Goal: Task Accomplishment & Management: Manage account settings

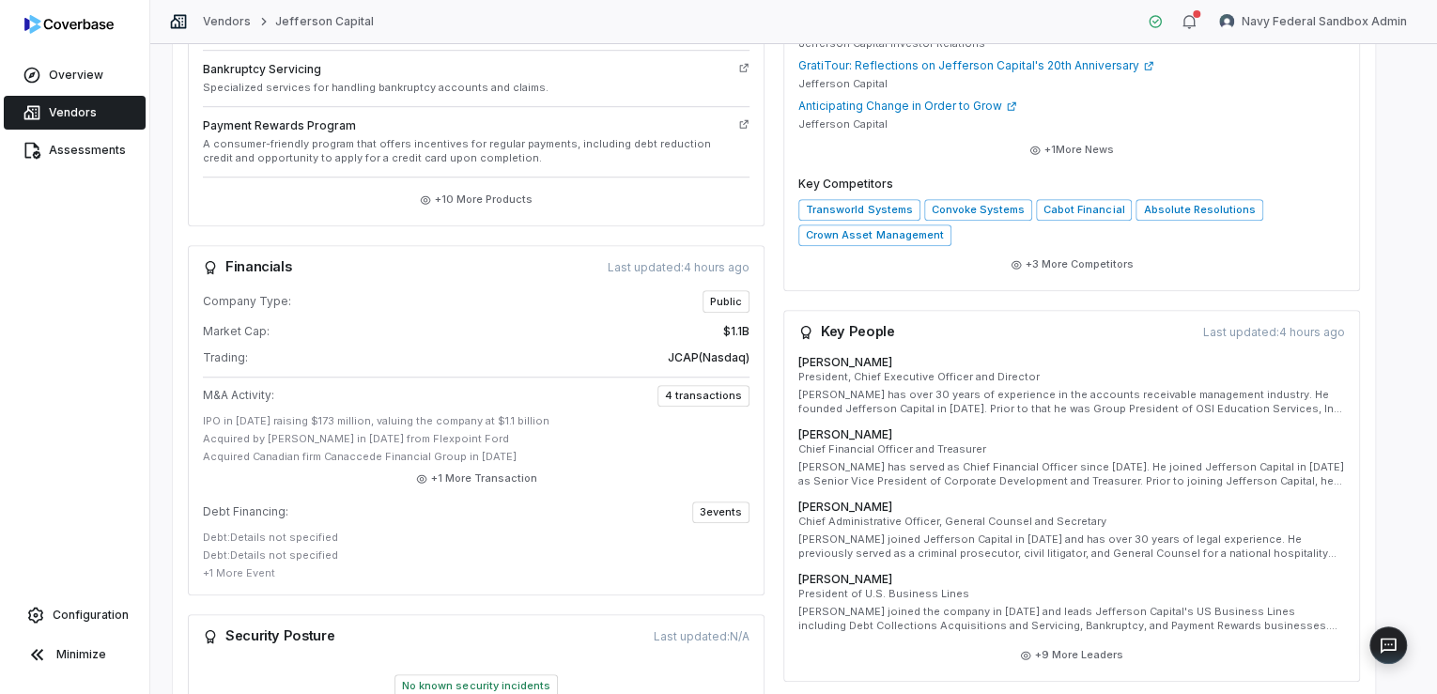
scroll to position [660, 0]
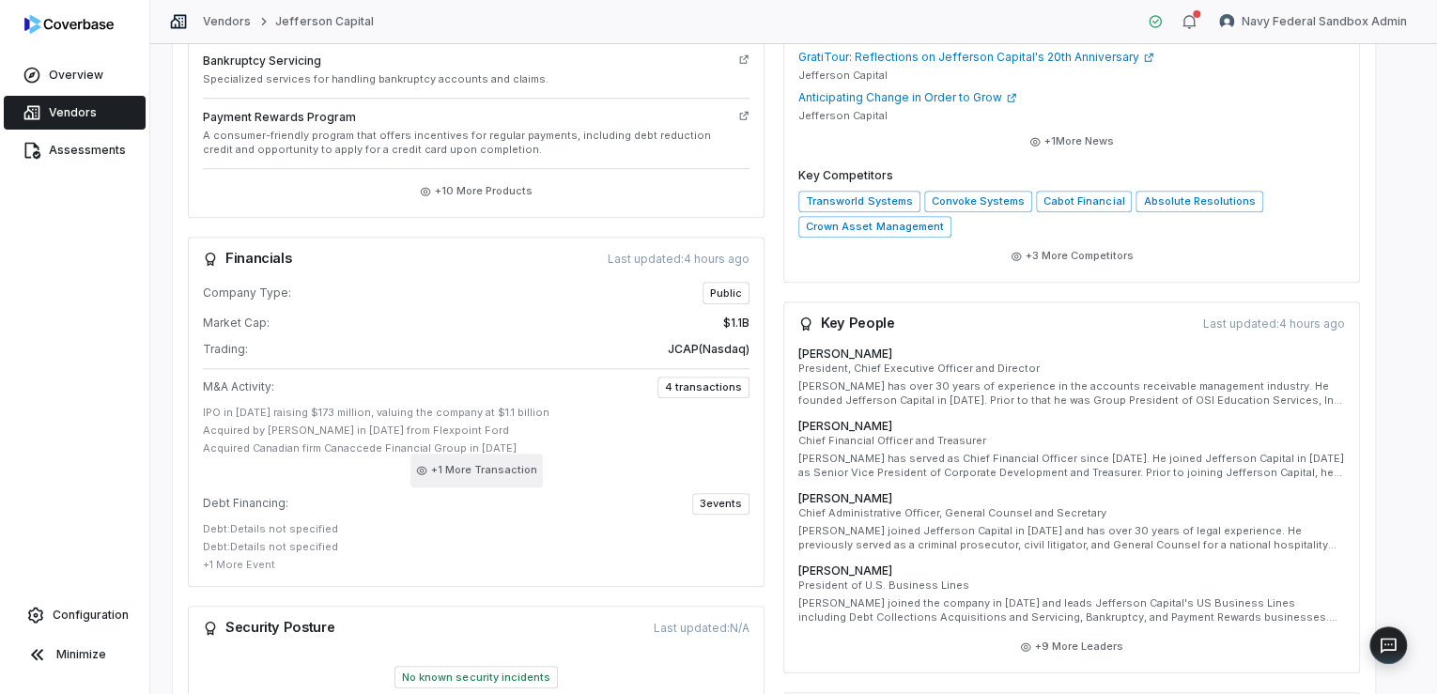
click at [499, 461] on button "+ 1 More Transaction" at bounding box center [476, 471] width 132 height 34
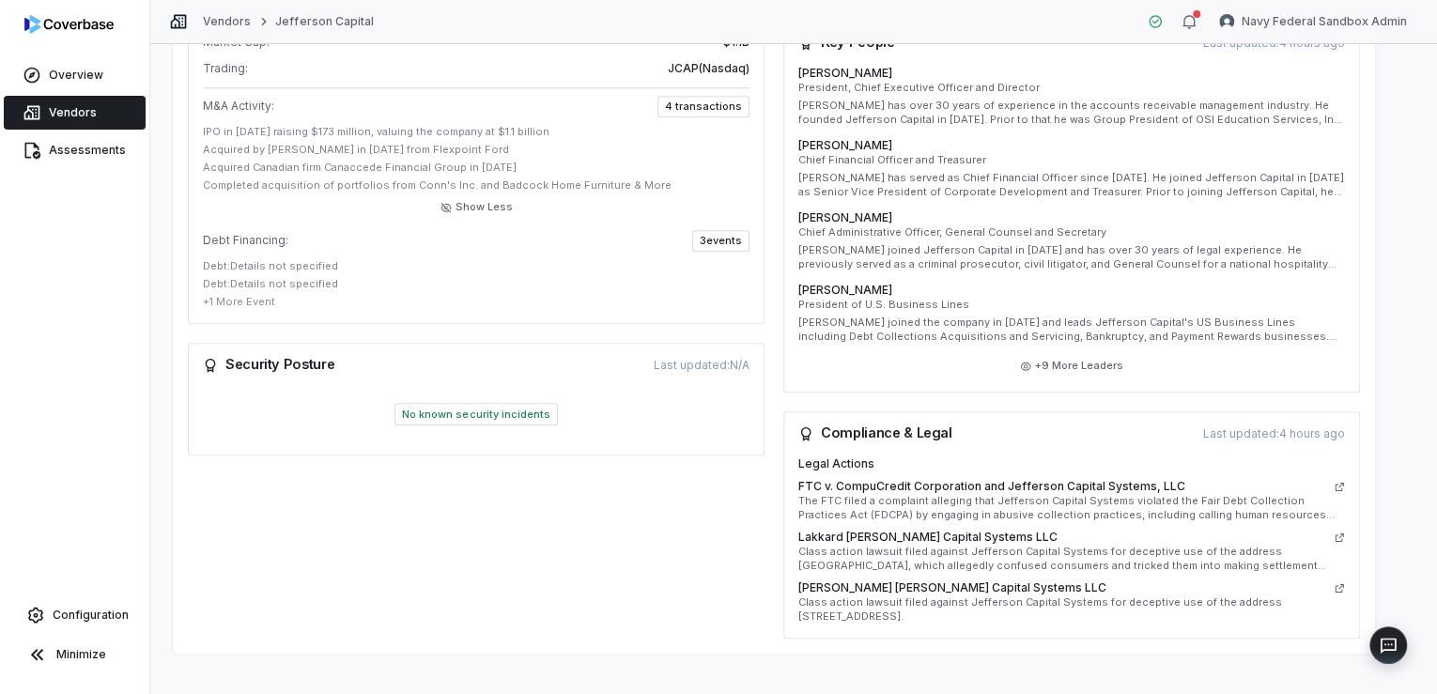
scroll to position [944, 0]
click at [1336, 529] on icon at bounding box center [1339, 534] width 11 height 11
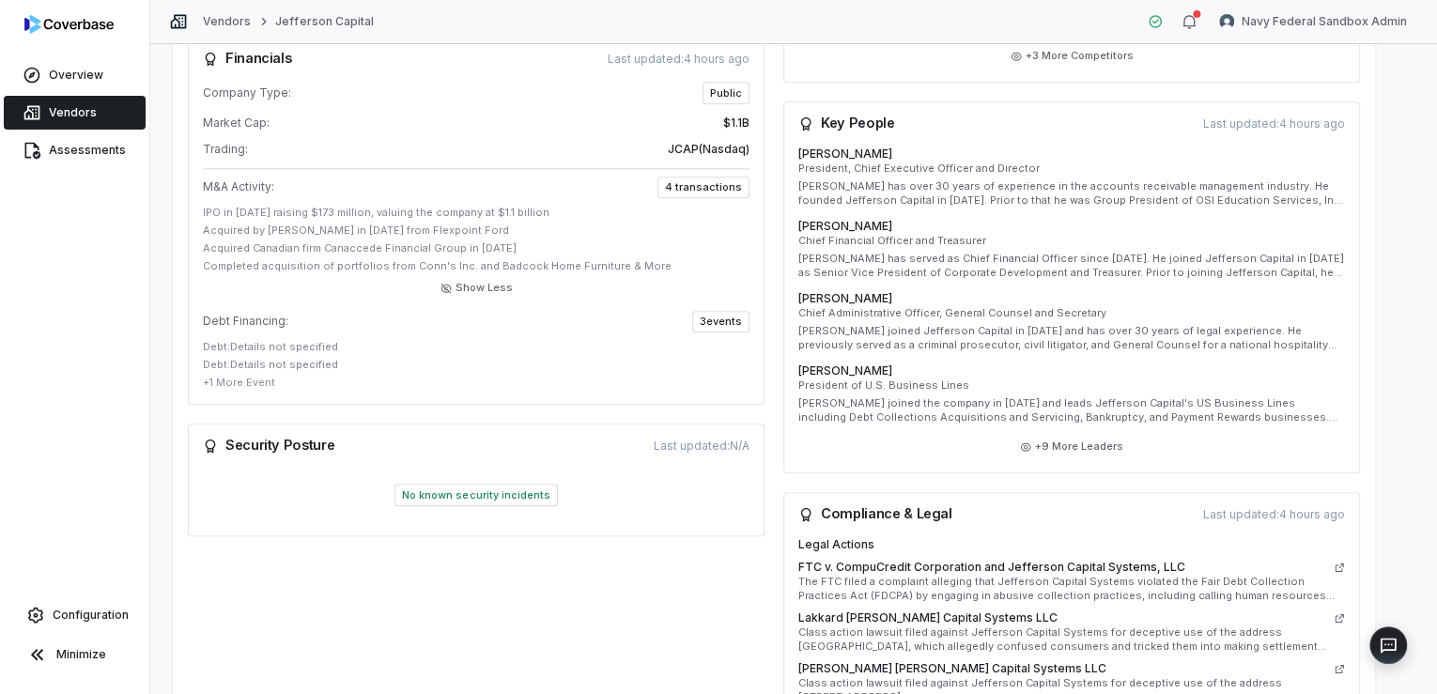
scroll to position [844, 0]
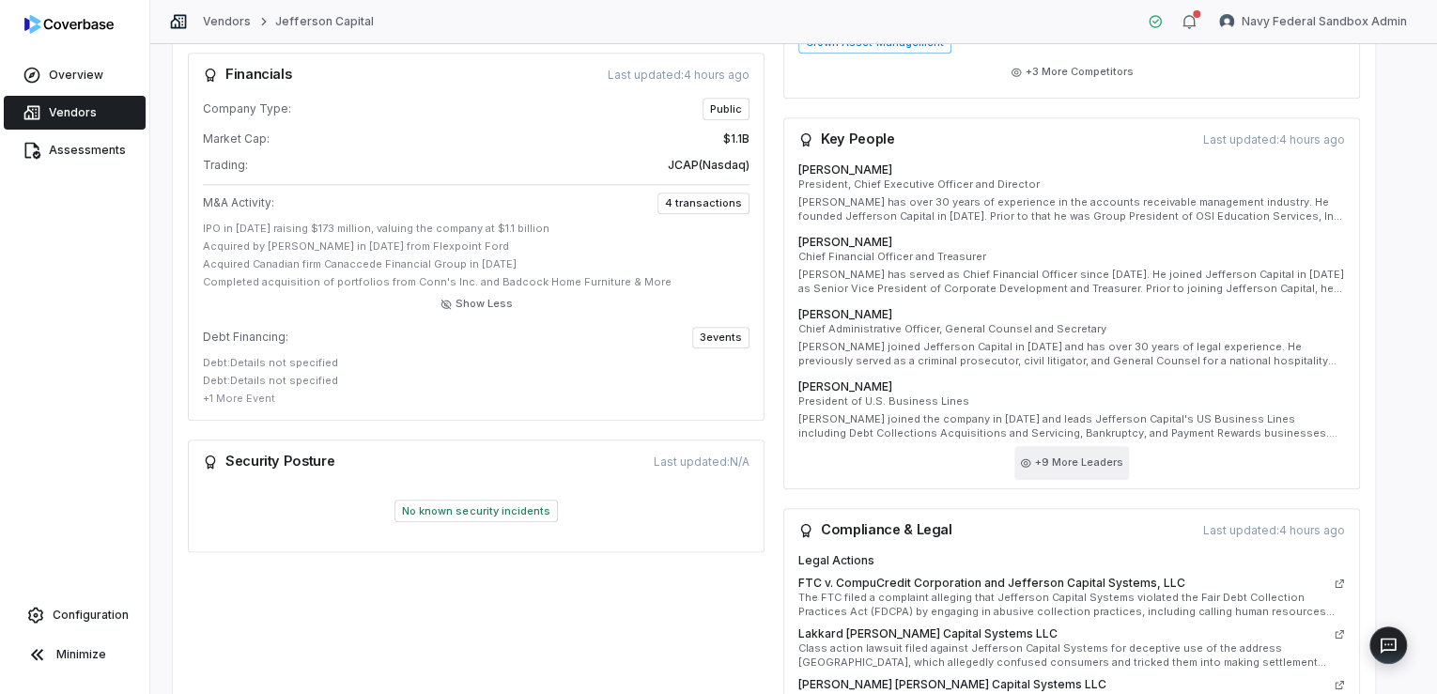
click at [1050, 447] on button "+ 9 More Leaders" at bounding box center [1071, 463] width 115 height 34
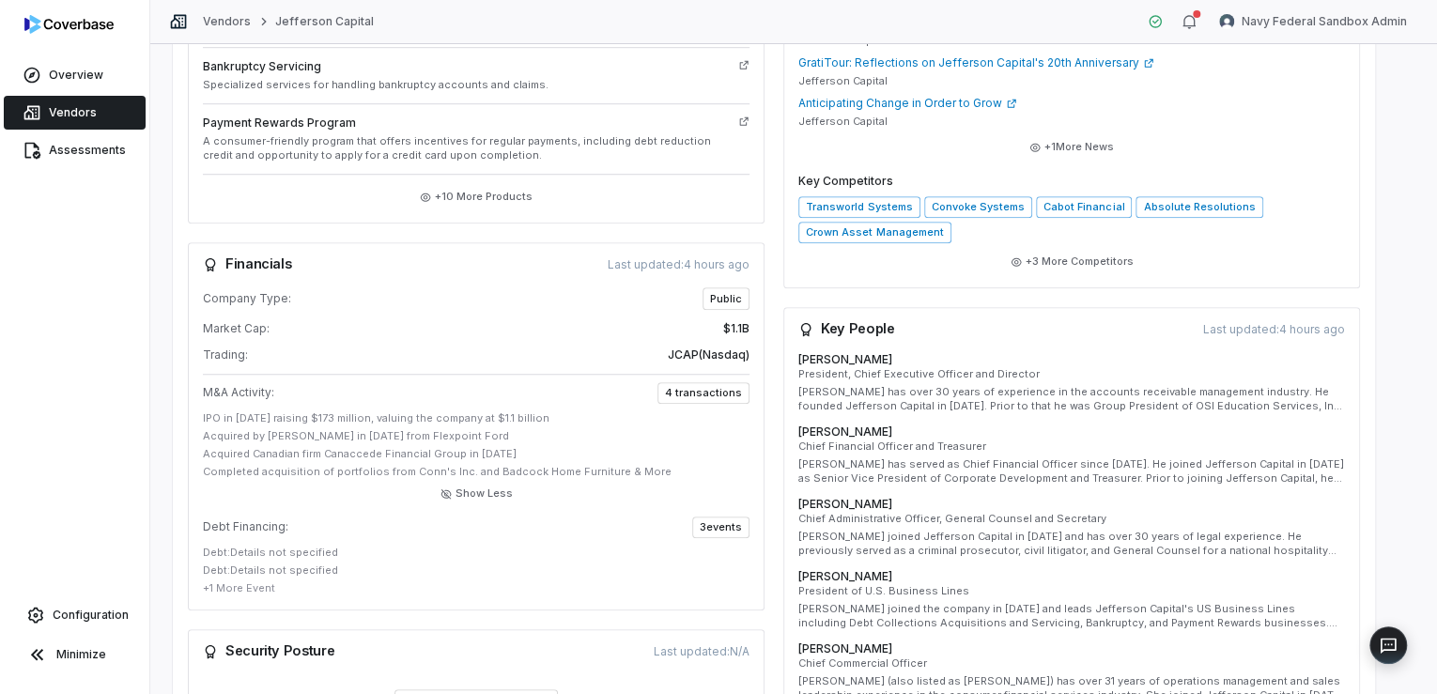
scroll to position [643, 0]
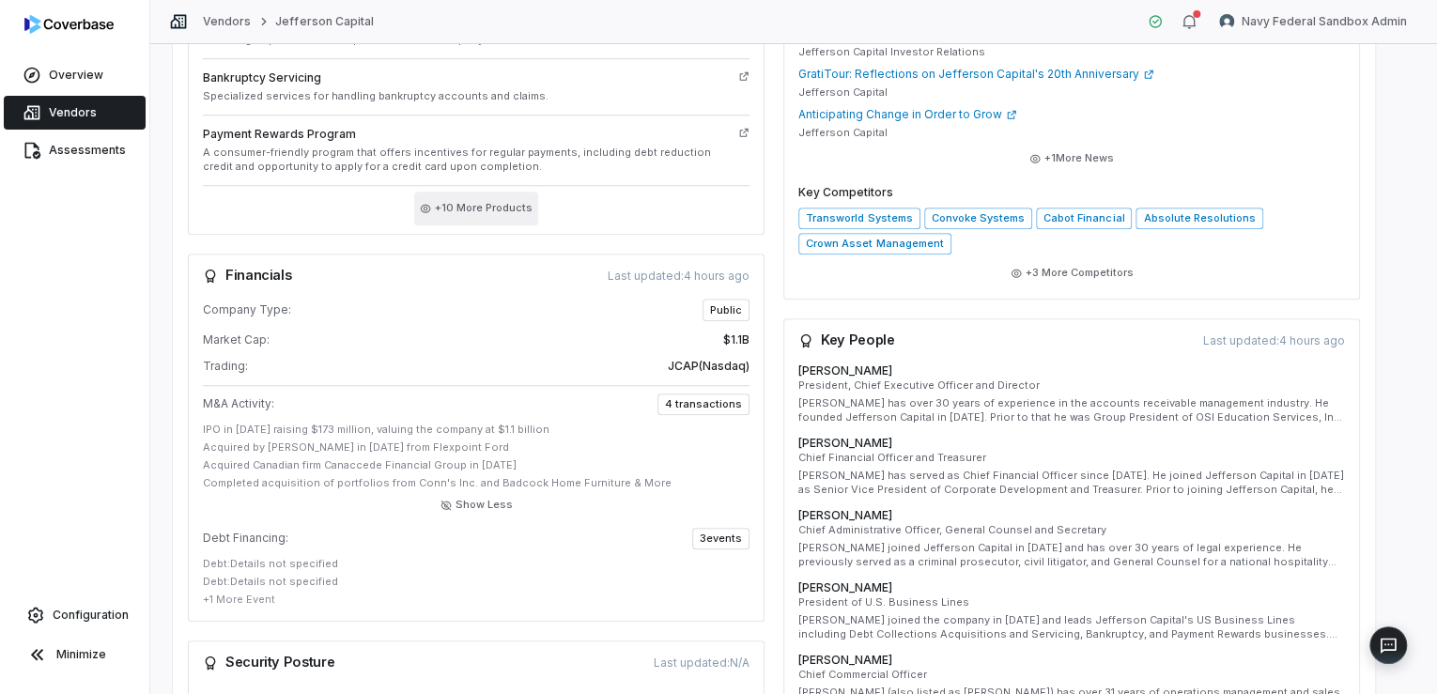
click at [454, 192] on button "+ 10 More Products" at bounding box center [476, 209] width 124 height 34
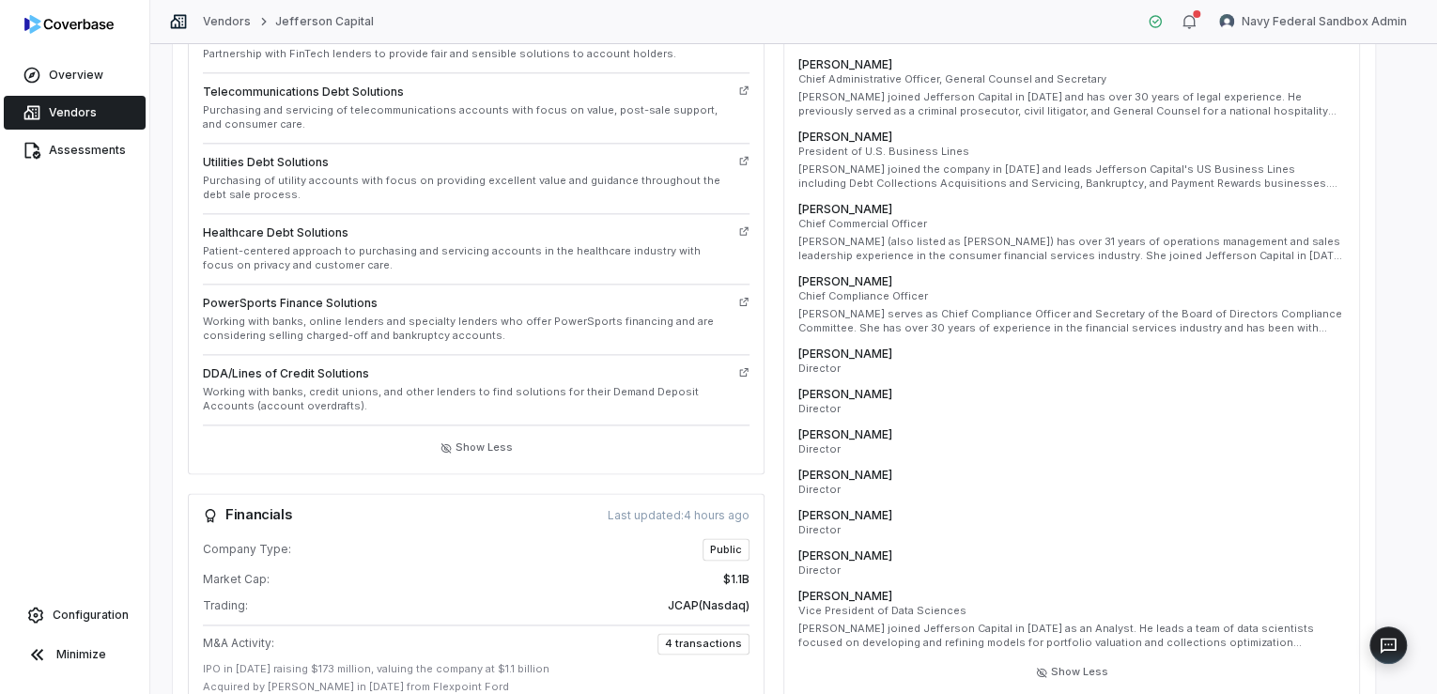
scroll to position [1420, 0]
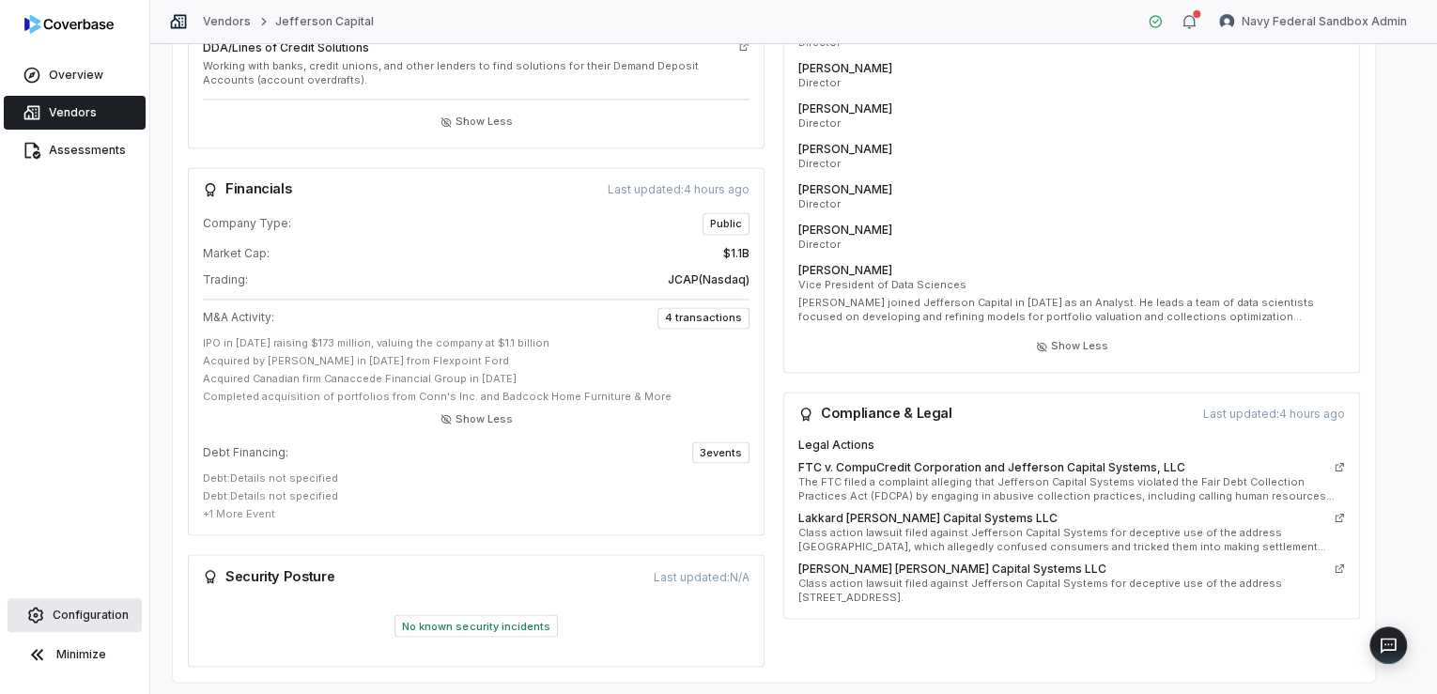
click at [90, 616] on span "Configuration" at bounding box center [91, 615] width 76 height 15
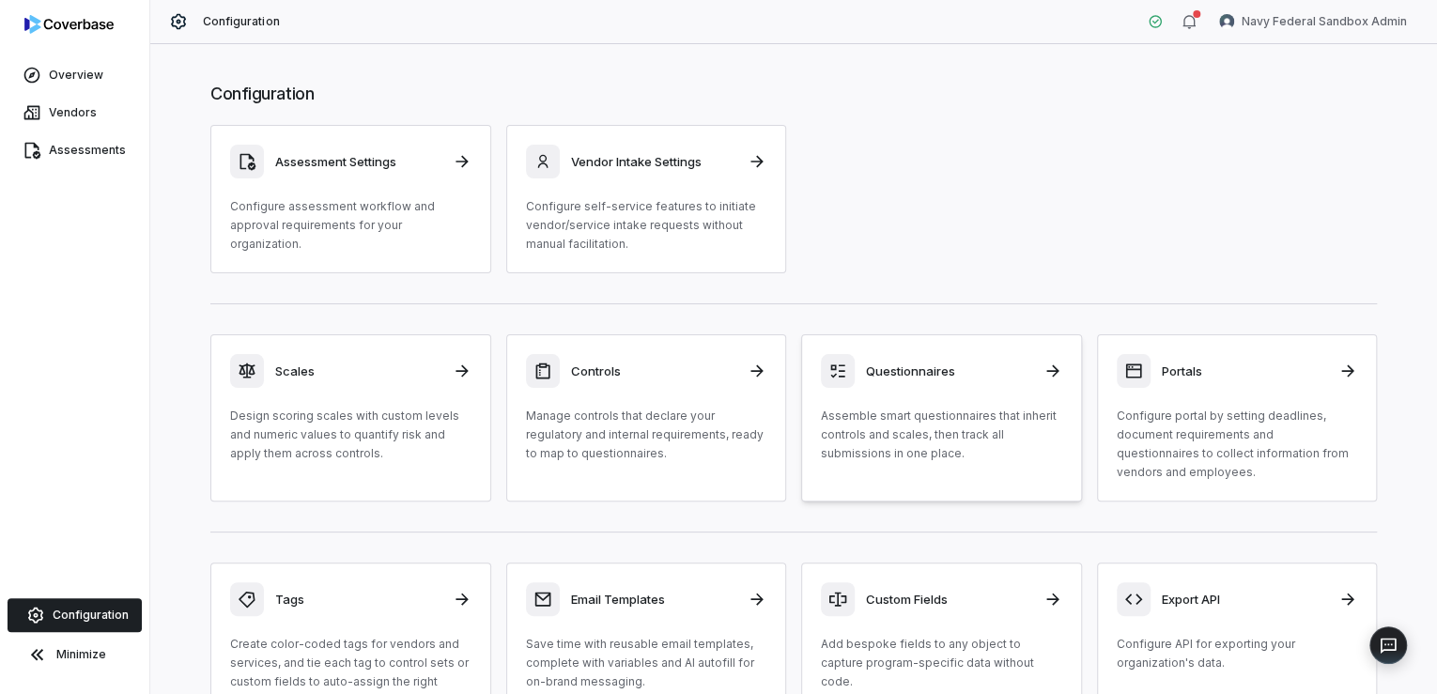
click at [901, 369] on h3 "Questionnaires" at bounding box center [949, 371] width 166 height 17
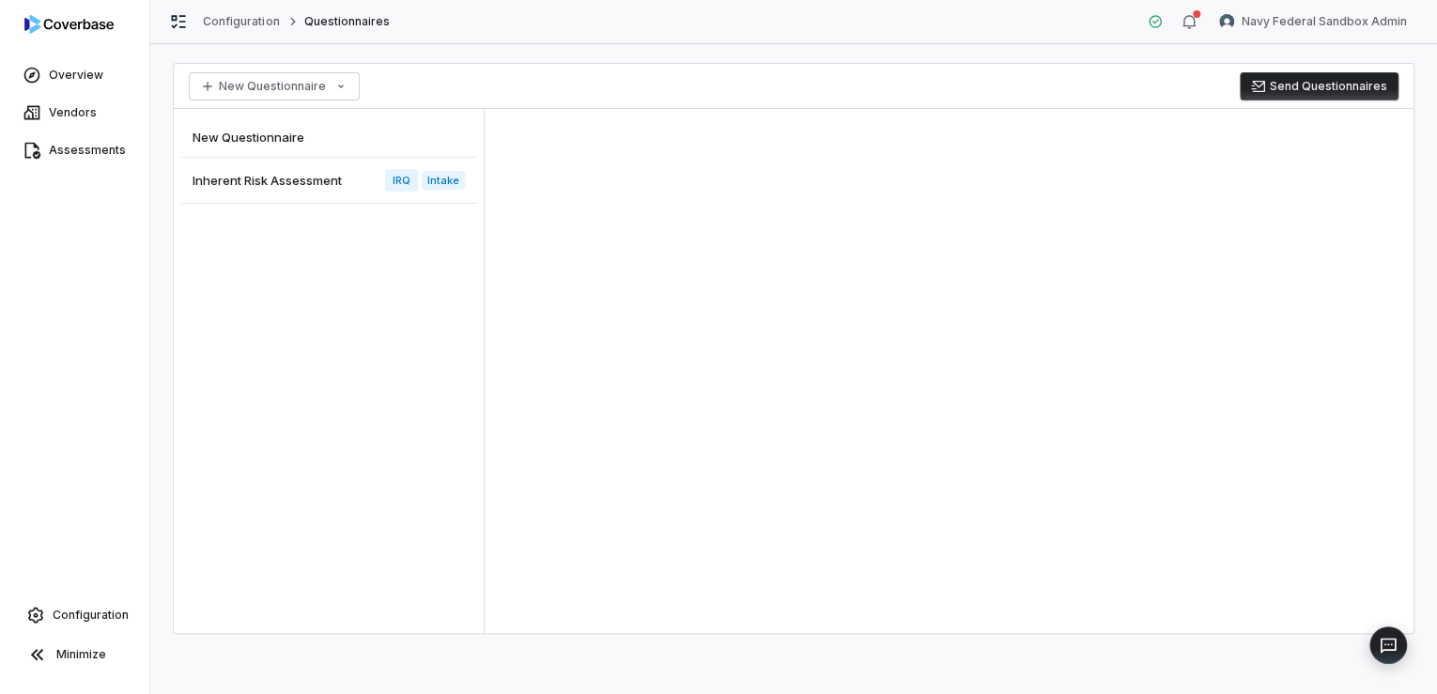
click at [243, 135] on span "New Questionnaire" at bounding box center [249, 137] width 112 height 17
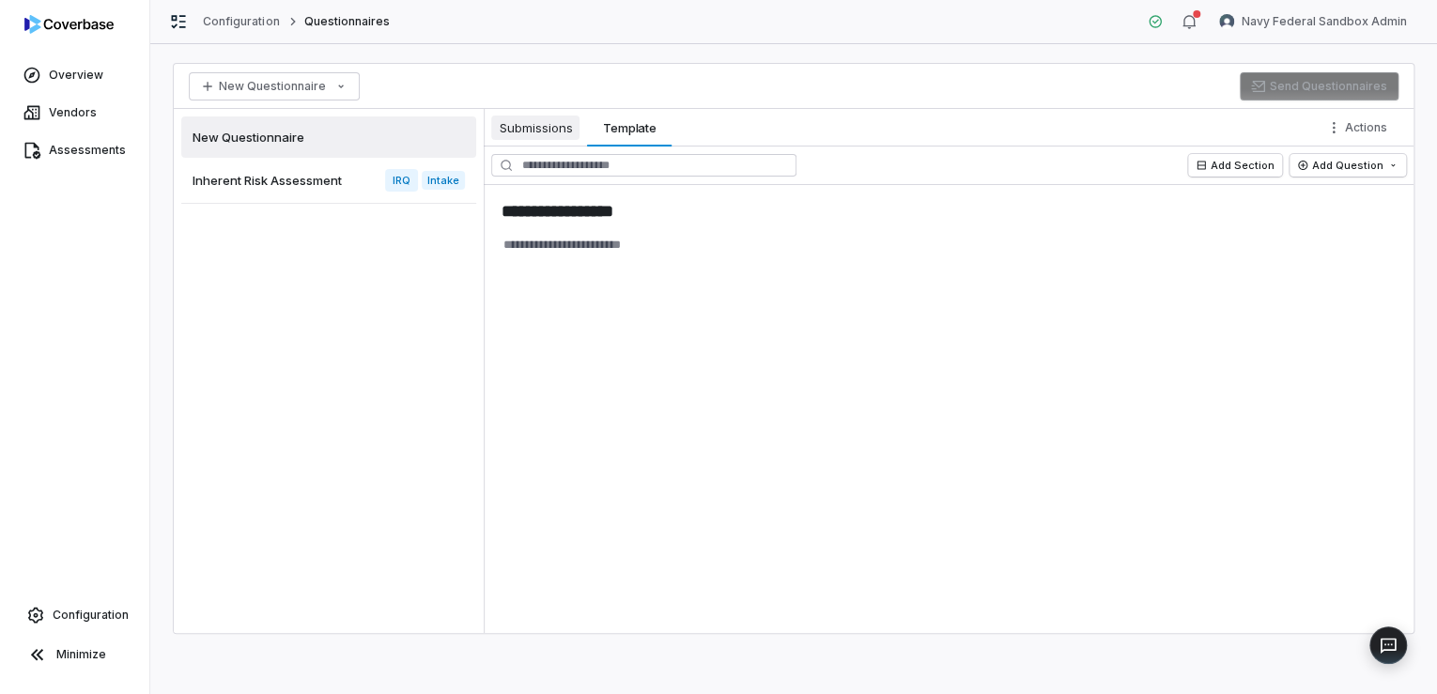
click at [567, 138] on span "Submissions" at bounding box center [535, 128] width 88 height 24
click at [646, 137] on span "Template" at bounding box center [629, 128] width 69 height 24
click at [319, 174] on span "Inherent Risk Assessment" at bounding box center [267, 180] width 149 height 17
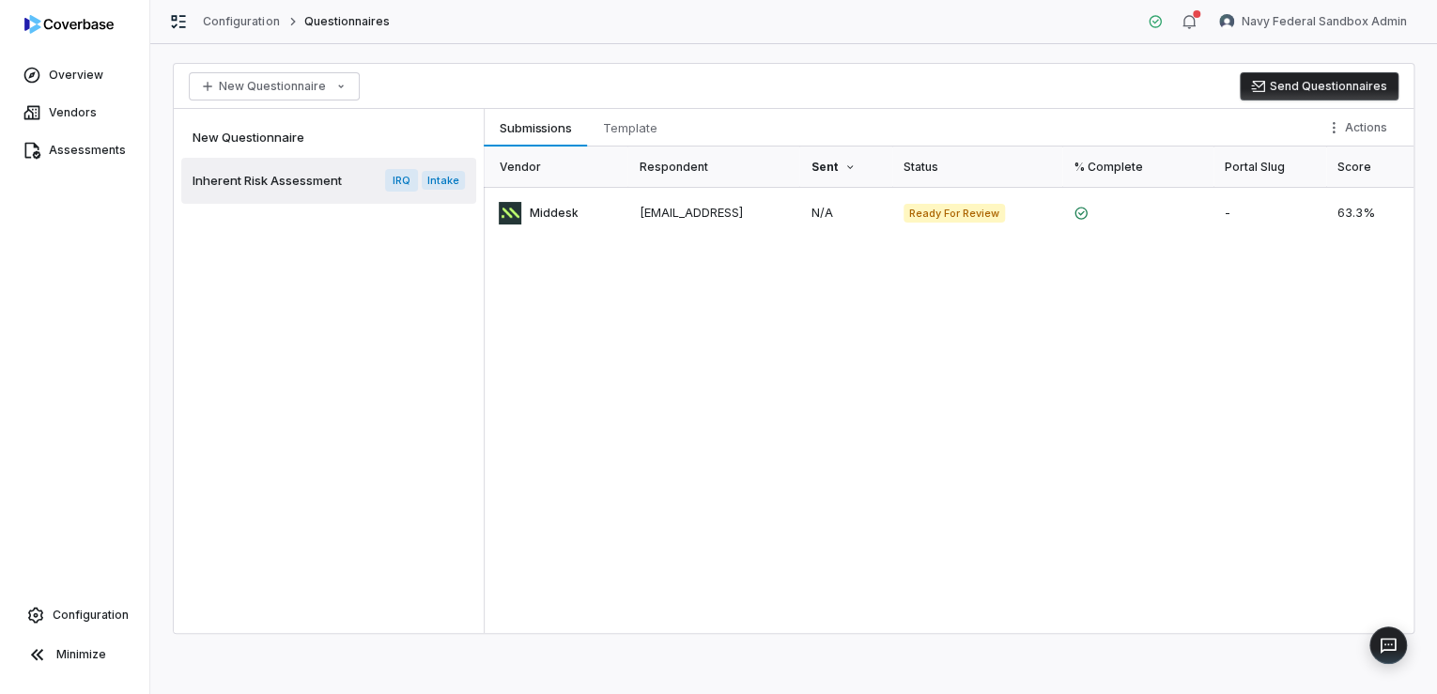
click at [401, 181] on span "IRQ" at bounding box center [401, 180] width 33 height 23
click at [443, 179] on span "Intake" at bounding box center [443, 180] width 43 height 19
click at [328, 85] on html "Overview Vendors Assessments Configuration Minimize Configuration Questionnaire…" at bounding box center [718, 347] width 1437 height 694
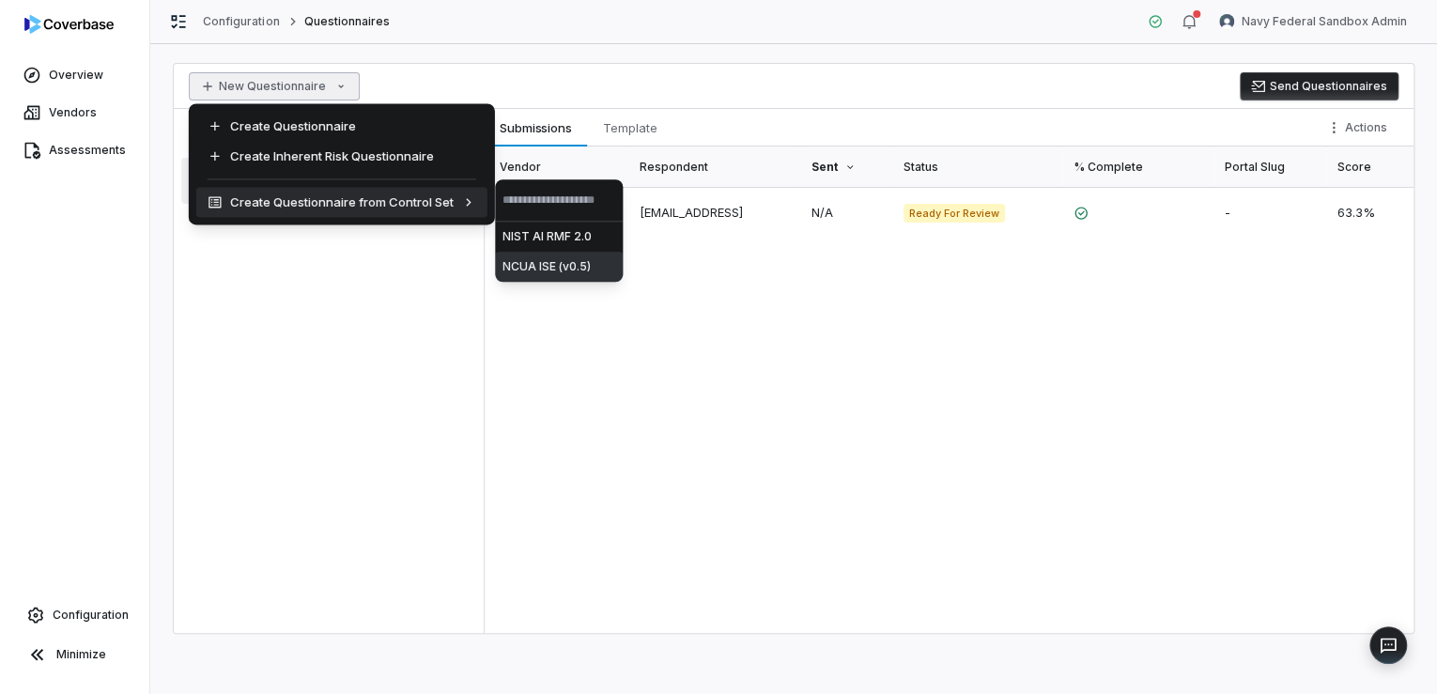
click at [564, 267] on span "NCUA ISE (v0.5)" at bounding box center [546, 266] width 88 height 15
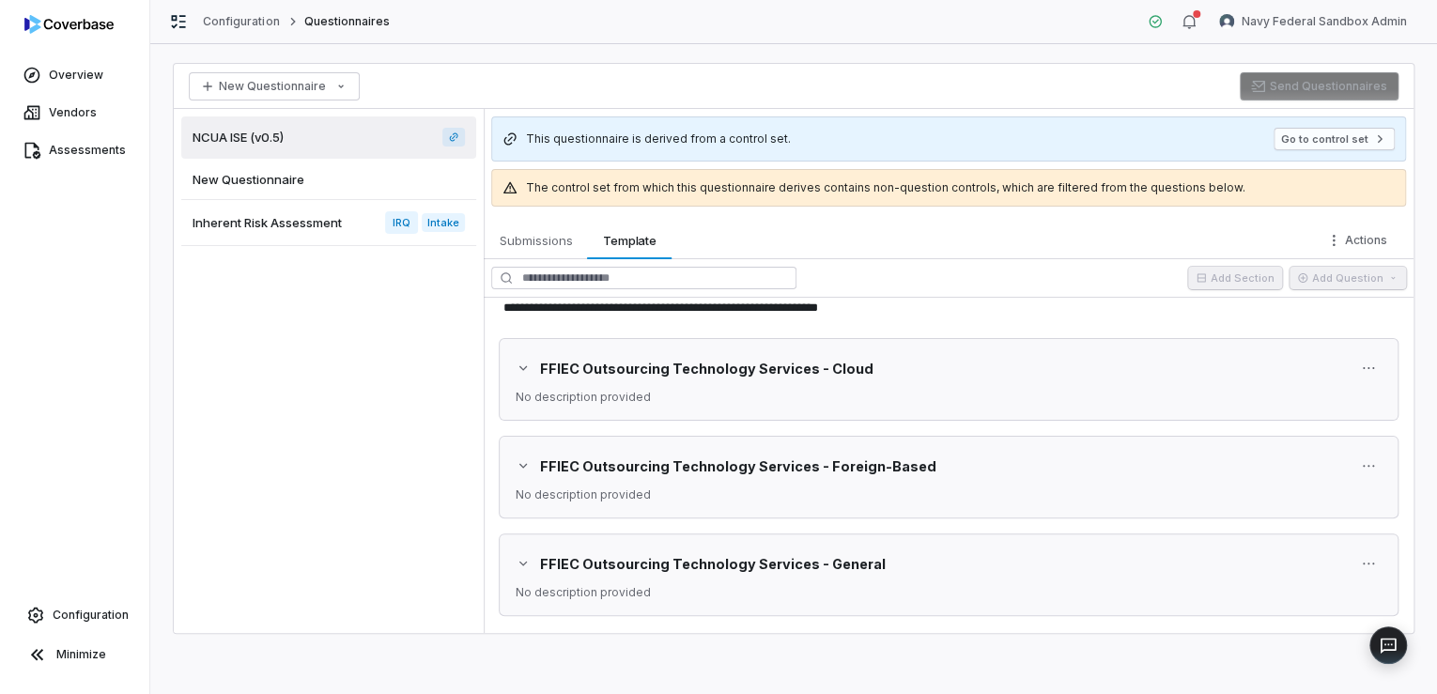
scroll to position [53, 0]
click at [522, 563] on icon "button" at bounding box center [523, 560] width 15 height 15
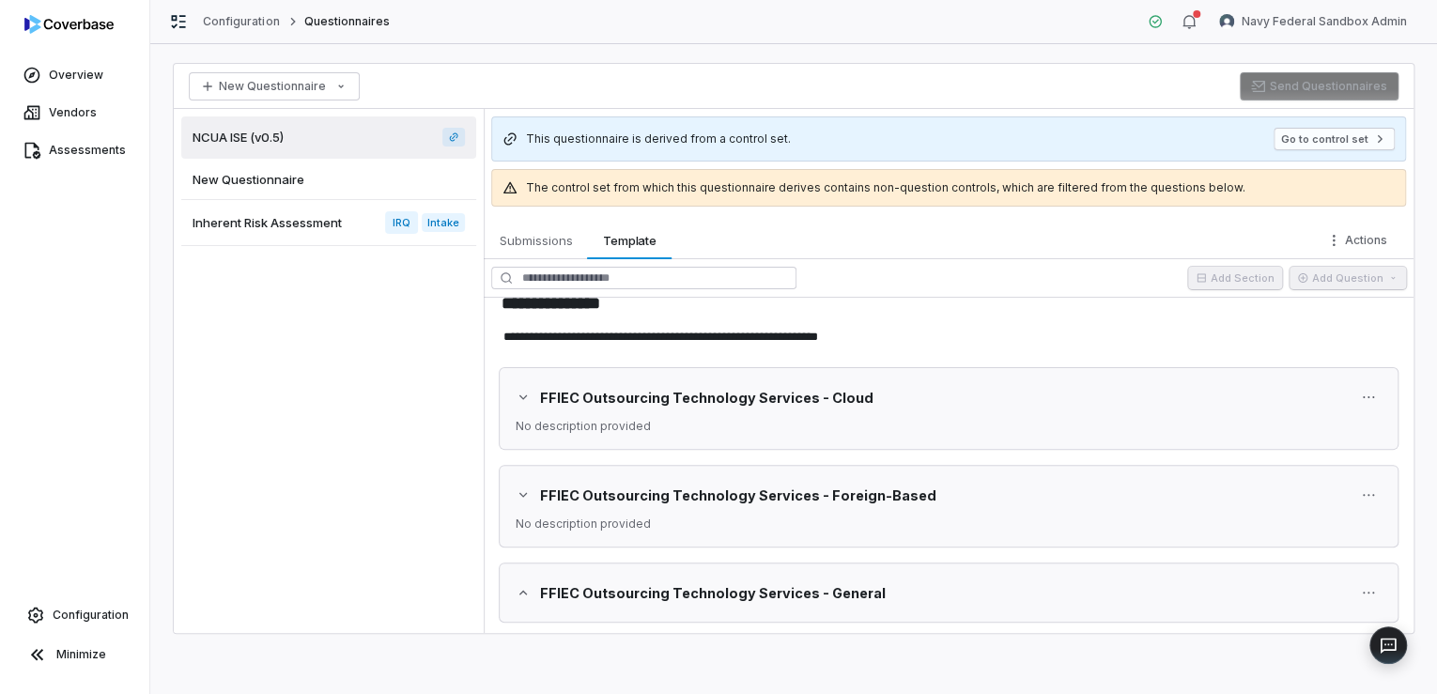
scroll to position [30, 0]
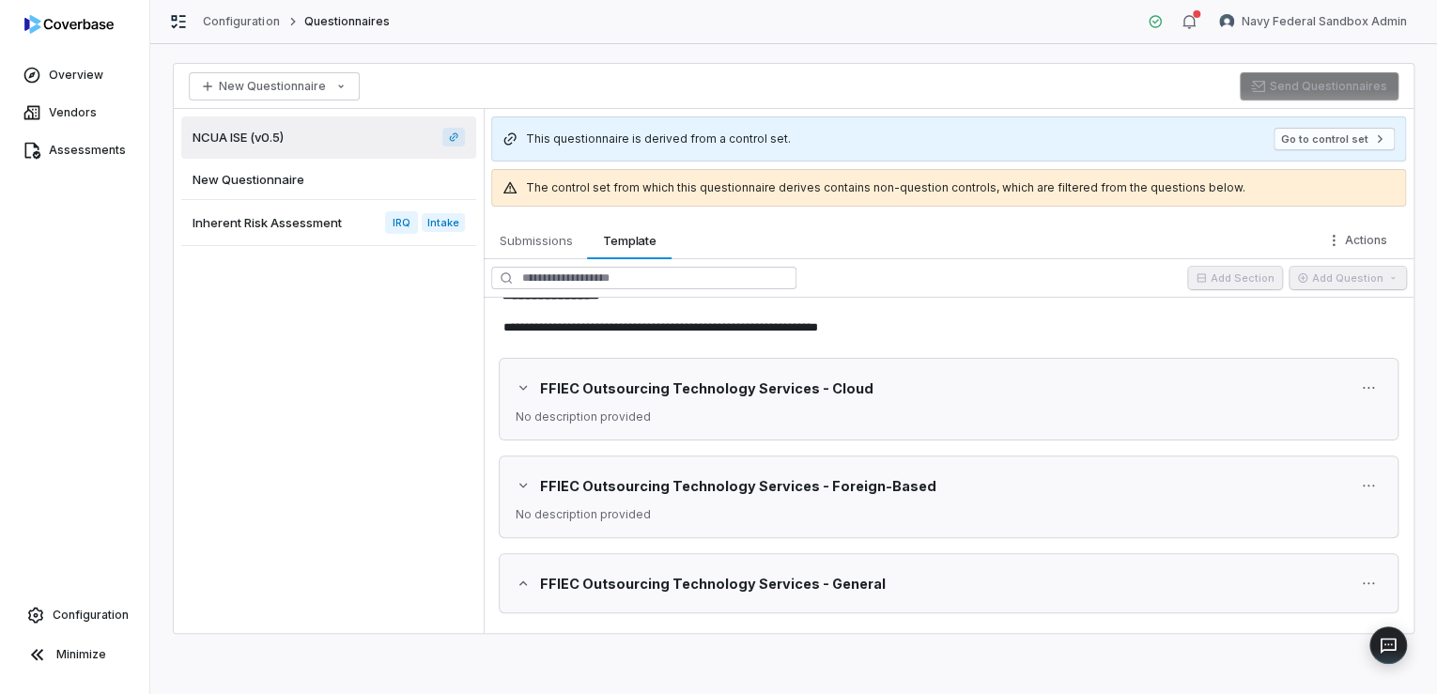
click at [522, 386] on icon "button" at bounding box center [523, 387] width 8 height 5
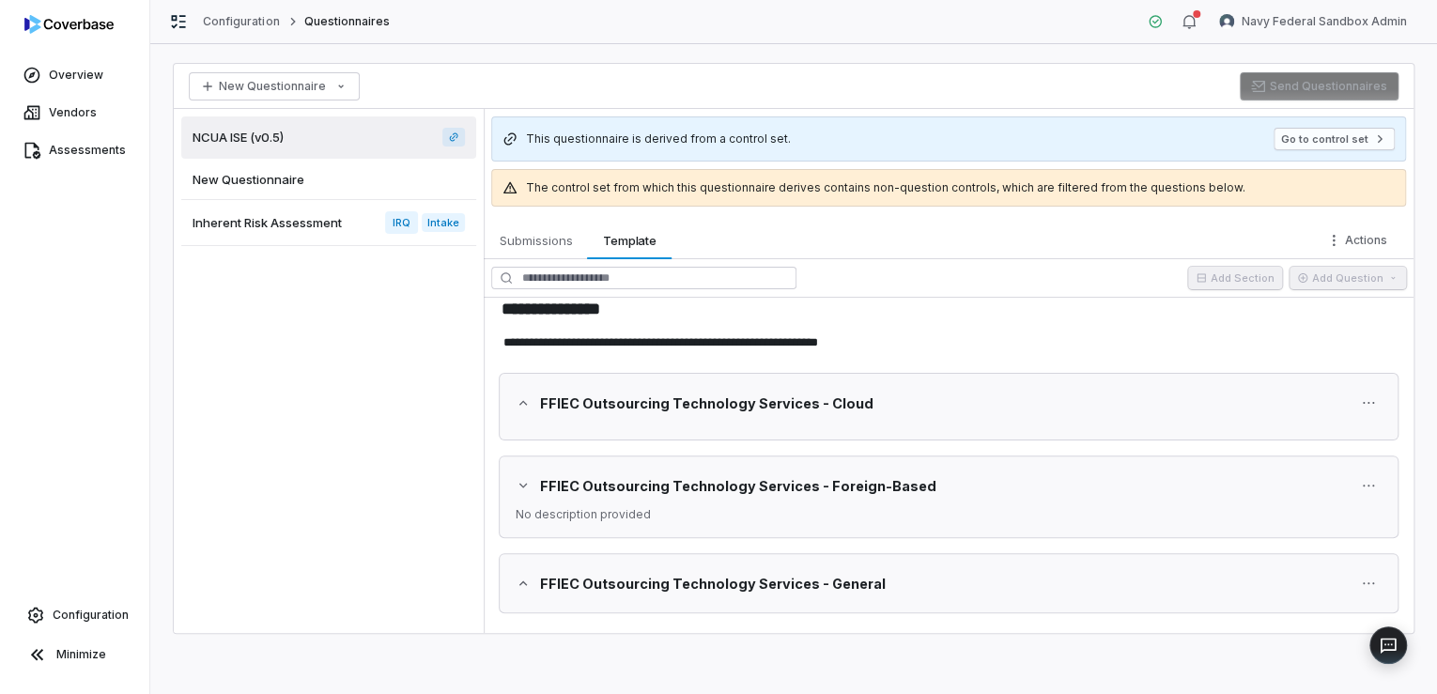
scroll to position [8, 0]
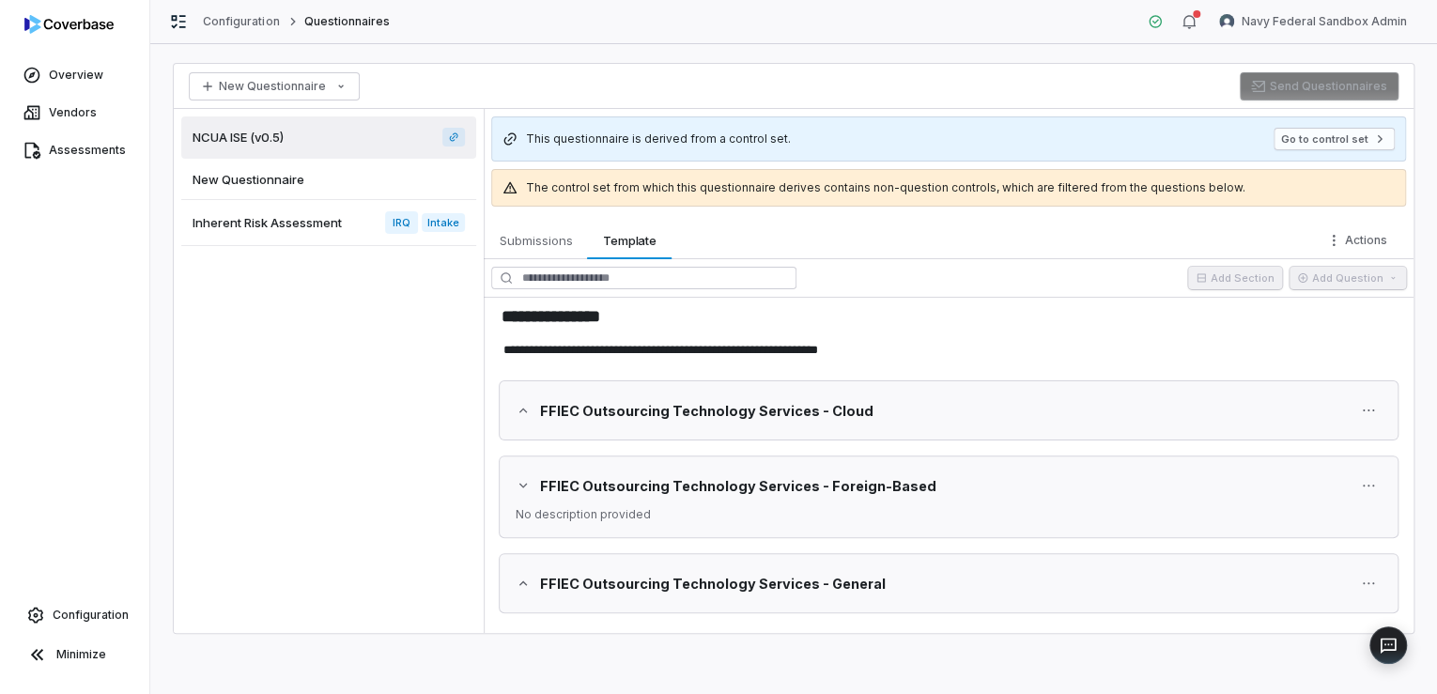
click at [529, 407] on icon "button" at bounding box center [523, 410] width 15 height 15
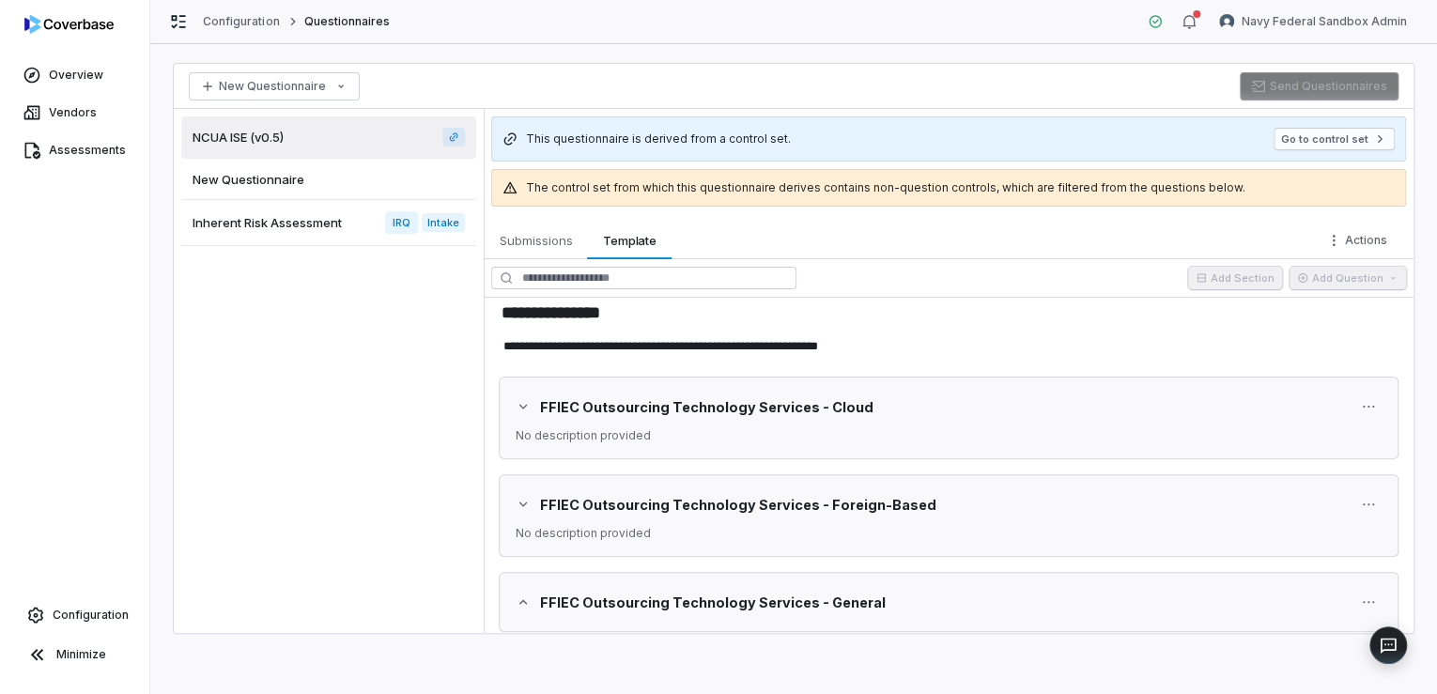
scroll to position [0, 0]
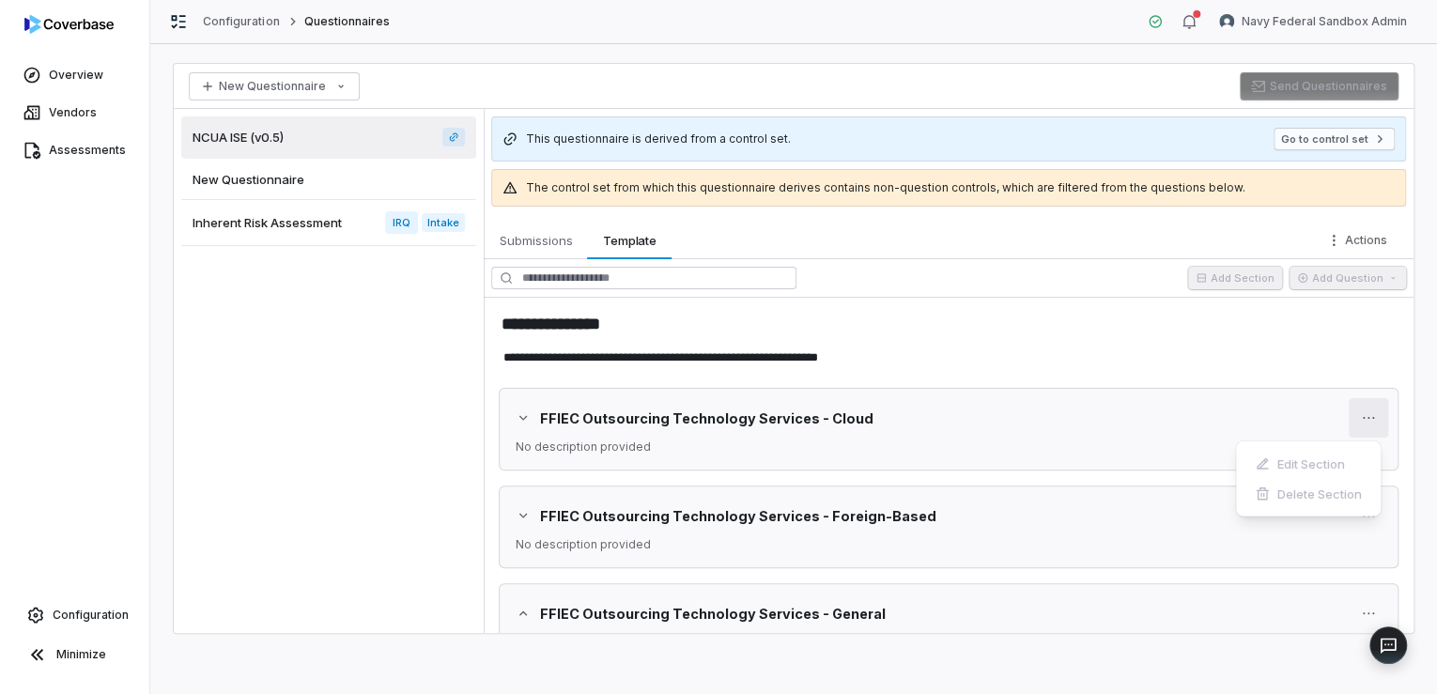
click at [1364, 422] on html "**********" at bounding box center [718, 347] width 1437 height 694
click at [1358, 609] on html "**********" at bounding box center [718, 347] width 1437 height 694
click at [890, 608] on h2 "FFIEC Outsourcing Technology Services - General" at bounding box center [943, 614] width 808 height 20
click at [1345, 131] on button "Go to control set" at bounding box center [1333, 139] width 121 height 23
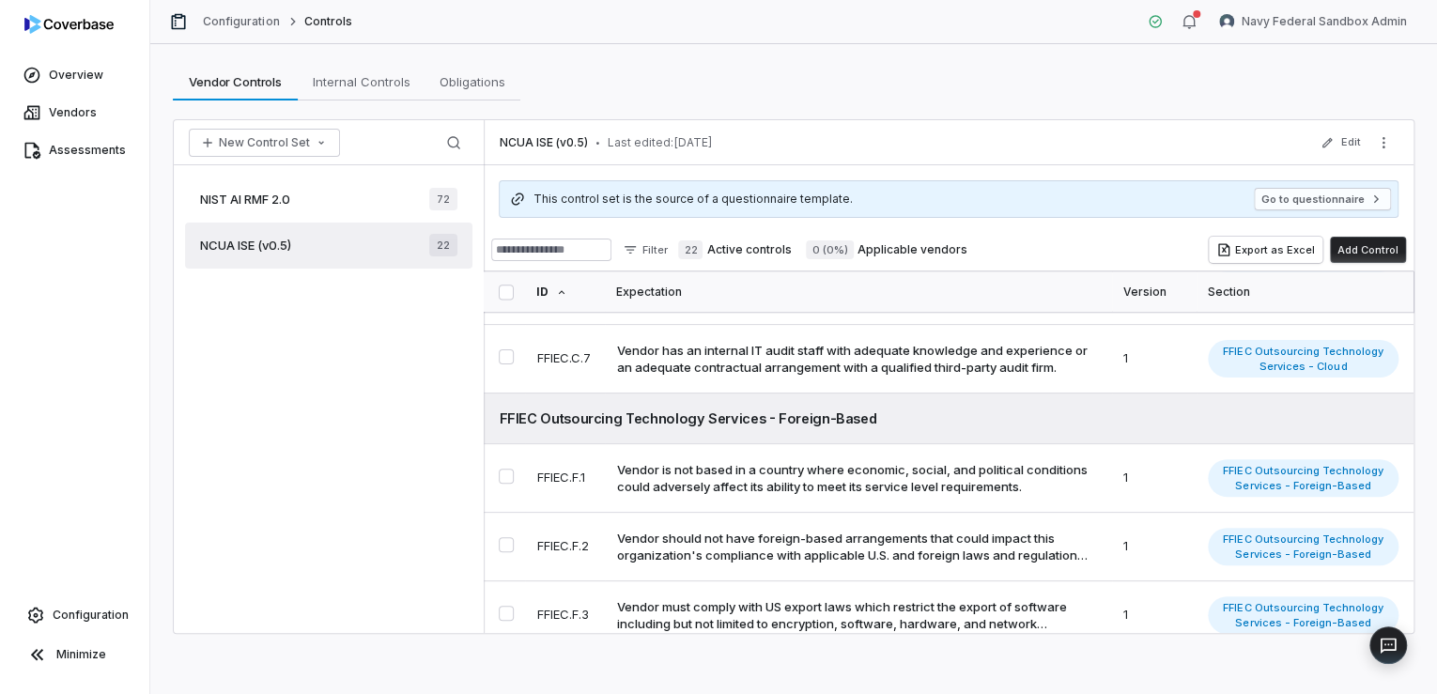
scroll to position [1333, 0]
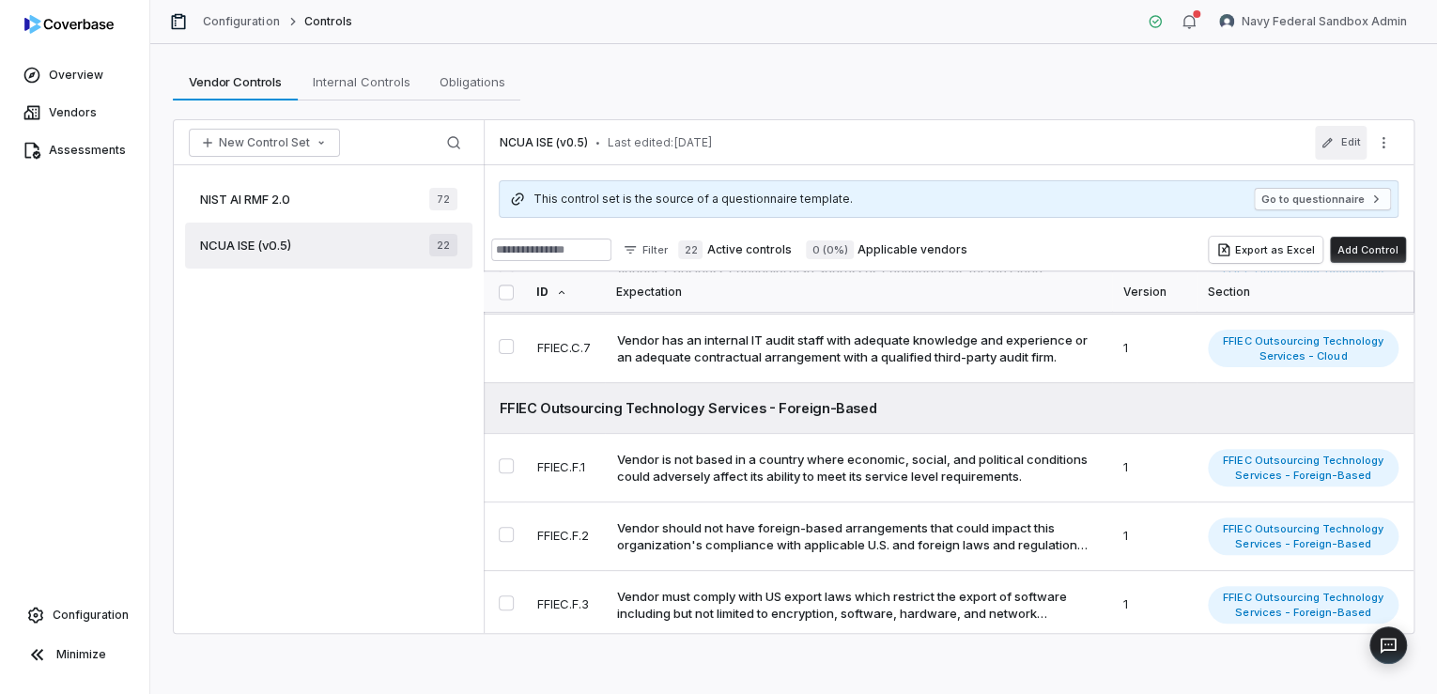
click at [1338, 143] on button "Edit" at bounding box center [1341, 143] width 52 height 34
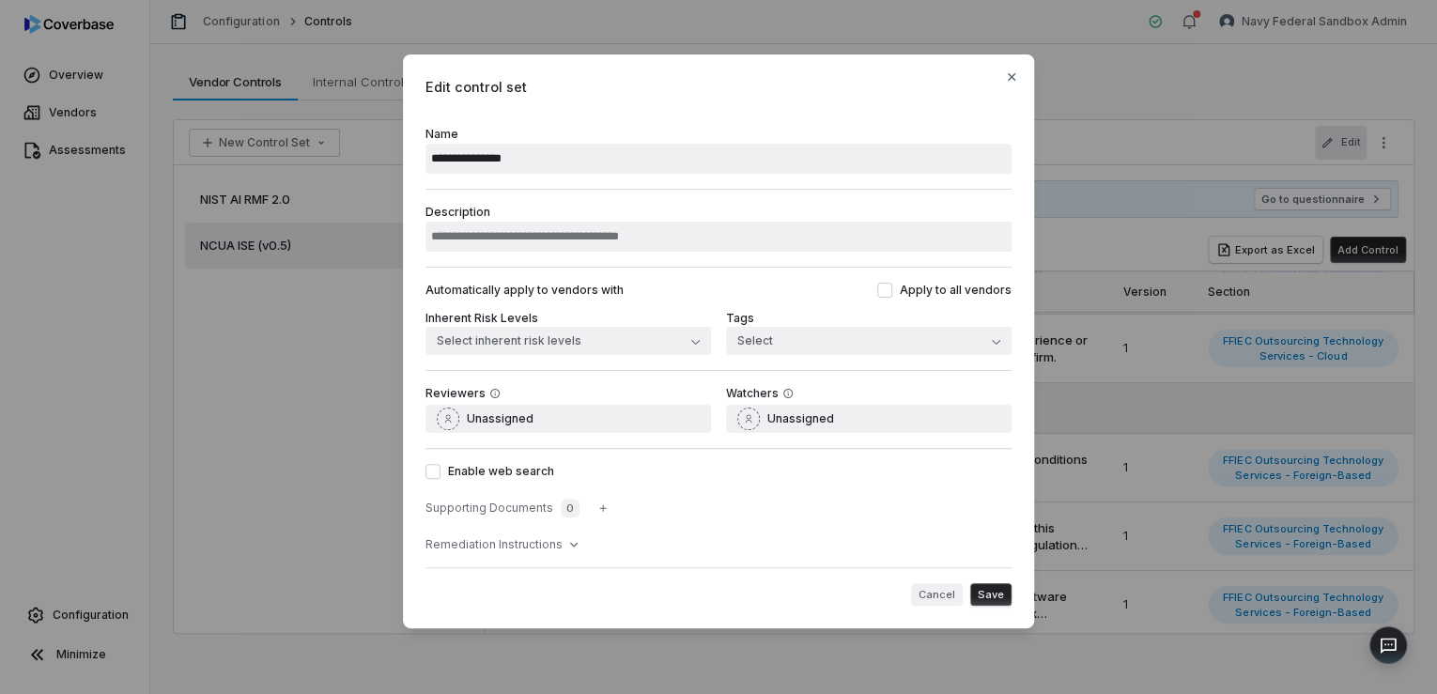
click at [945, 594] on button "Cancel" at bounding box center [937, 594] width 52 height 23
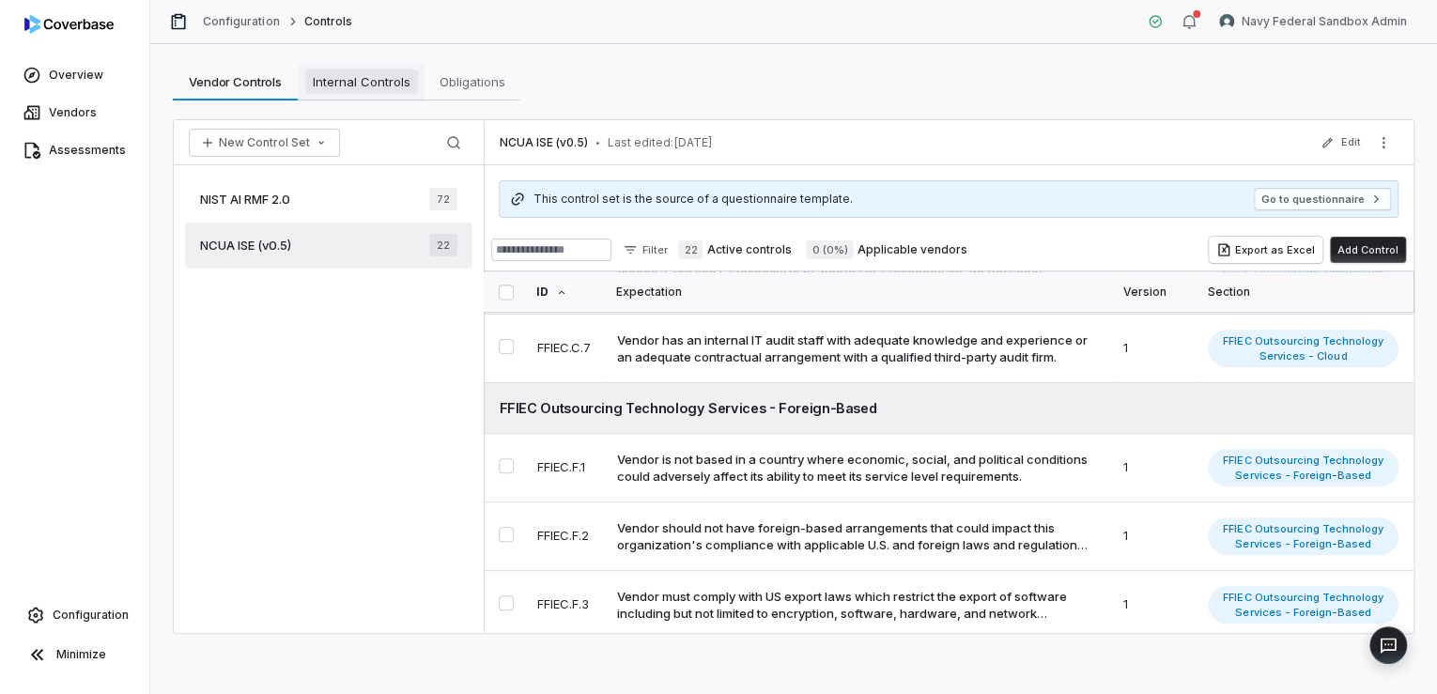
click at [370, 85] on span "Internal Controls" at bounding box center [361, 81] width 113 height 24
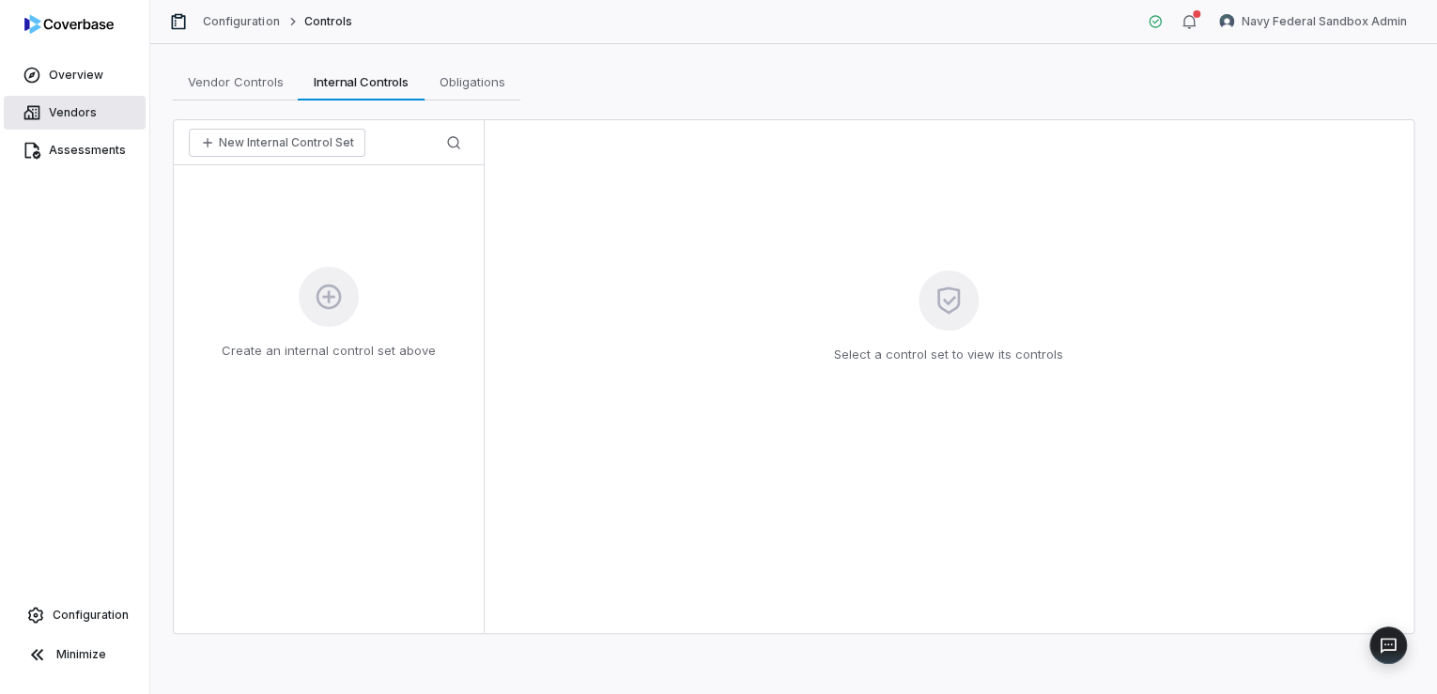
click at [90, 116] on span "Vendors" at bounding box center [73, 112] width 48 height 15
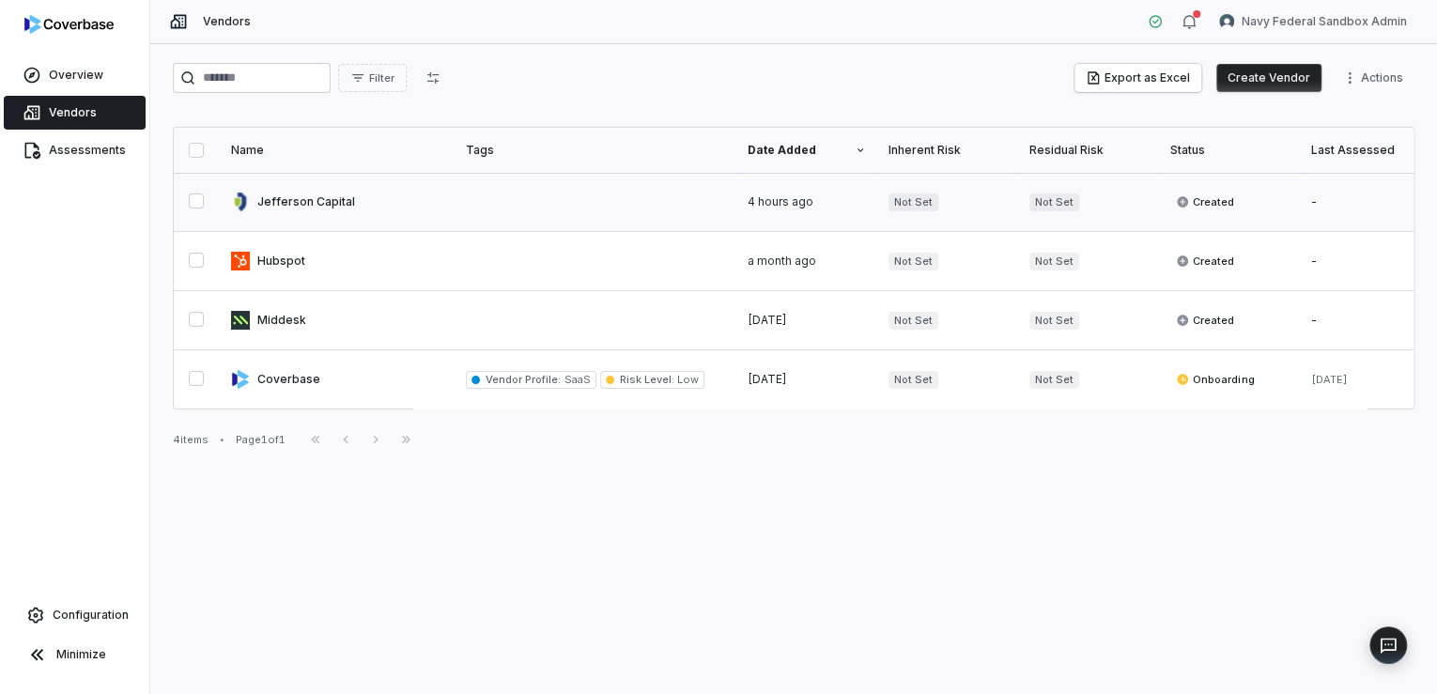
click at [287, 199] on link at bounding box center [337, 202] width 235 height 58
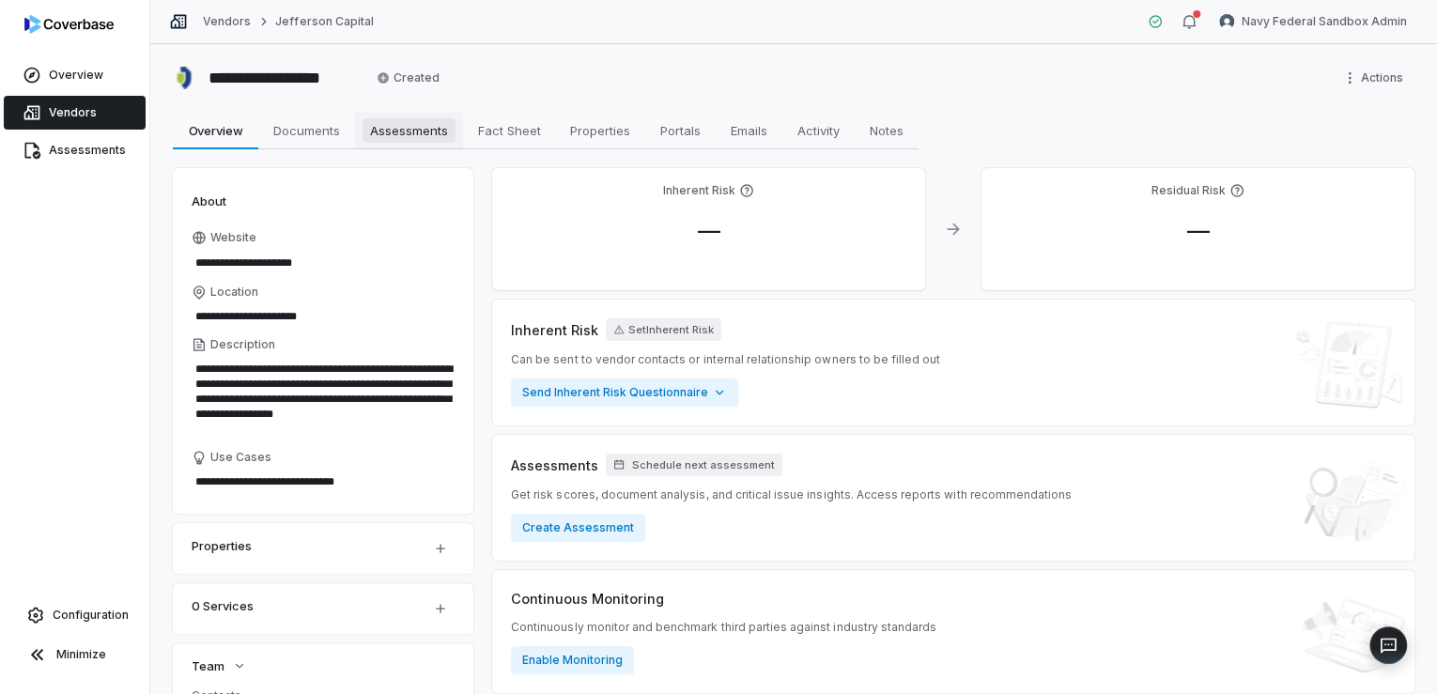
click at [400, 133] on span "Assessments" at bounding box center [409, 130] width 93 height 24
type textarea "*"
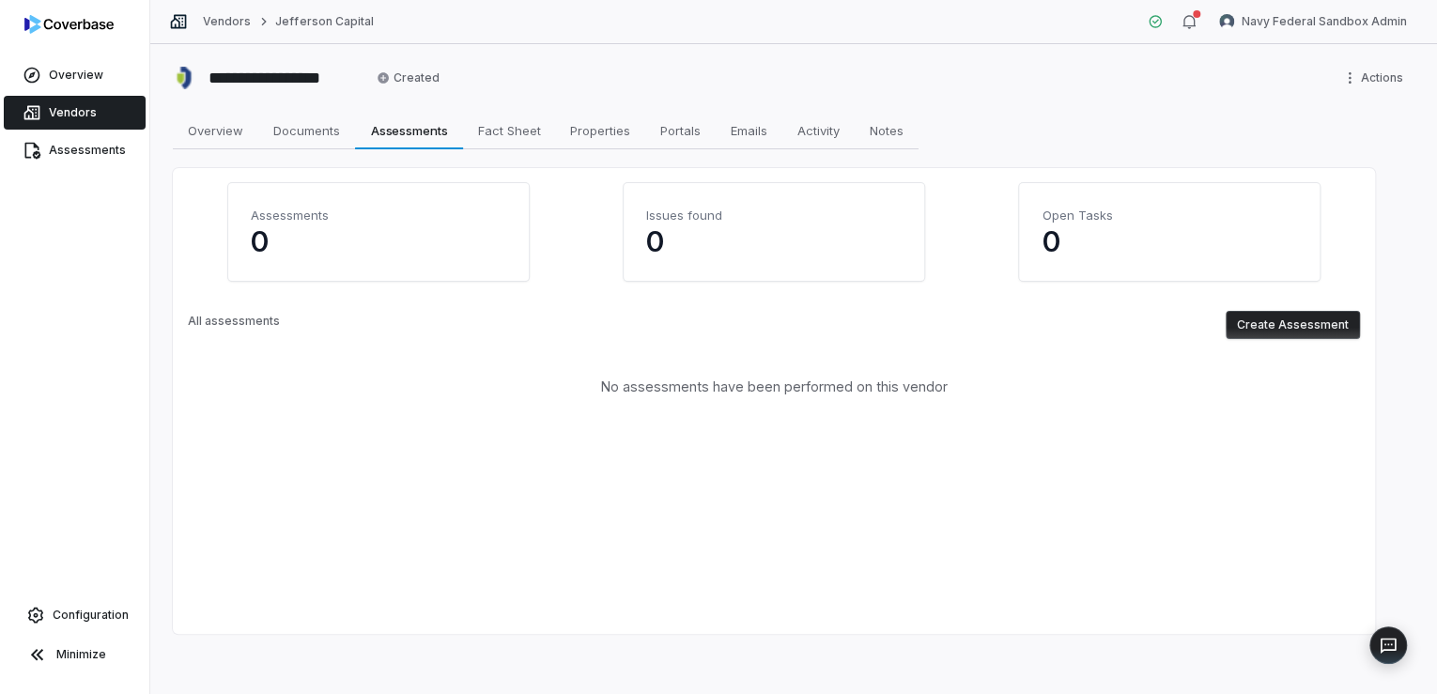
click at [1287, 320] on button "Create Assessment" at bounding box center [1293, 325] width 134 height 28
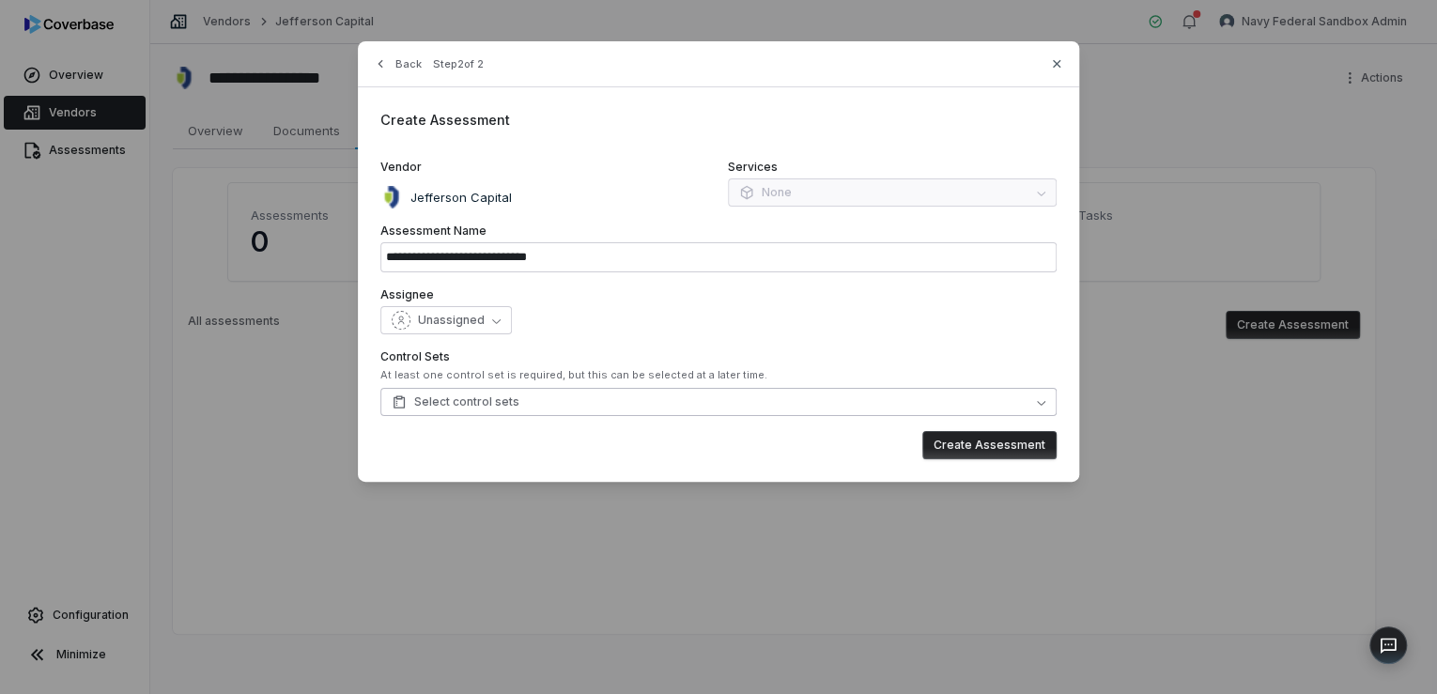
click at [473, 404] on span "Select control sets" at bounding box center [456, 401] width 128 height 15
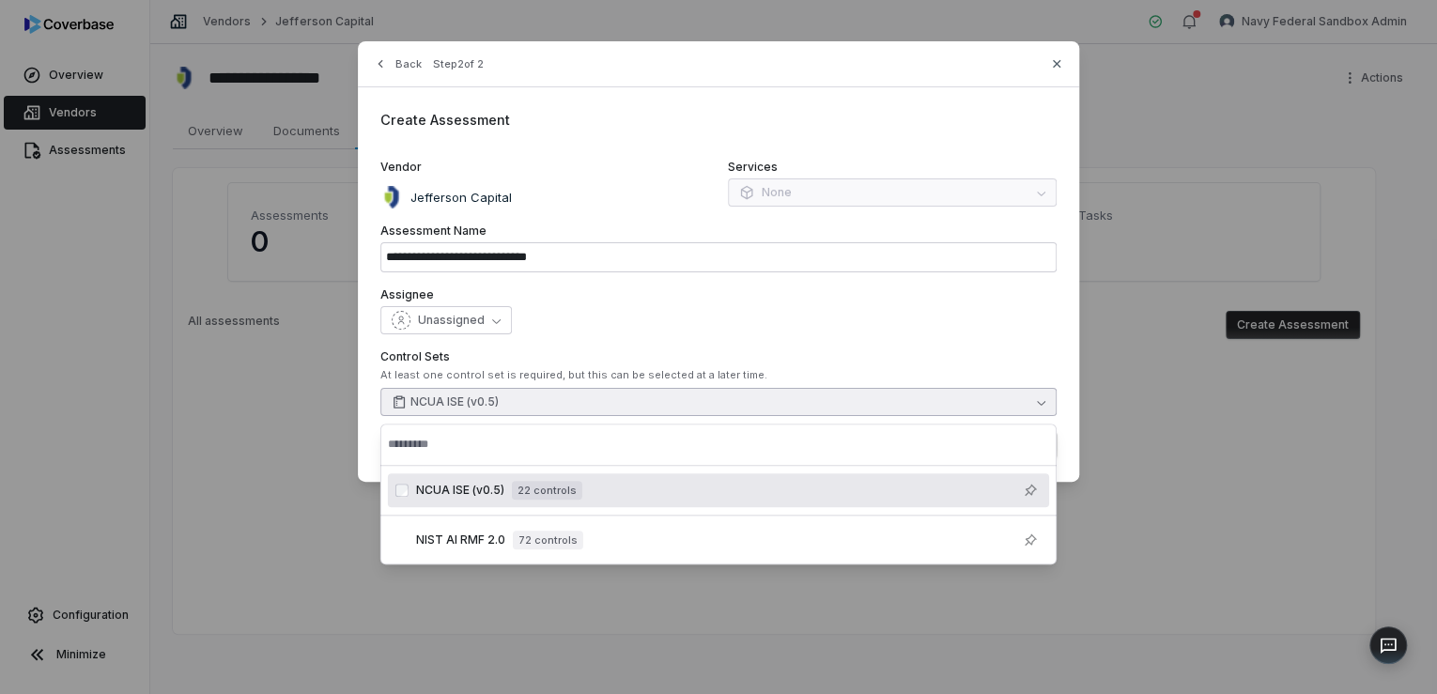
drag, startPoint x: 1003, startPoint y: 296, endPoint x: 983, endPoint y: 313, distance: 26.0
click at [999, 297] on label "Assignee" at bounding box center [718, 294] width 676 height 15
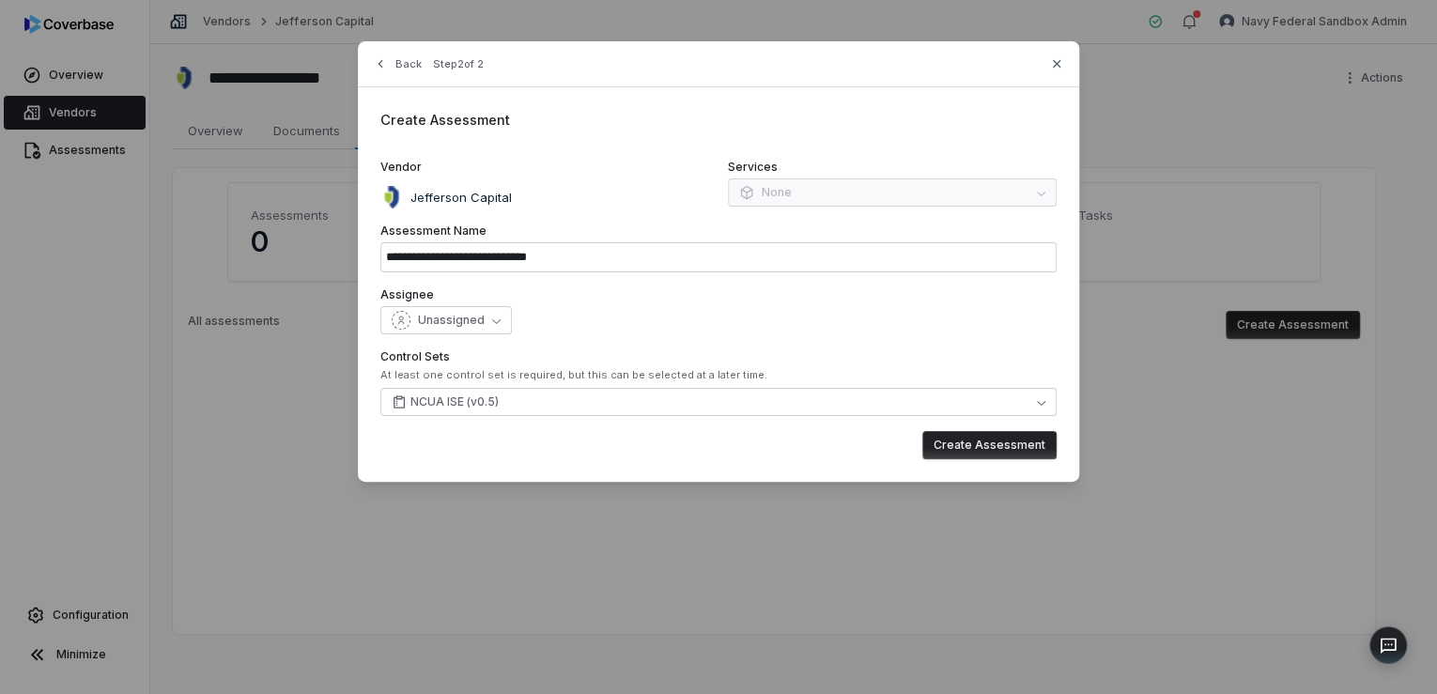
click at [978, 444] on button "Create Assessment" at bounding box center [989, 445] width 134 height 28
type input "**********"
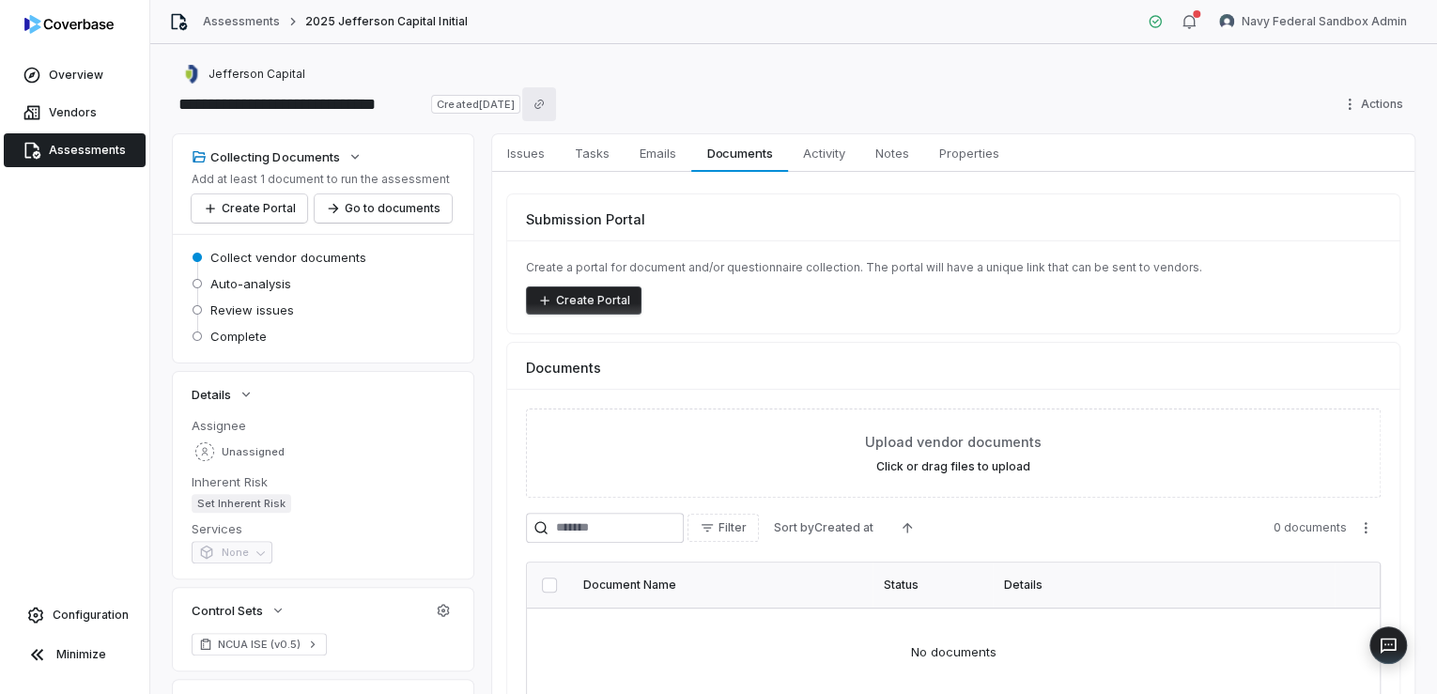
click at [544, 108] on icon "Copy link" at bounding box center [538, 104] width 9 height 9
click at [707, 86] on div "**********" at bounding box center [794, 89] width 1242 height 53
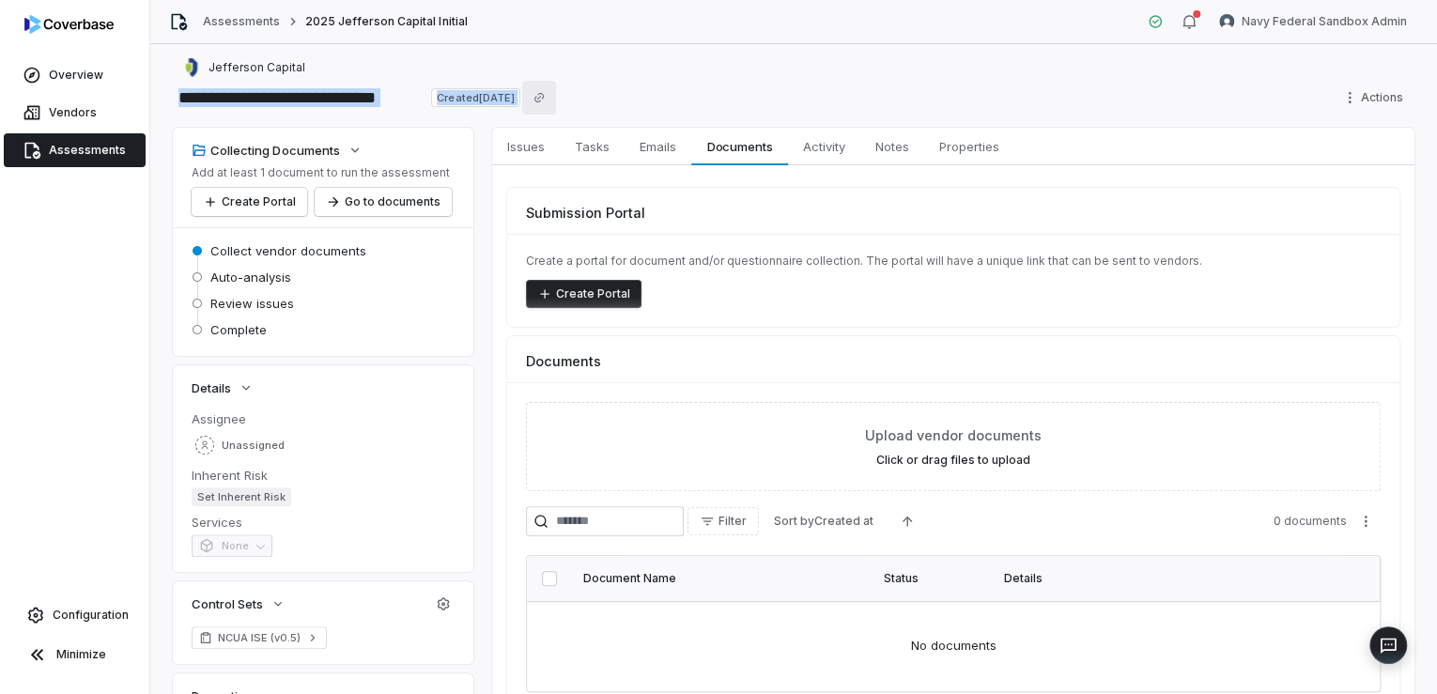
scroll to position [4, 0]
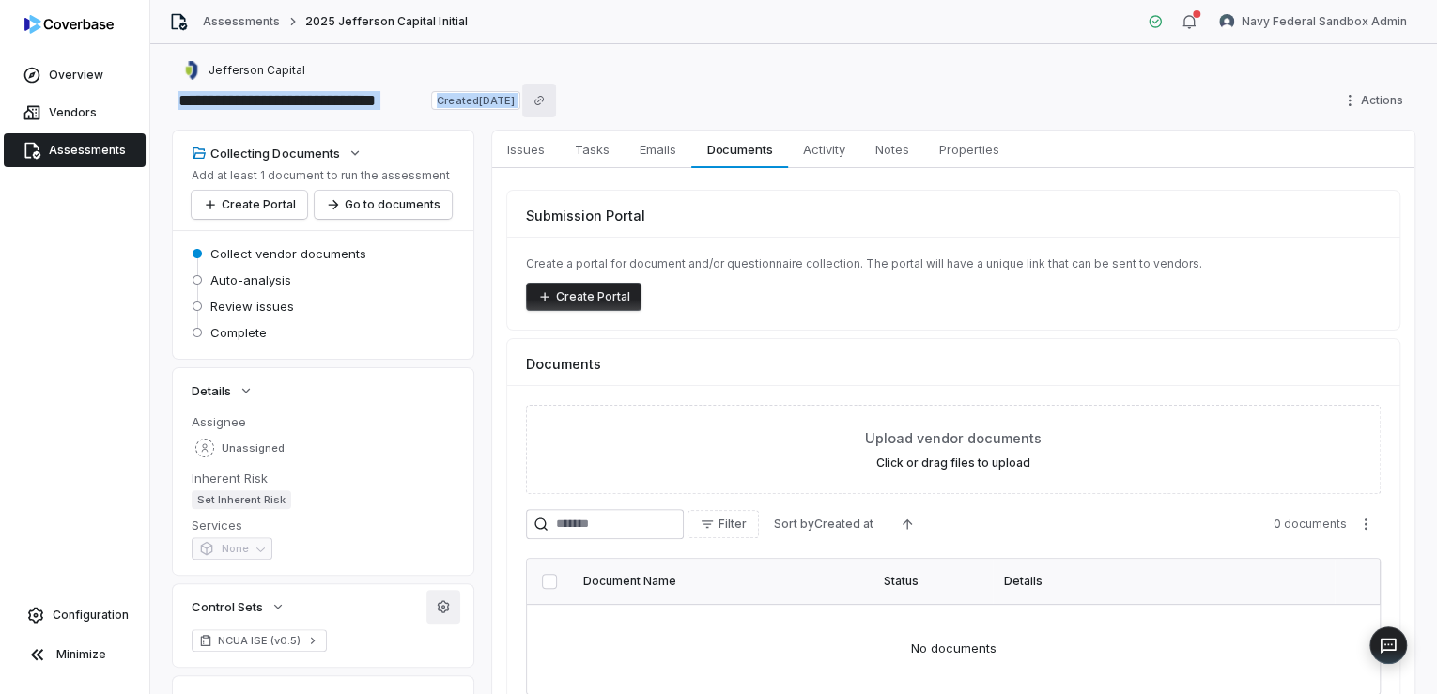
click at [440, 601] on icon "button" at bounding box center [443, 606] width 15 height 15
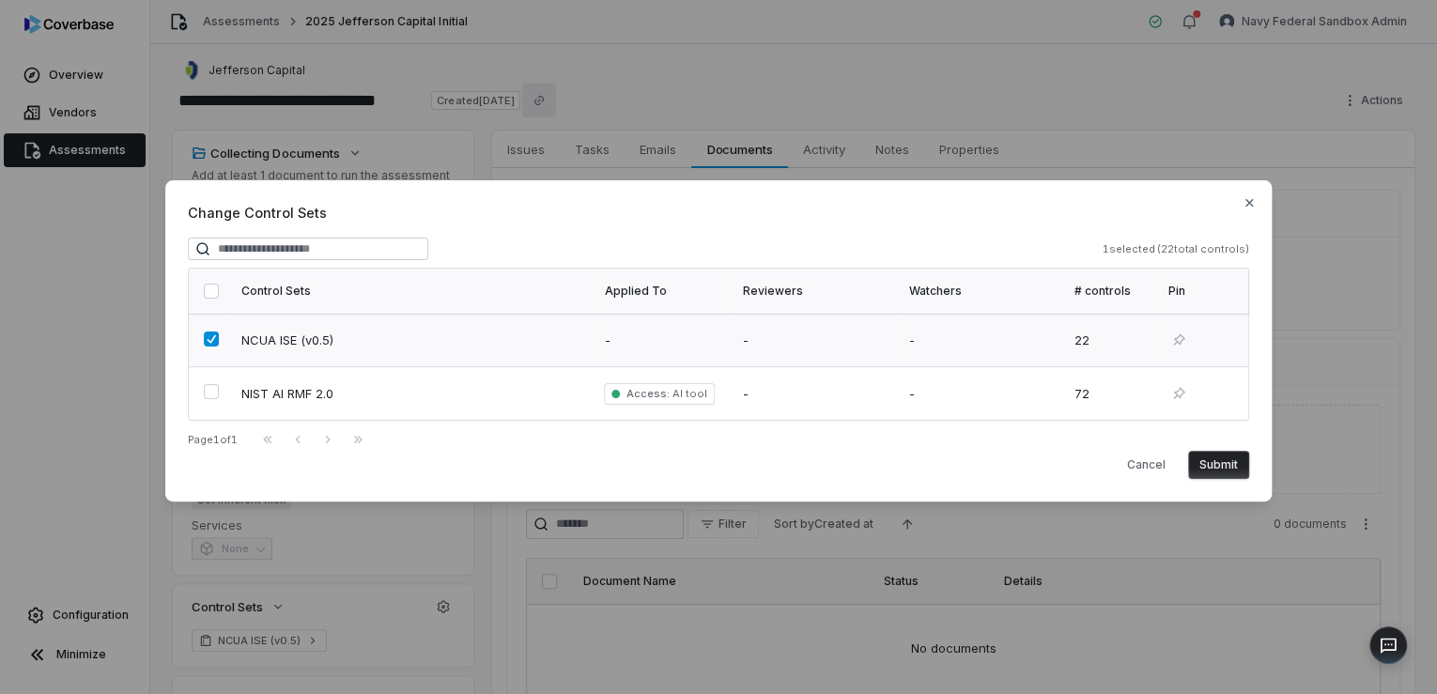
click at [214, 334] on button "button" at bounding box center [211, 339] width 15 height 15
click at [1232, 455] on button "Submit" at bounding box center [1218, 465] width 61 height 28
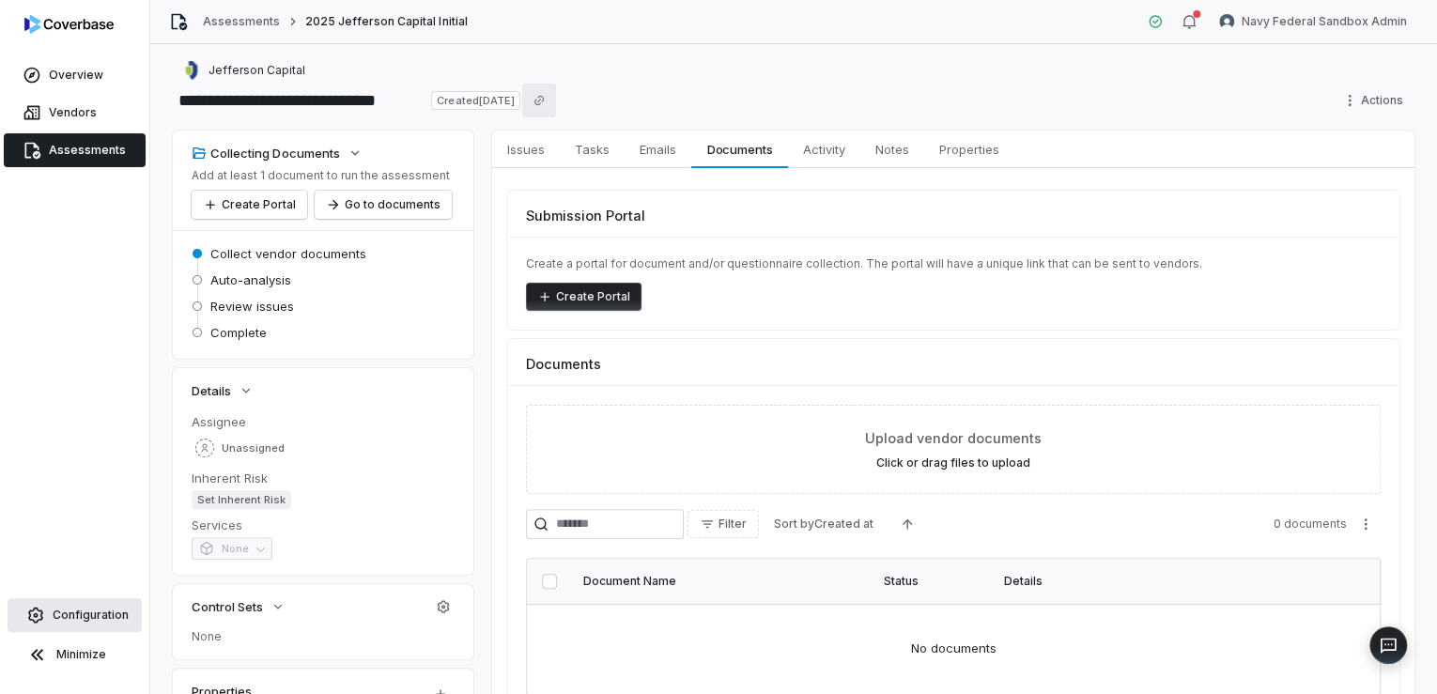
click at [62, 611] on span "Configuration" at bounding box center [91, 615] width 76 height 15
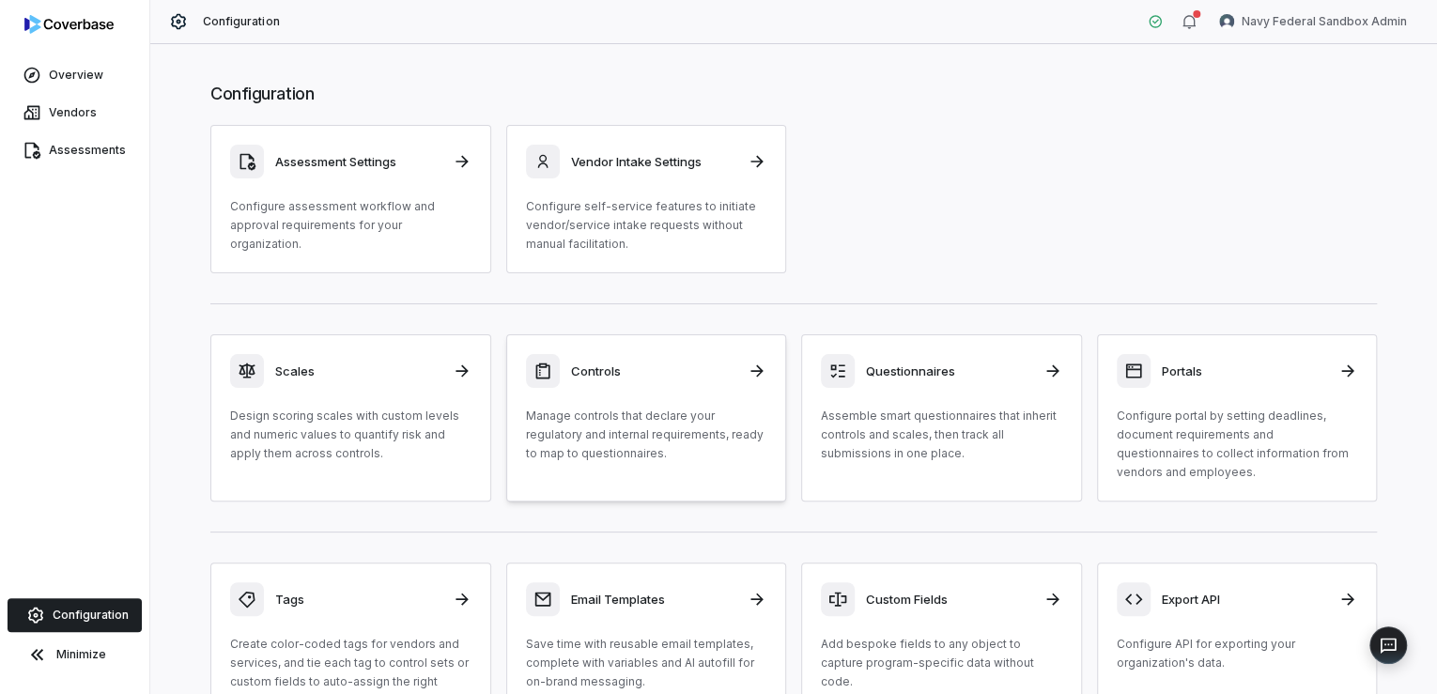
click at [590, 363] on h3 "Controls" at bounding box center [654, 371] width 166 height 17
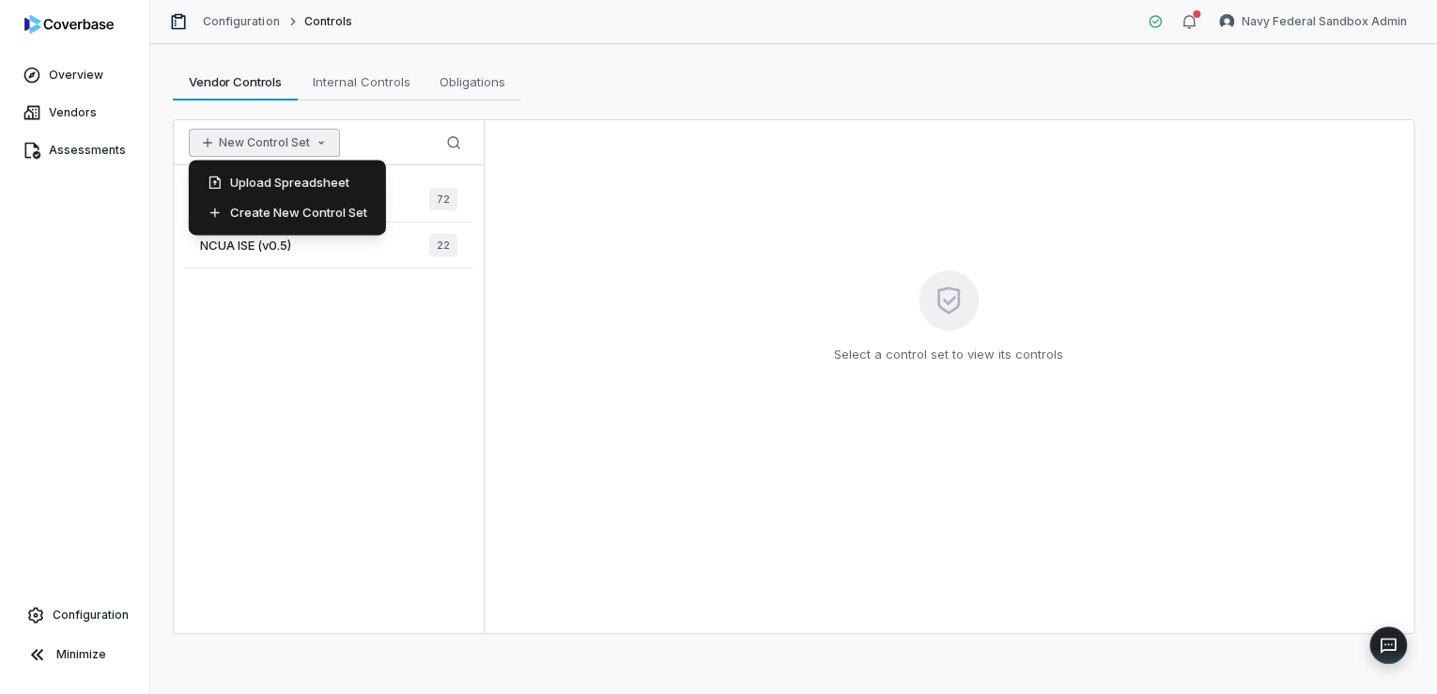
click at [282, 135] on button "New Control Set" at bounding box center [264, 143] width 151 height 28
click at [281, 210] on div "Create New Control Set" at bounding box center [287, 212] width 182 height 30
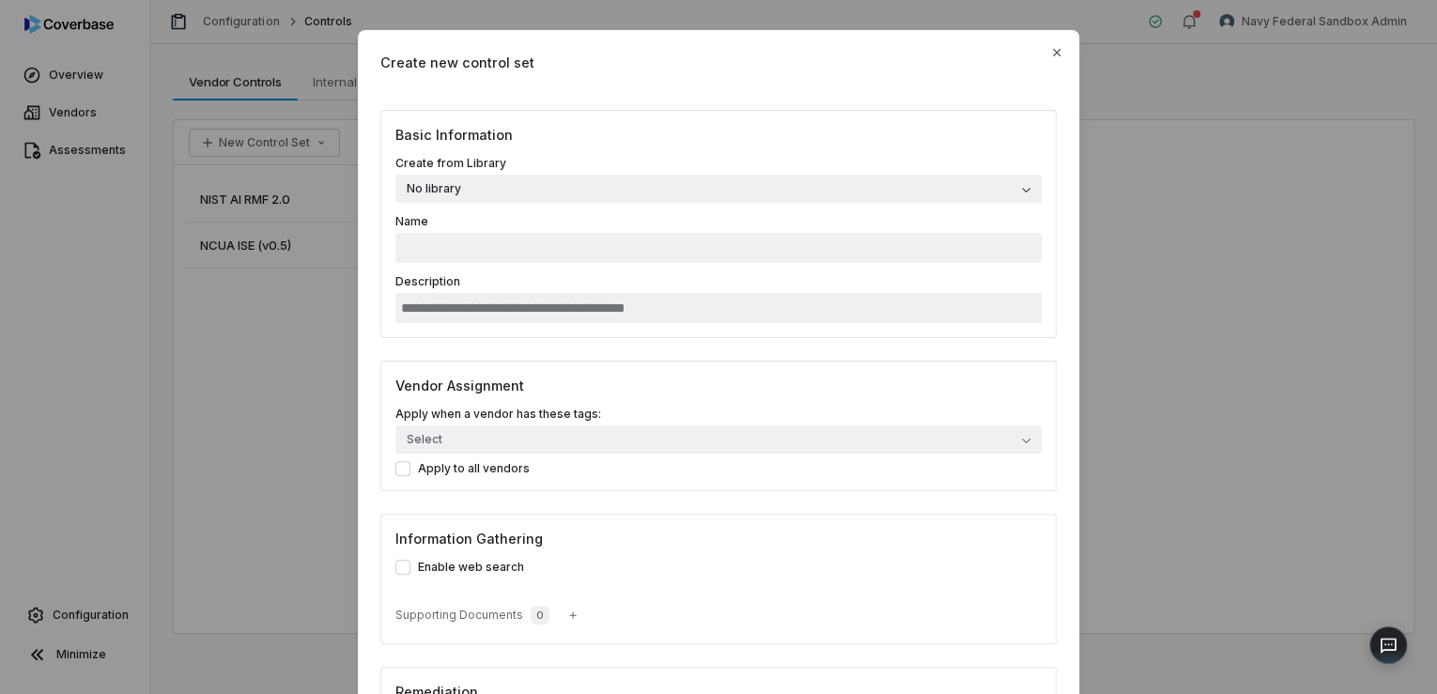
click at [517, 182] on button "No library" at bounding box center [718, 189] width 646 height 28
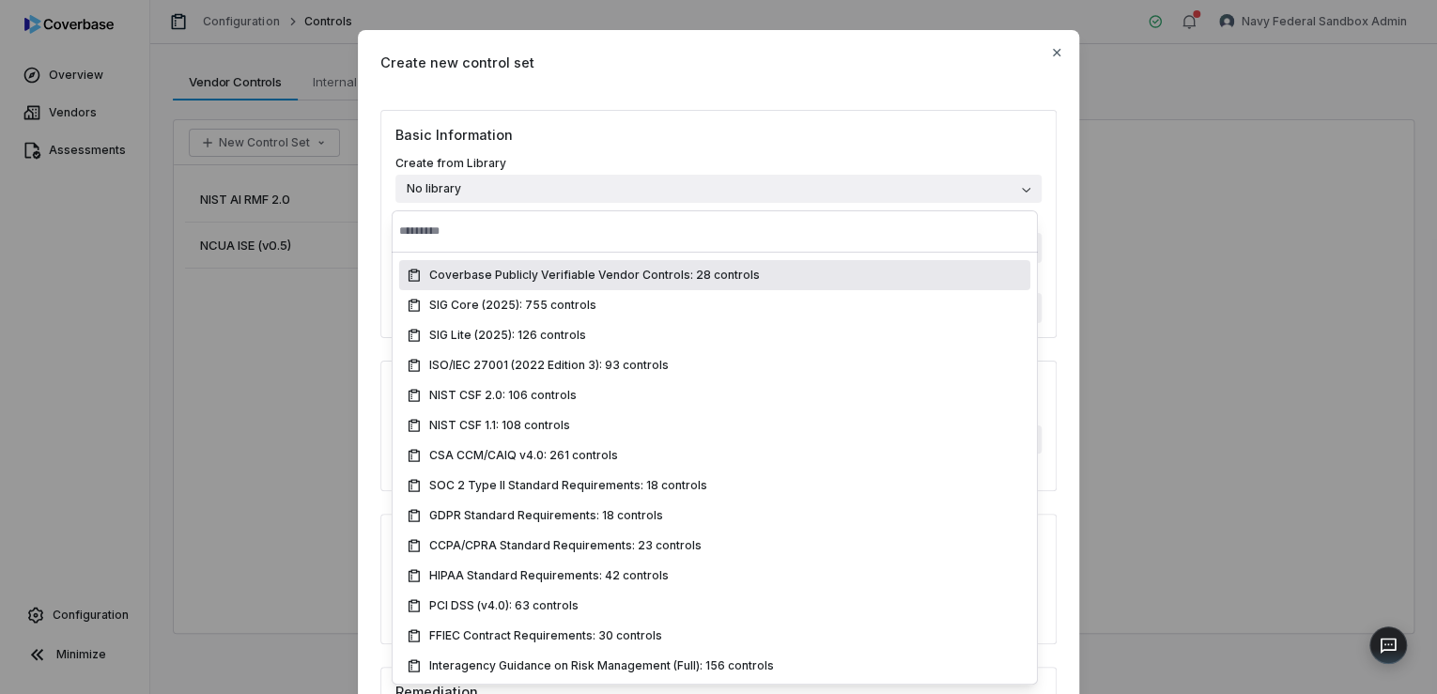
click at [583, 282] on div "Coverbase Publicly Verifiable Vendor Controls: 28 controls" at bounding box center [714, 275] width 631 height 30
type input "**********"
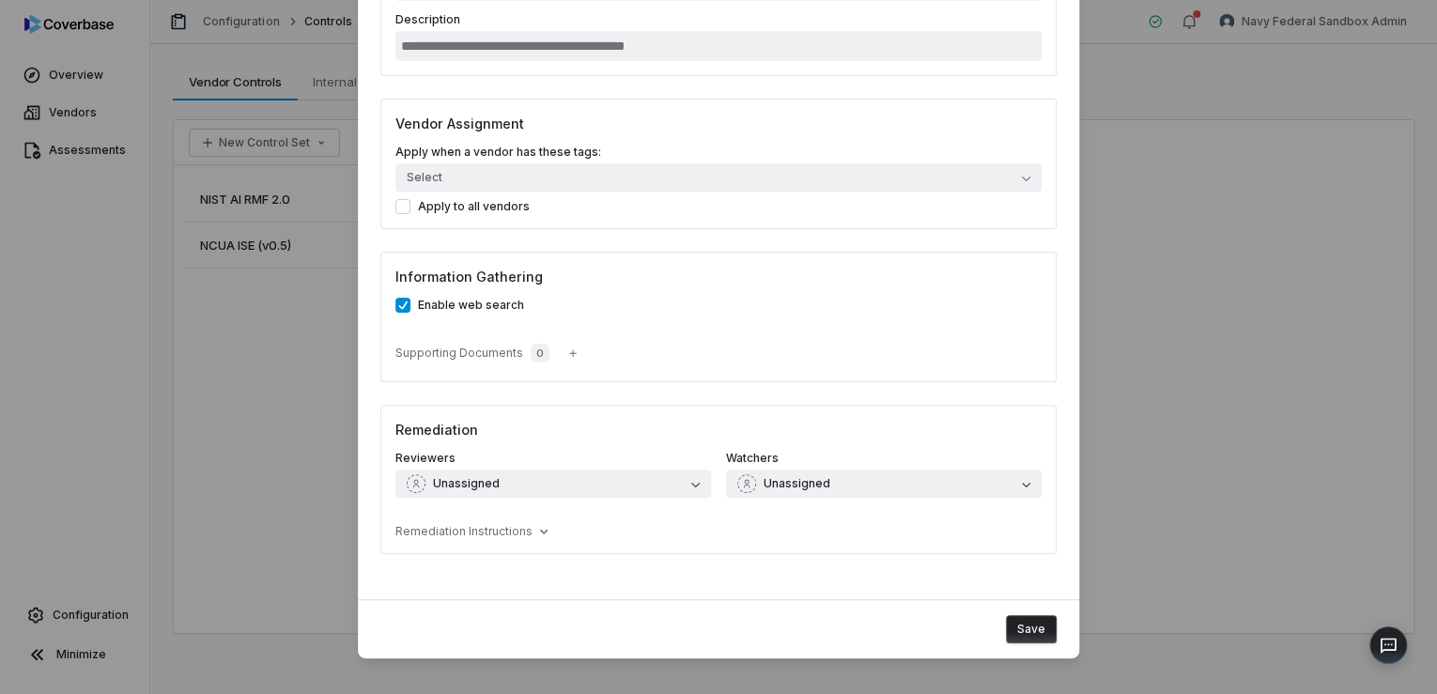
scroll to position [267, 0]
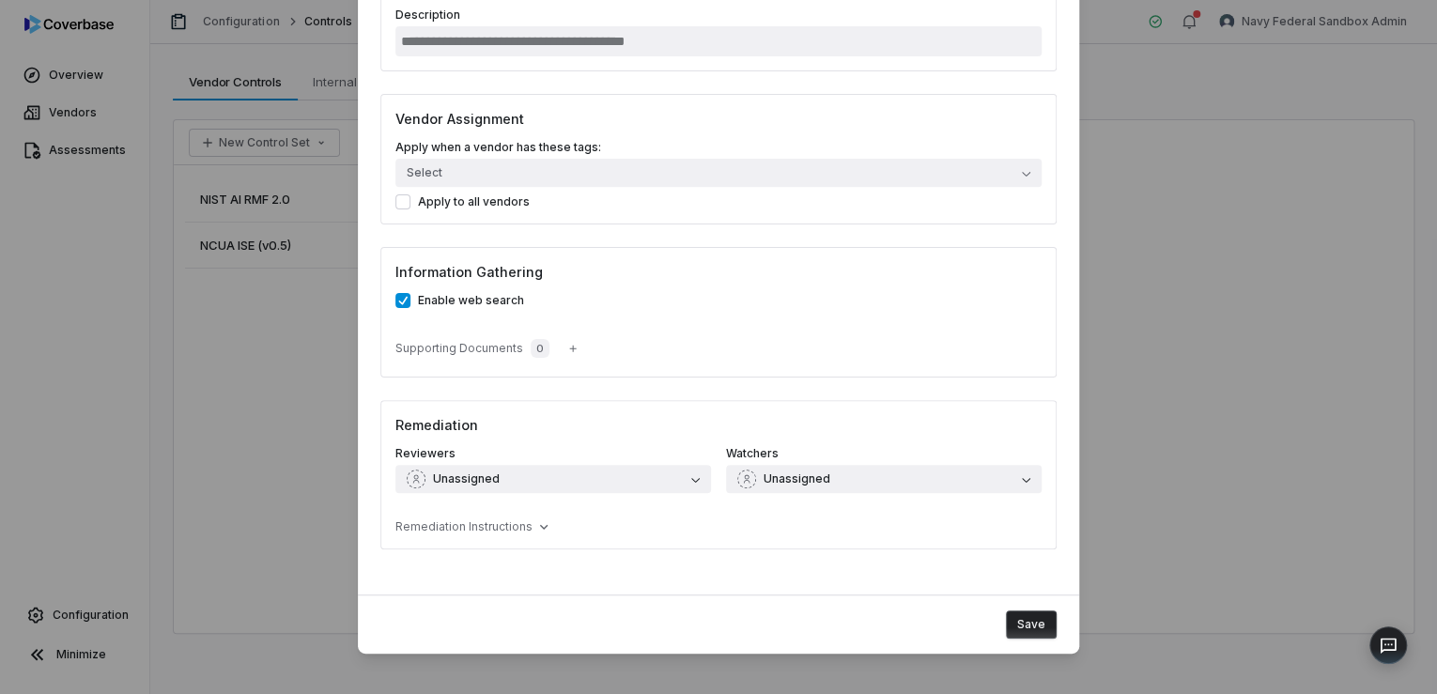
click at [1022, 615] on button "Save" at bounding box center [1031, 624] width 51 height 28
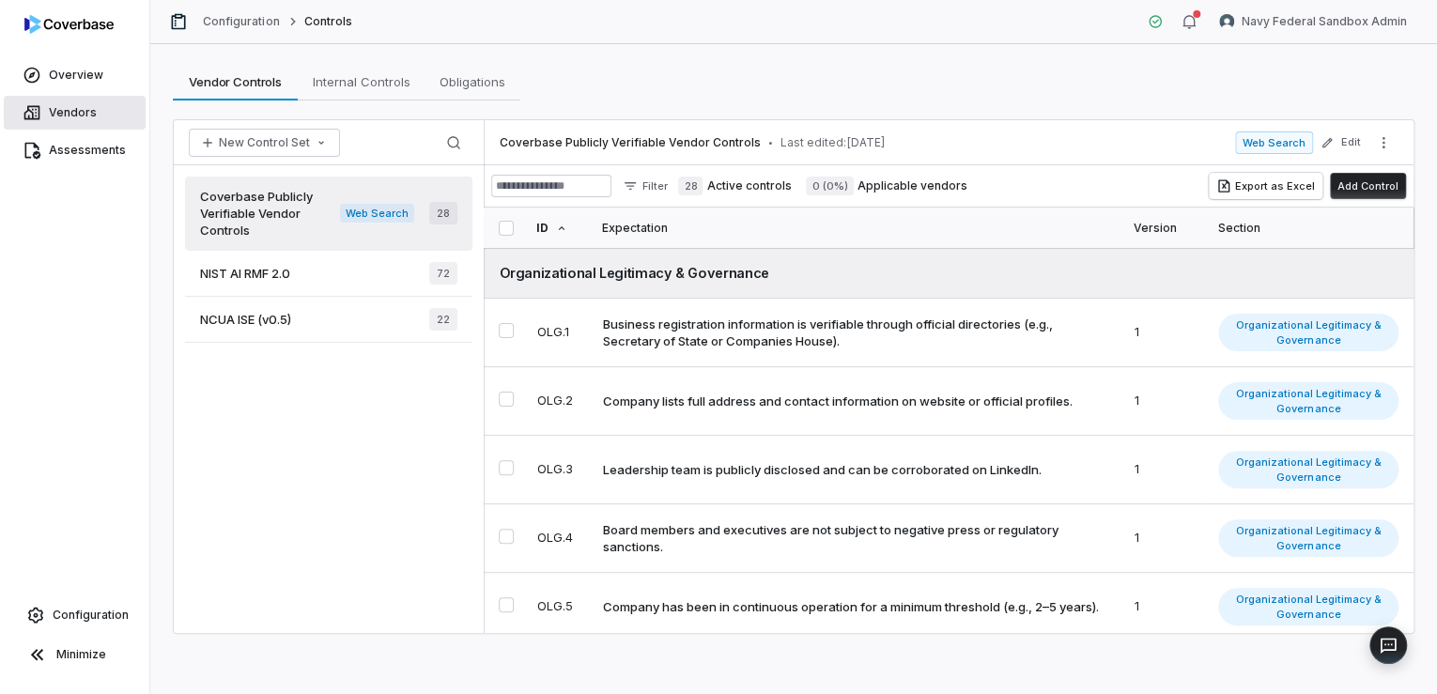
click at [39, 110] on icon at bounding box center [32, 112] width 19 height 19
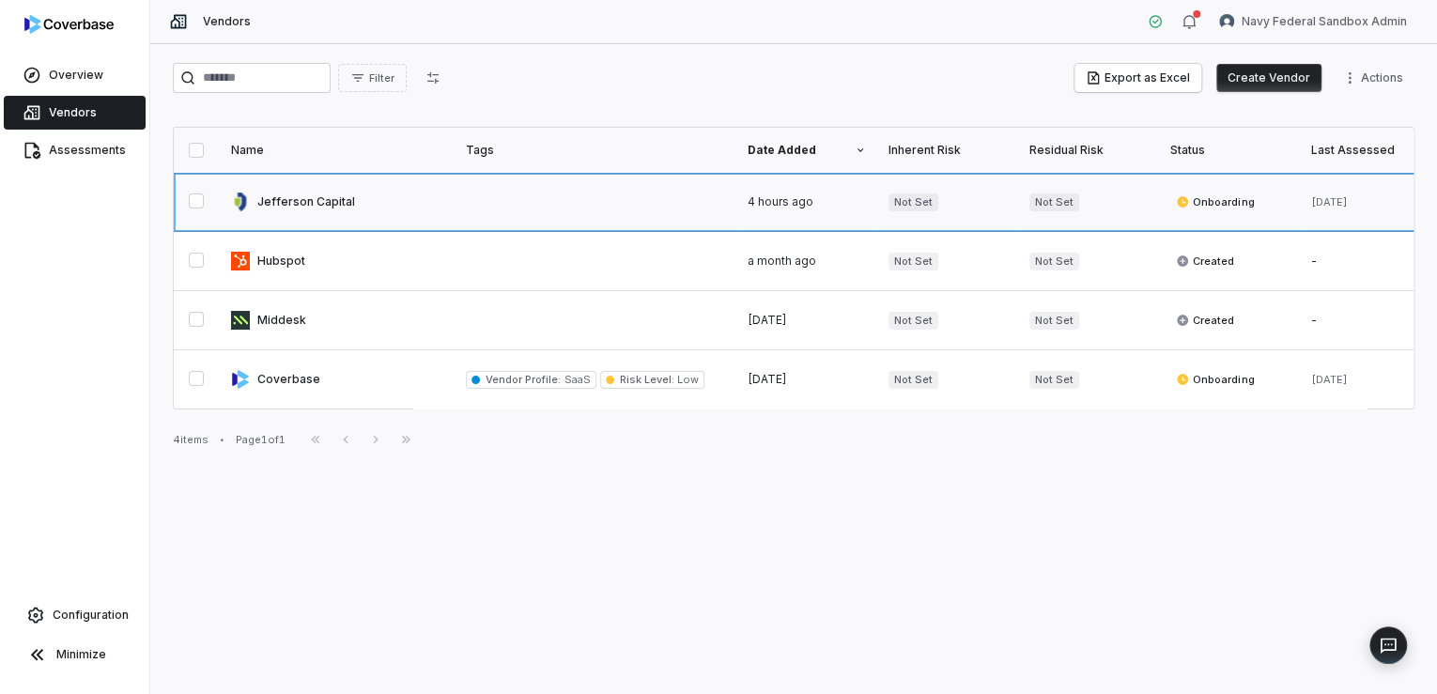
click at [329, 199] on link at bounding box center [337, 202] width 235 height 58
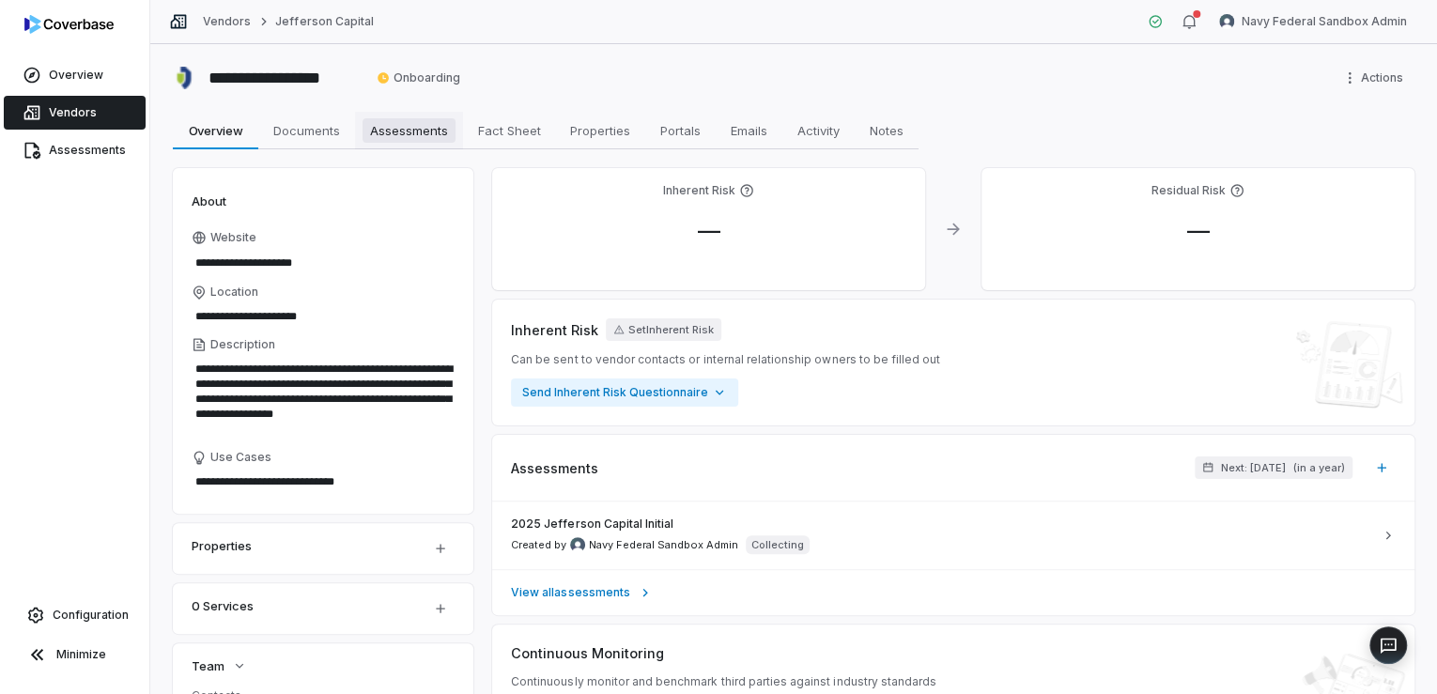
click at [403, 131] on span "Assessments" at bounding box center [409, 130] width 93 height 24
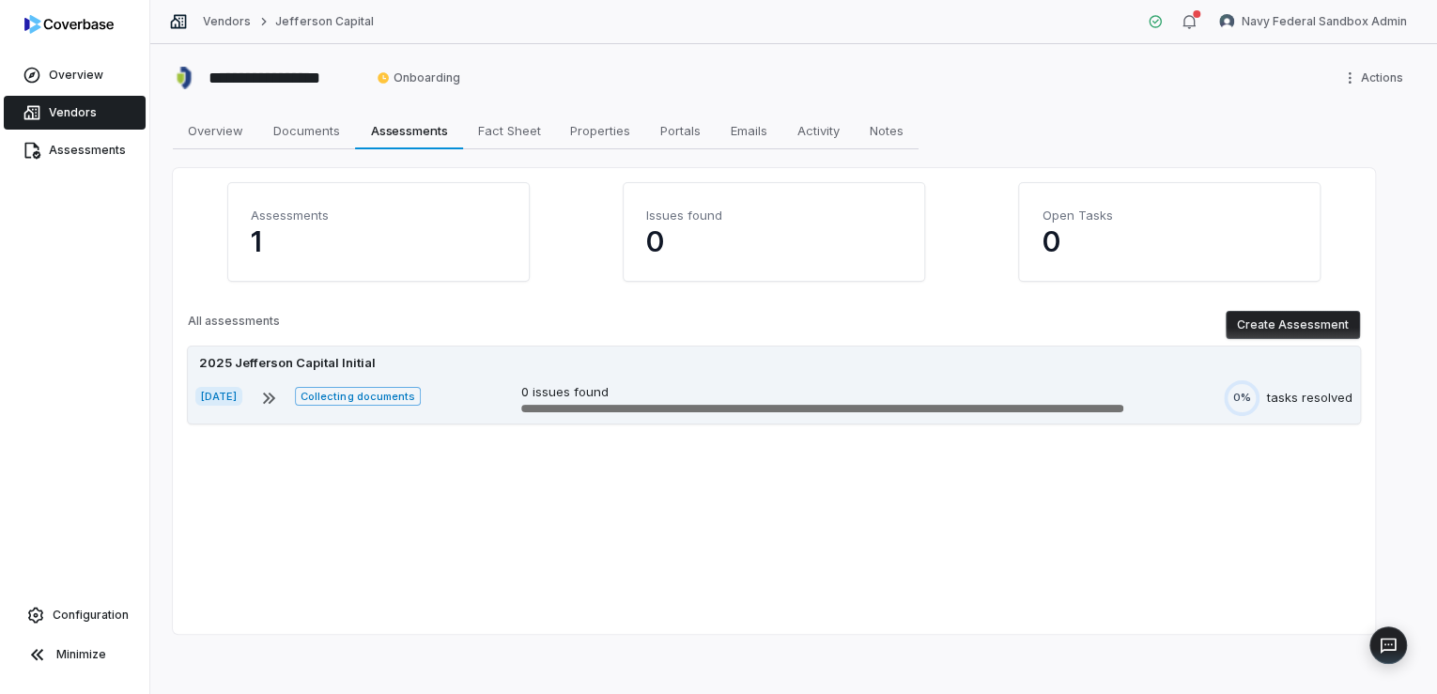
click at [280, 399] on icon at bounding box center [268, 398] width 23 height 23
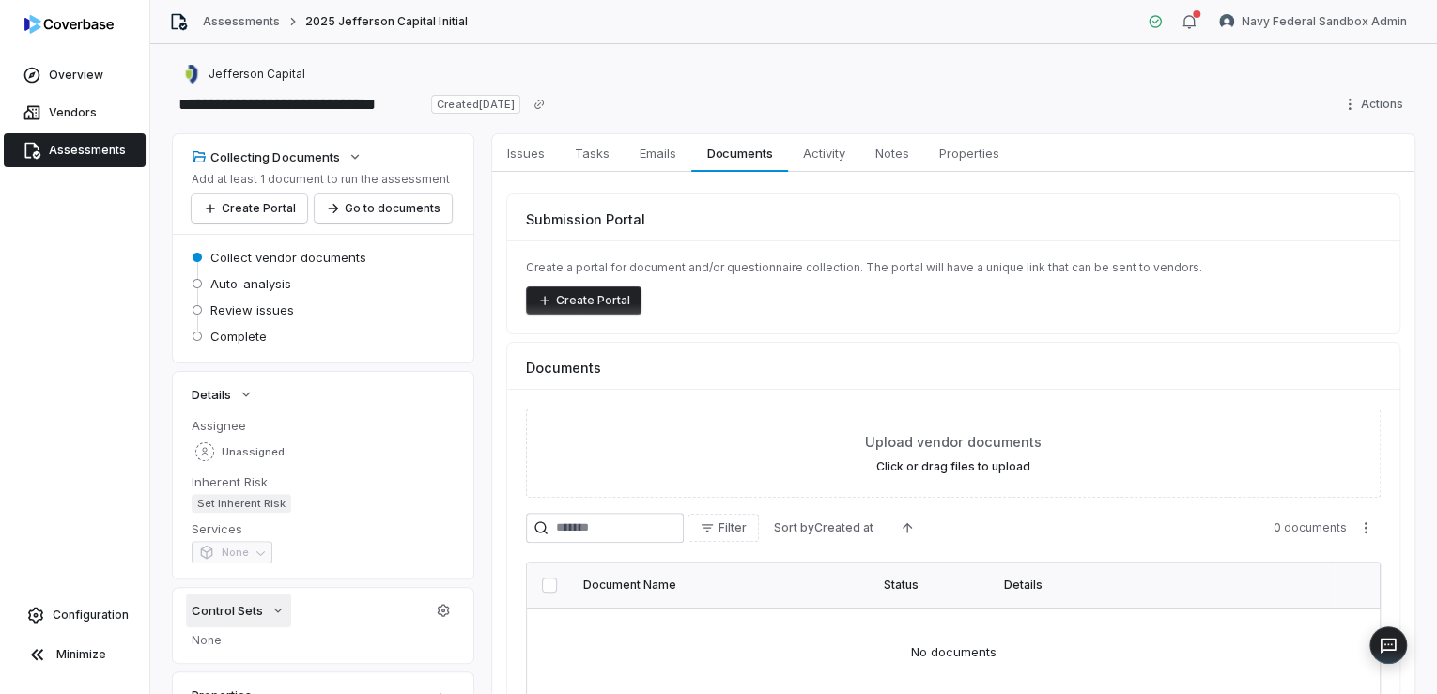
click at [278, 607] on icon "button" at bounding box center [277, 610] width 15 height 15
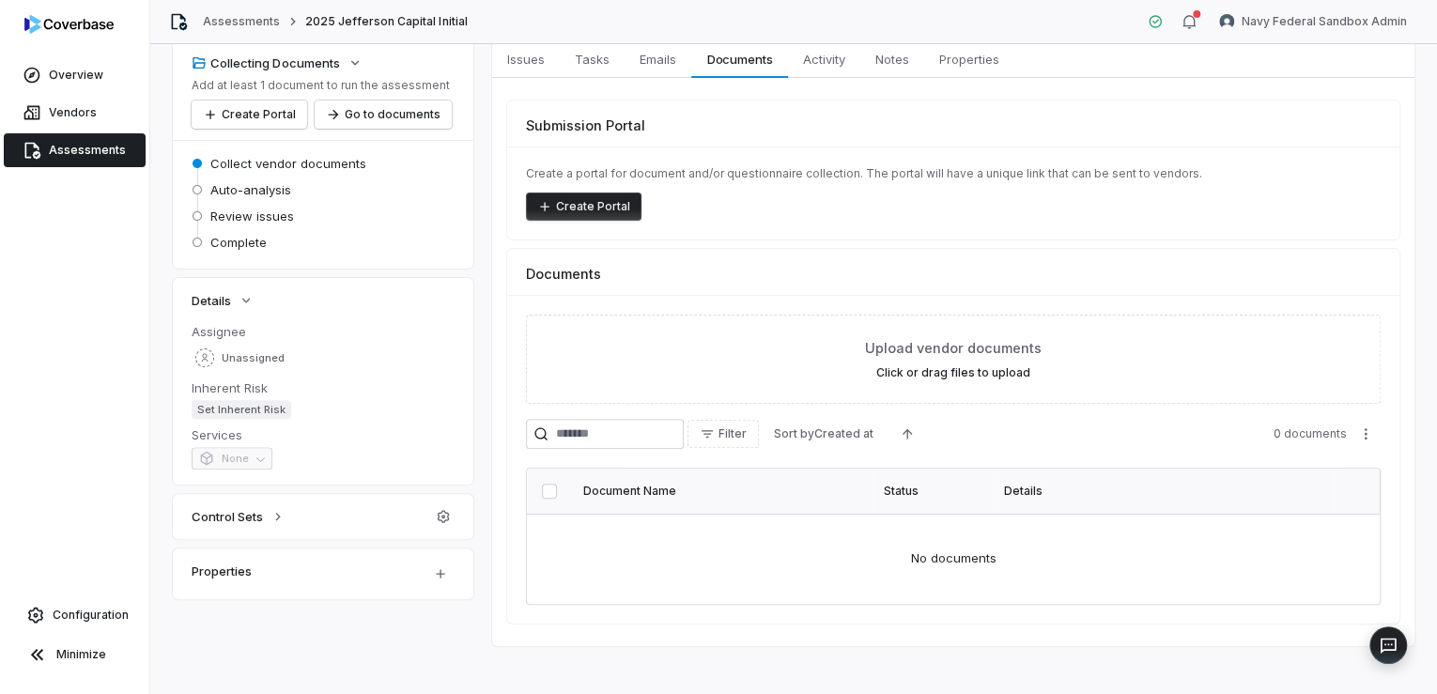
scroll to position [104, 0]
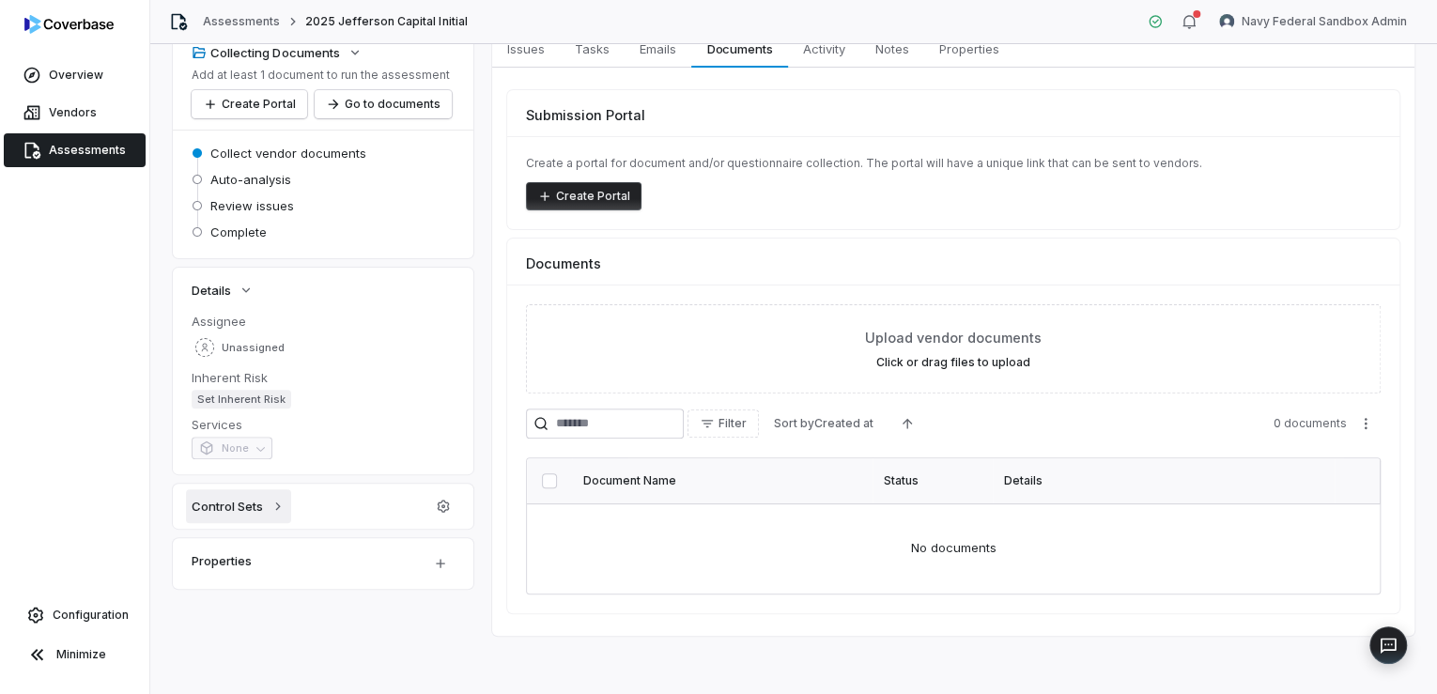
click at [278, 506] on icon "button" at bounding box center [277, 506] width 15 height 15
click at [442, 509] on icon "button" at bounding box center [443, 506] width 15 height 15
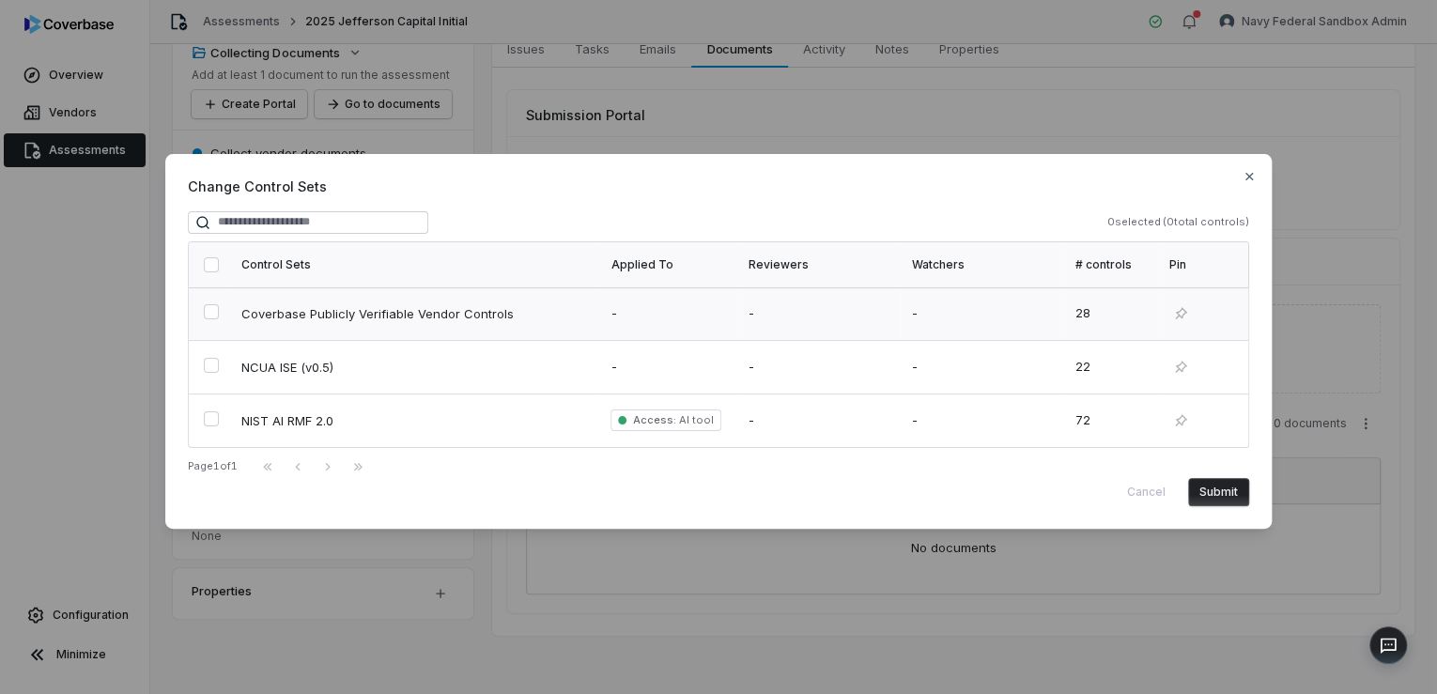
click at [214, 307] on button "button" at bounding box center [211, 311] width 15 height 15
click at [1213, 491] on button "Submit" at bounding box center [1218, 492] width 61 height 28
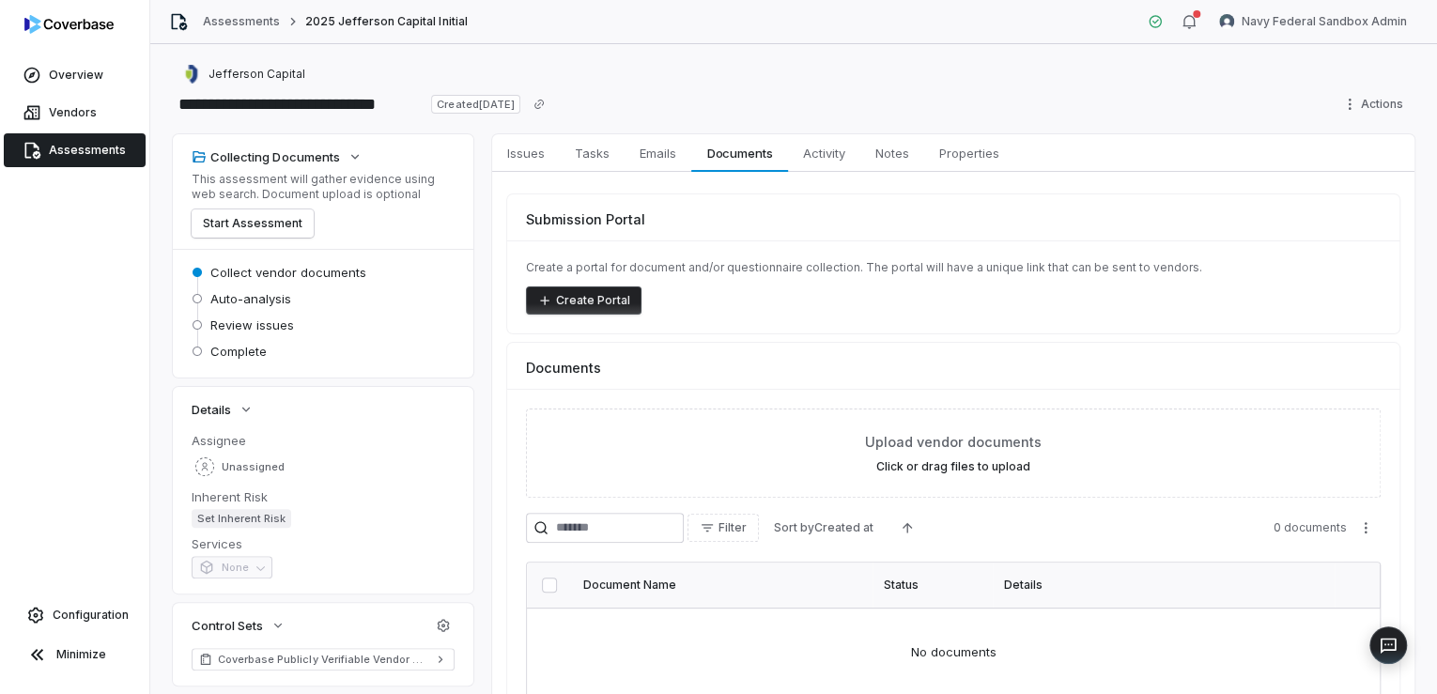
scroll to position [0, 0]
click at [225, 225] on button "Start Assessment" at bounding box center [253, 223] width 122 height 28
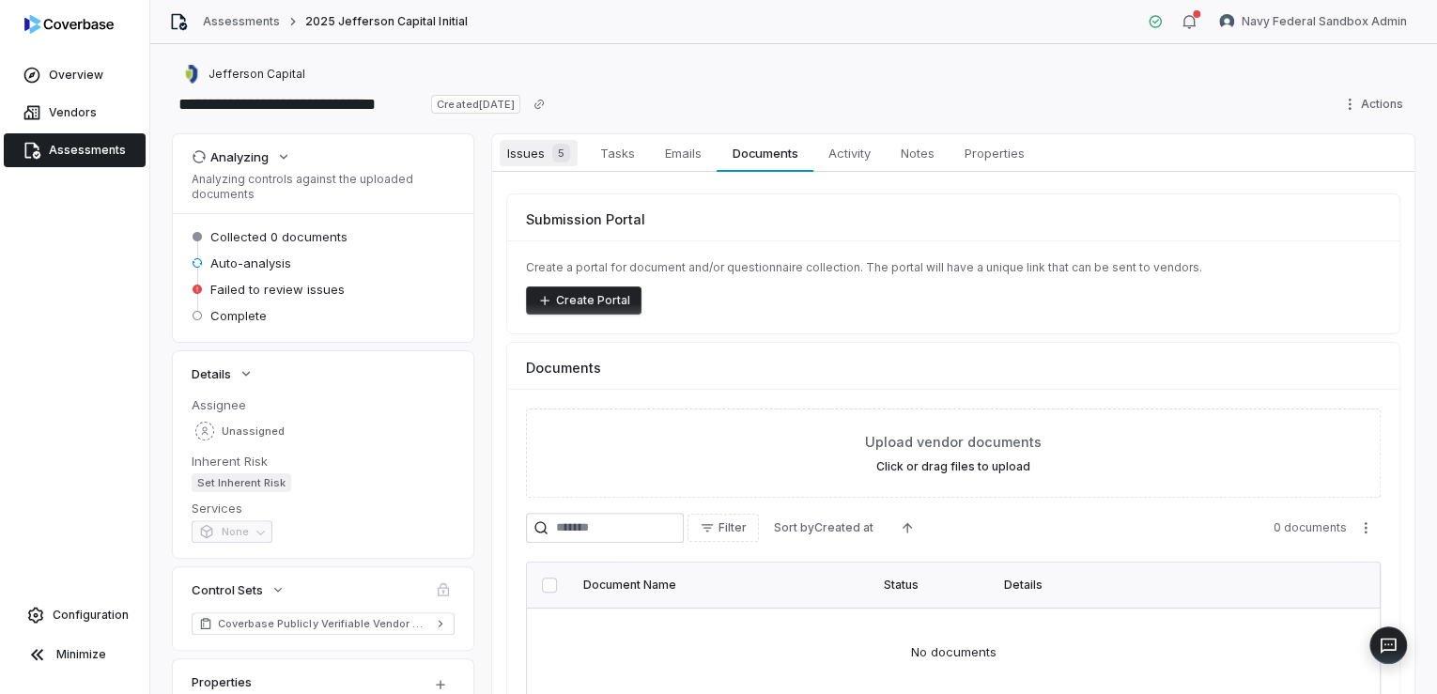
click at [527, 156] on span "Issues 5" at bounding box center [539, 153] width 78 height 26
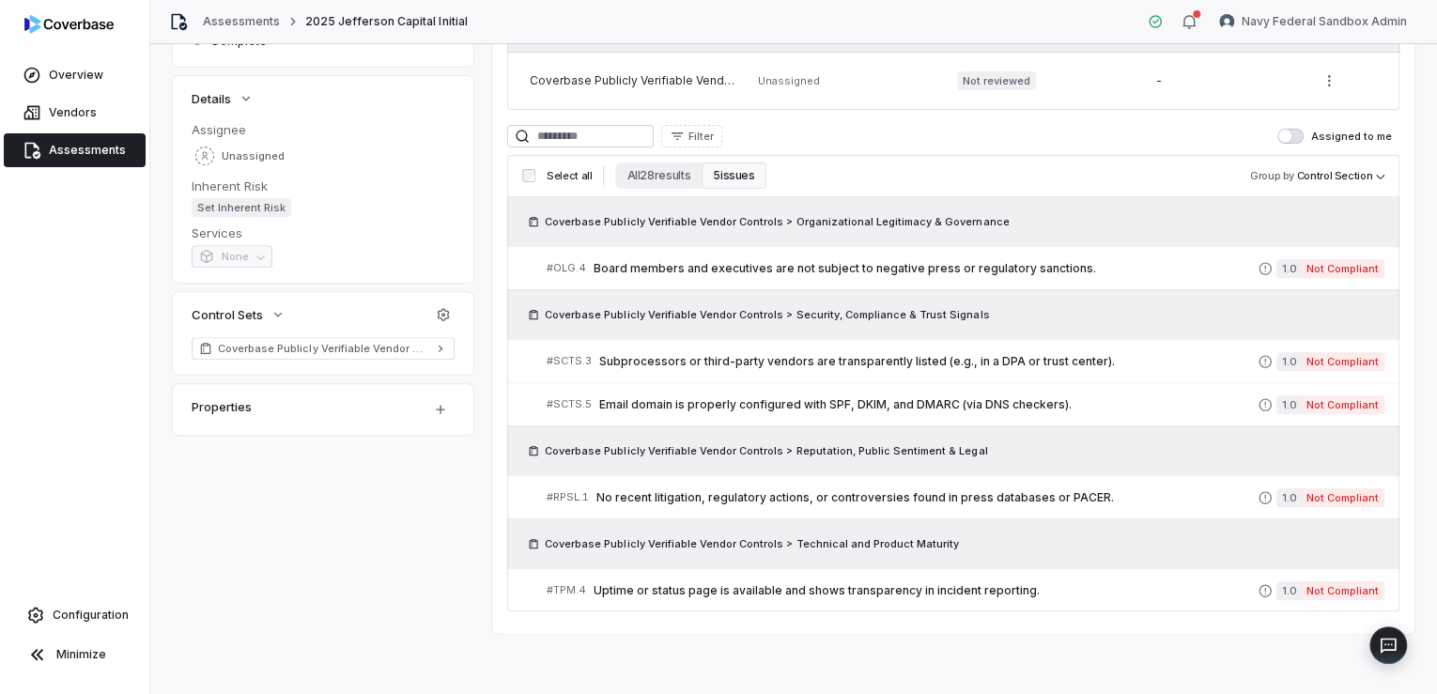
scroll to position [293, 0]
click at [230, 21] on link "Assessments" at bounding box center [241, 21] width 77 height 15
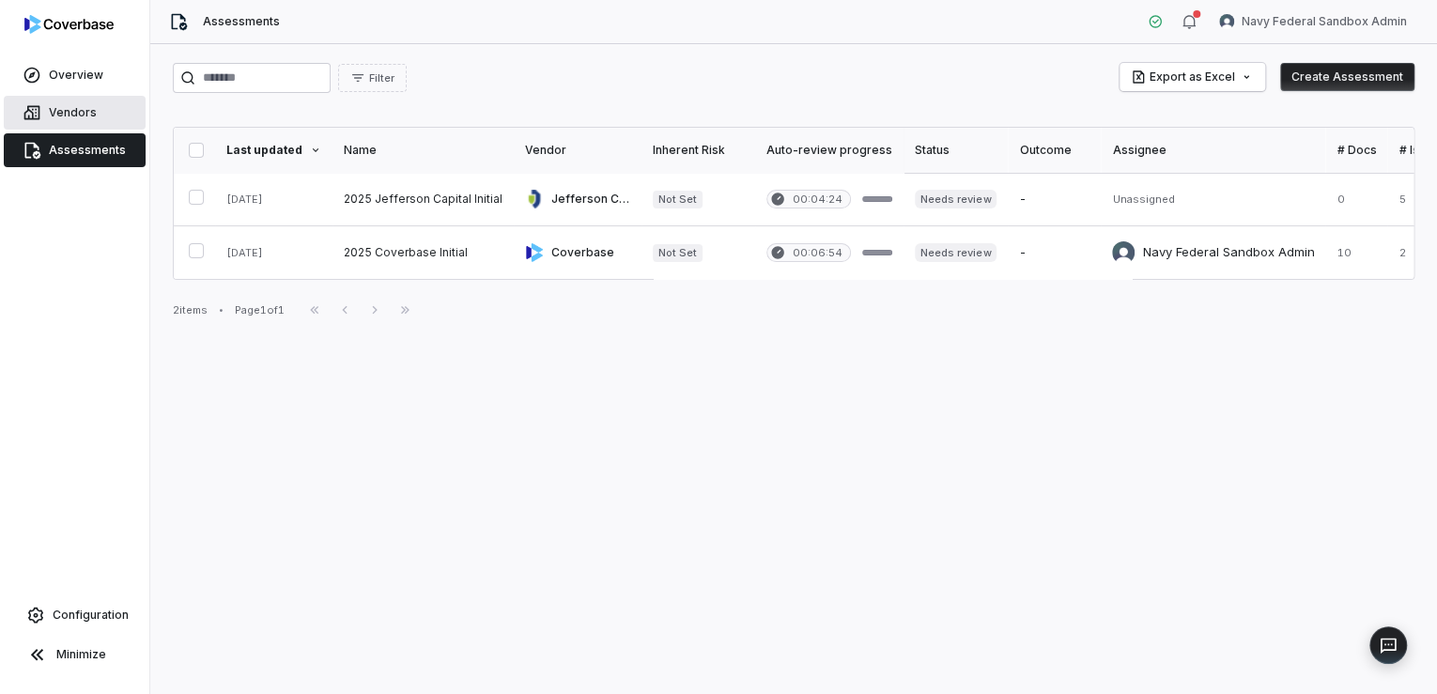
click at [58, 109] on span "Vendors" at bounding box center [73, 112] width 48 height 15
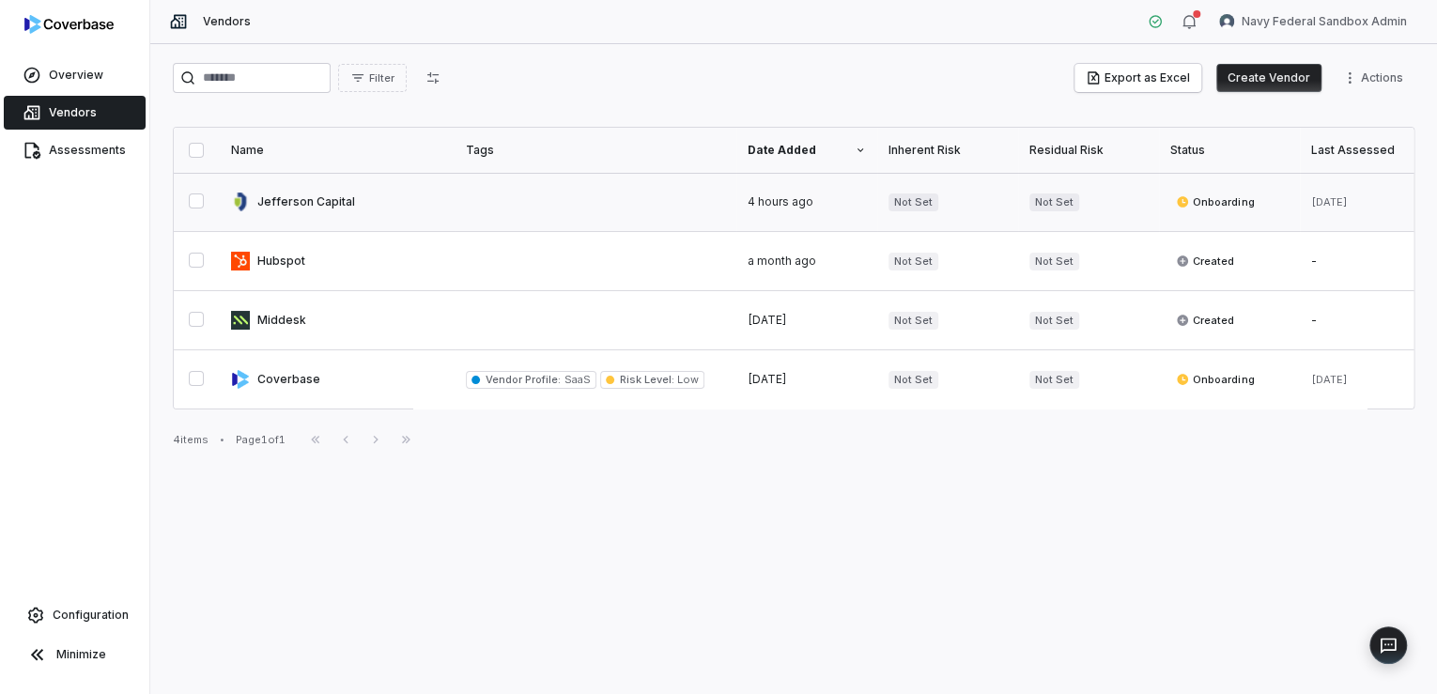
click at [301, 203] on link at bounding box center [337, 202] width 235 height 58
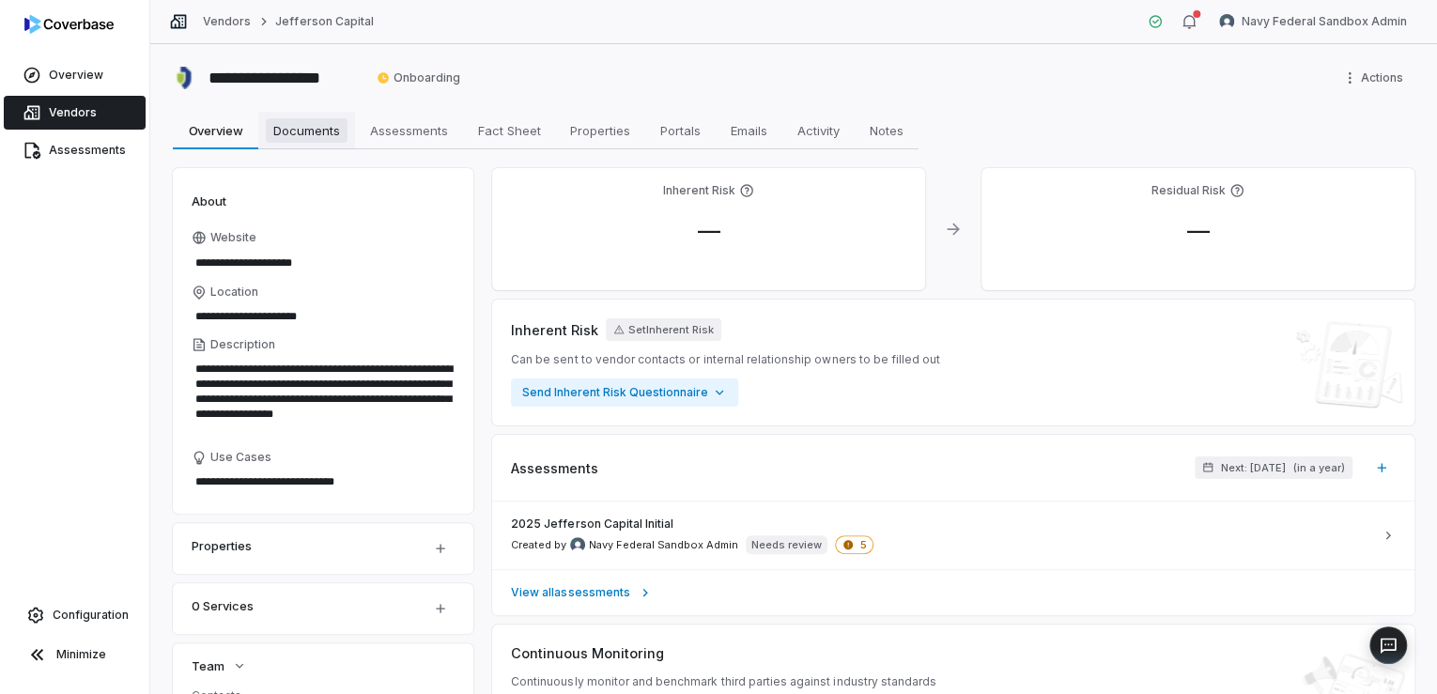
click at [300, 131] on span "Documents" at bounding box center [307, 130] width 82 height 24
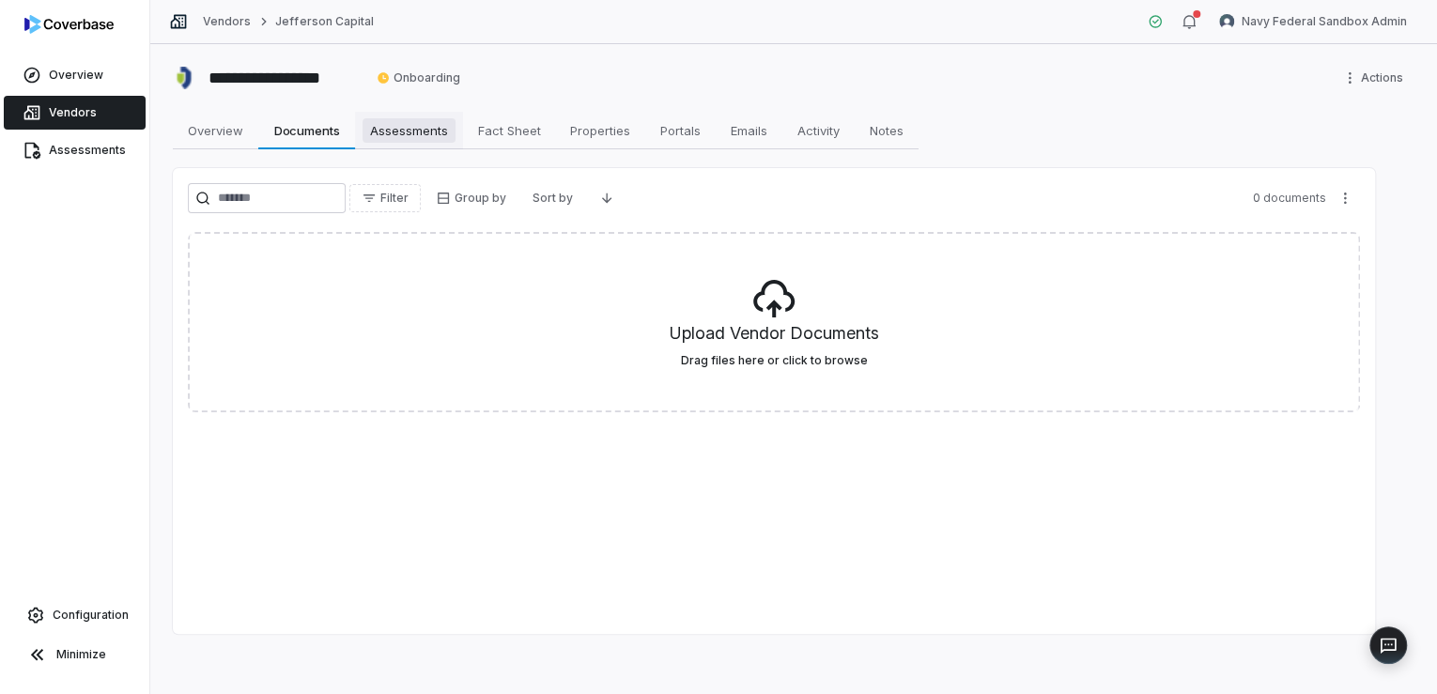
click at [406, 131] on span "Assessments" at bounding box center [409, 130] width 93 height 24
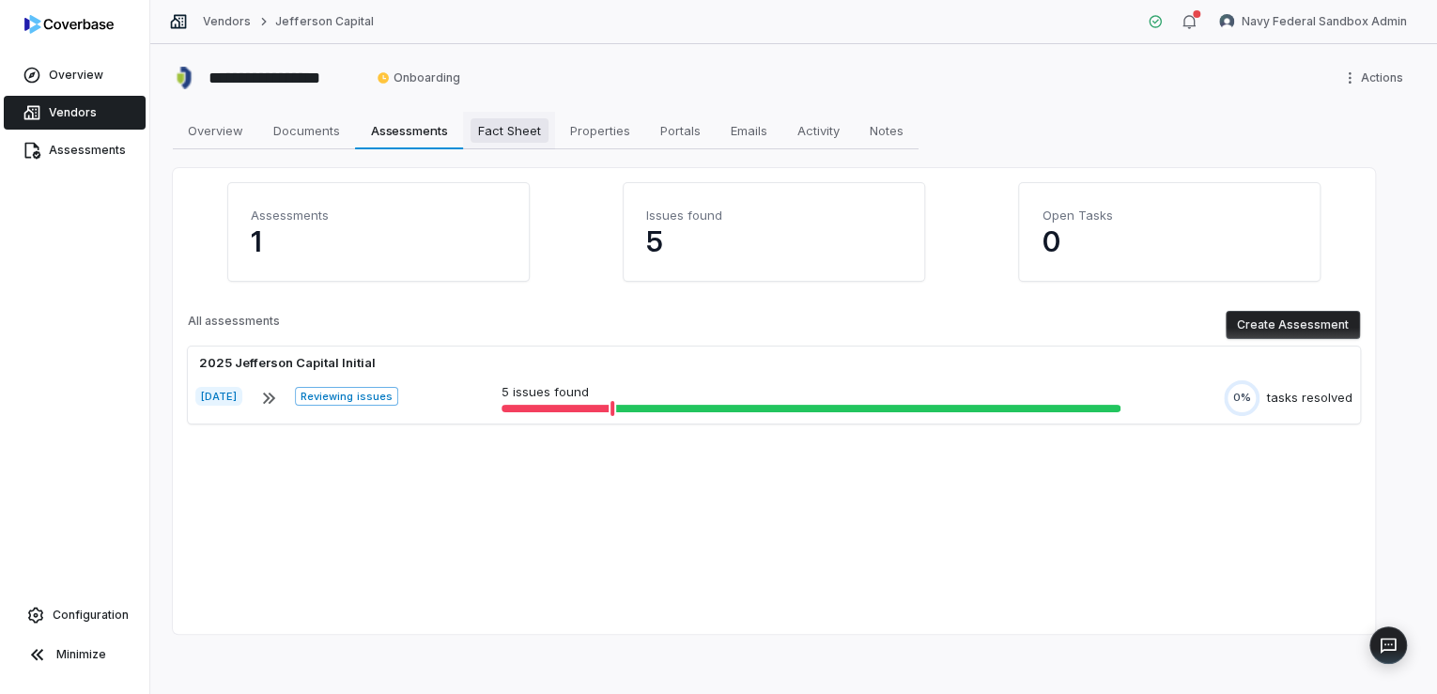
click at [489, 131] on span "Fact Sheet" at bounding box center [510, 130] width 78 height 24
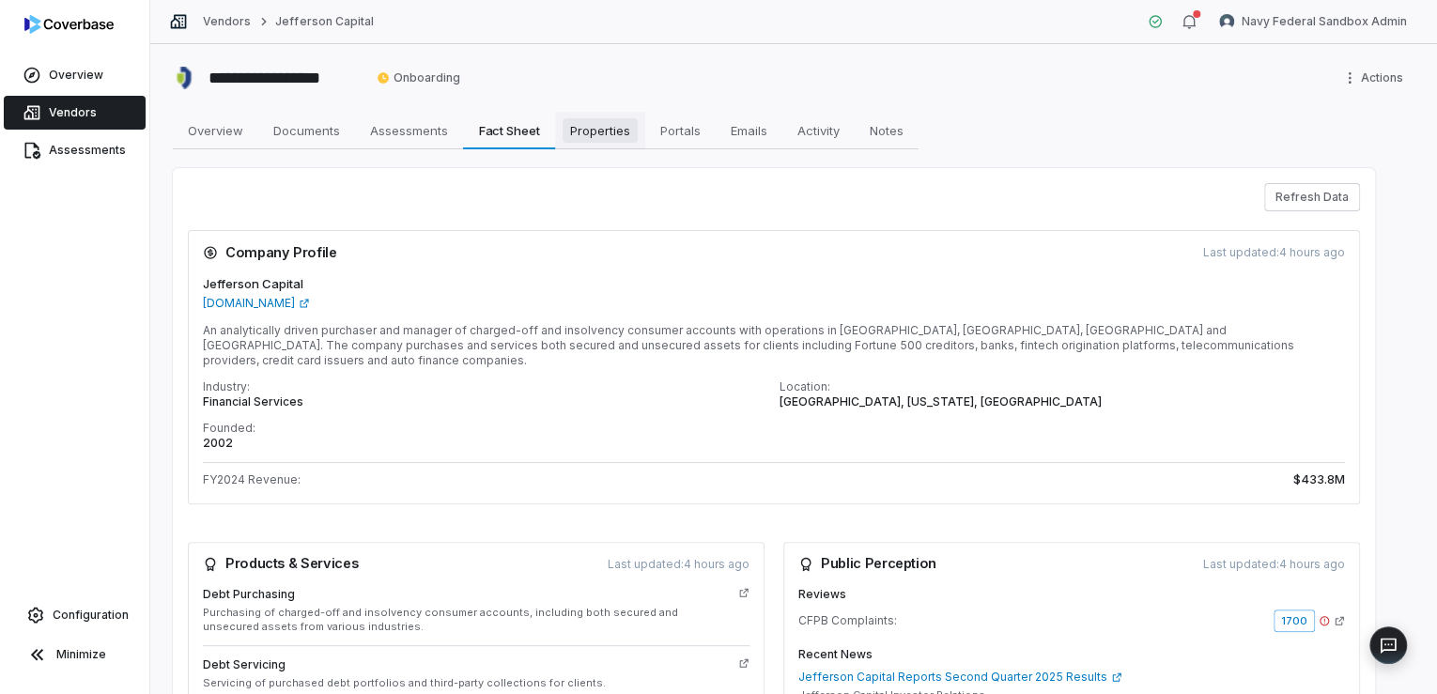
click at [594, 133] on span "Properties" at bounding box center [600, 130] width 75 height 24
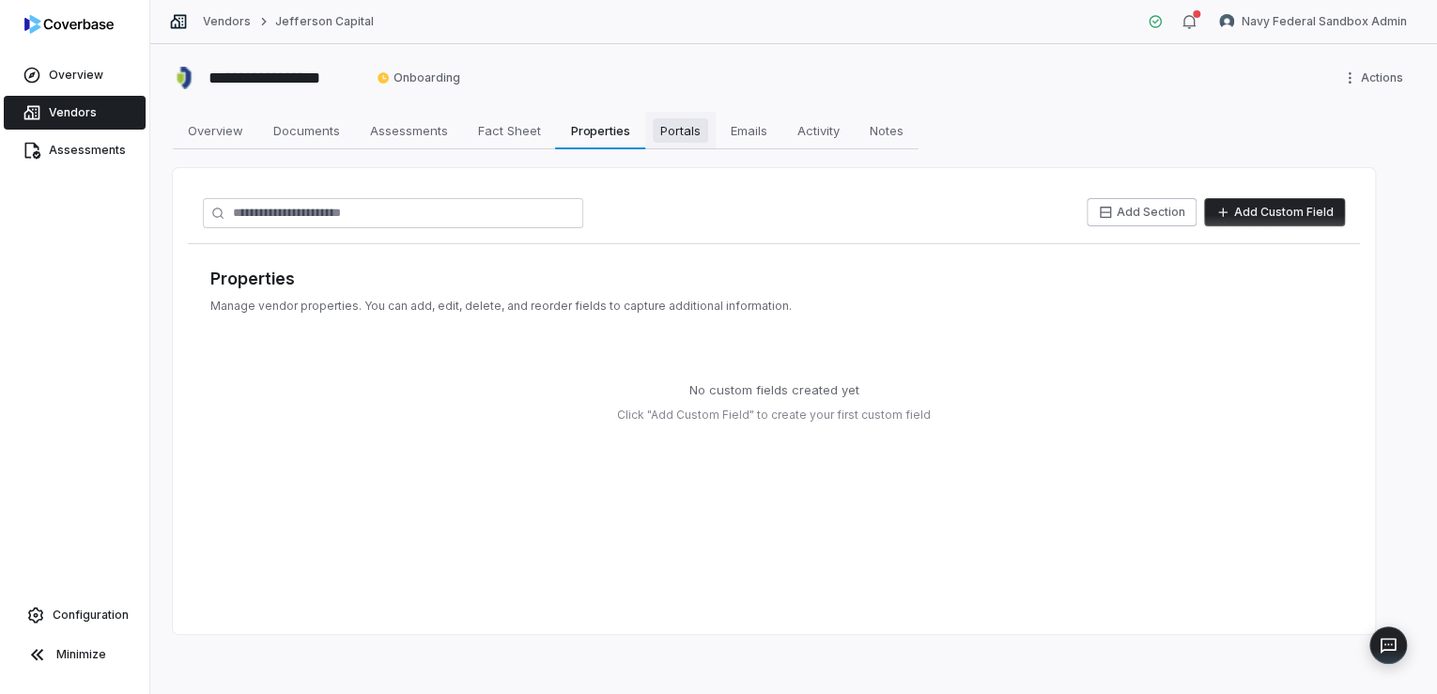
click at [676, 128] on span "Portals" at bounding box center [680, 130] width 55 height 24
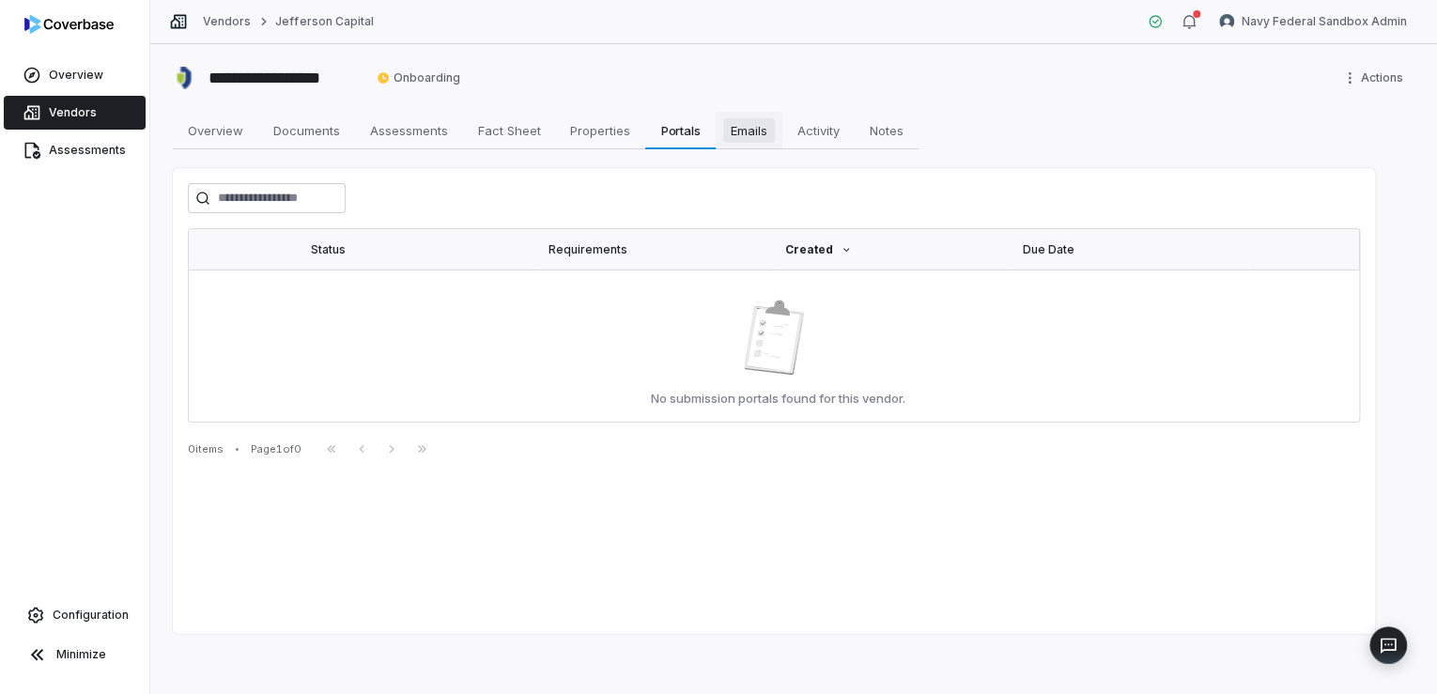
click at [739, 133] on span "Emails" at bounding box center [749, 130] width 52 height 24
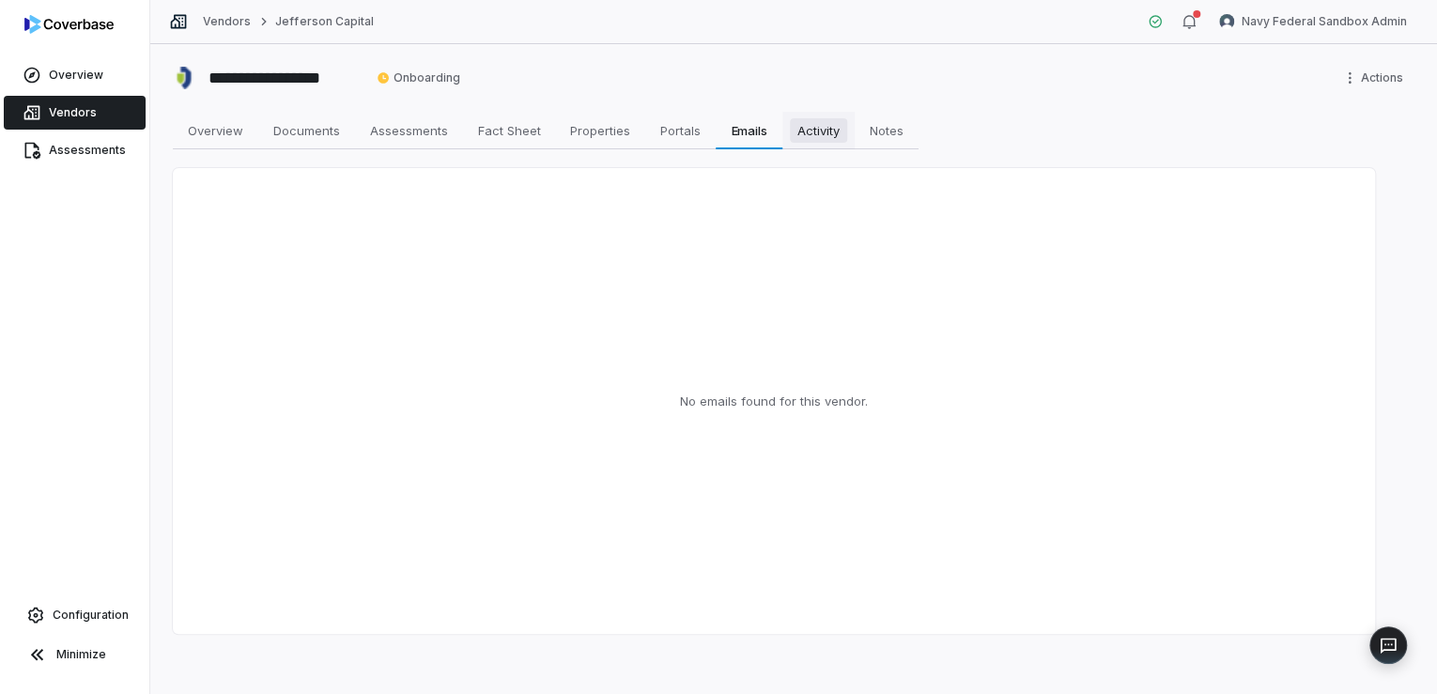
click at [810, 131] on span "Activity" at bounding box center [818, 130] width 57 height 24
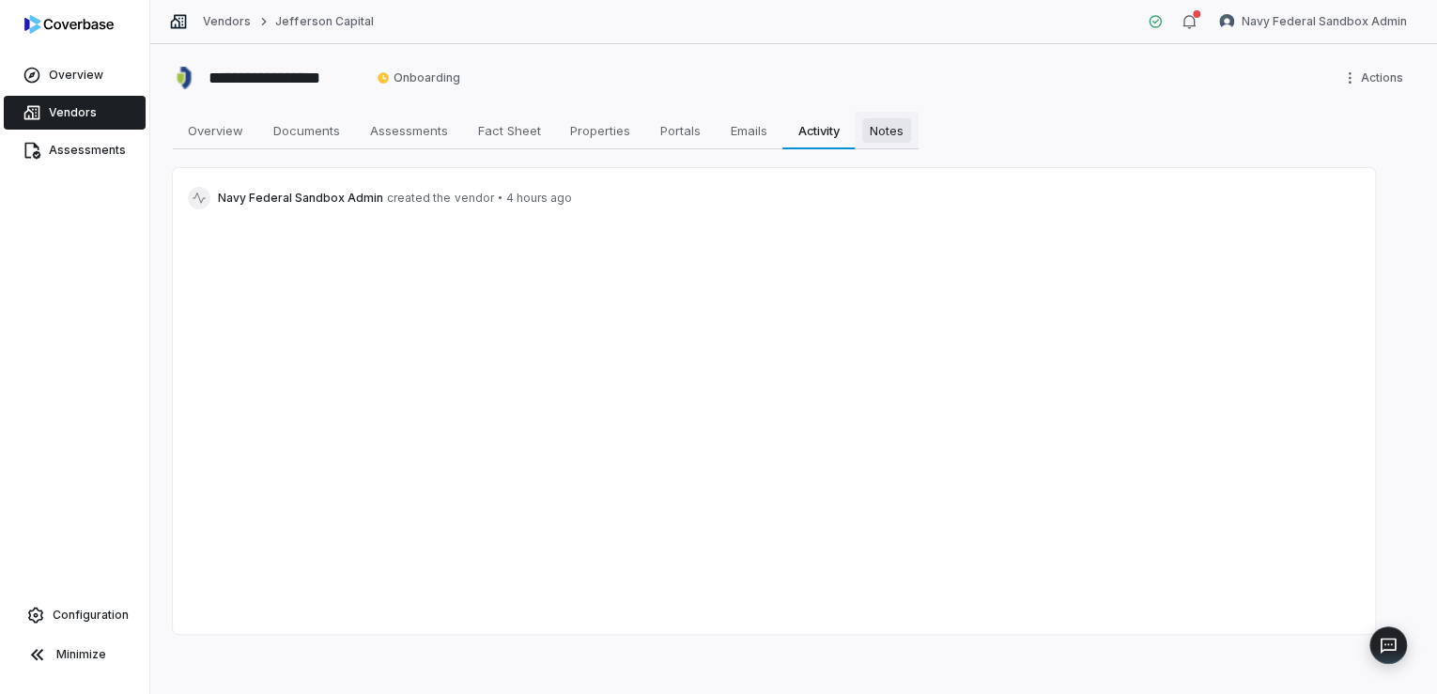
click at [889, 127] on span "Notes" at bounding box center [886, 130] width 49 height 24
click at [1361, 83] on html "**********" at bounding box center [718, 347] width 1437 height 694
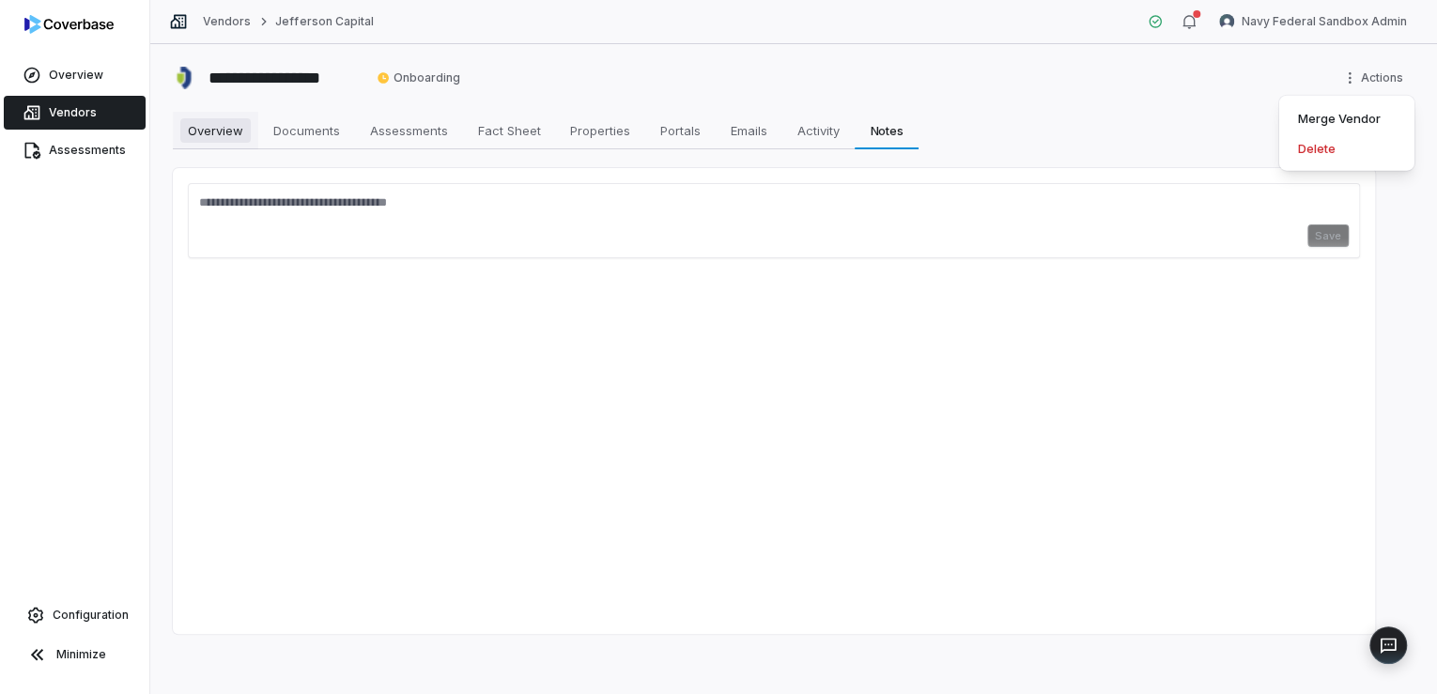
click at [211, 130] on html "**********" at bounding box center [718, 347] width 1437 height 694
click at [214, 128] on span "Overview" at bounding box center [215, 130] width 70 height 24
type textarea "*"
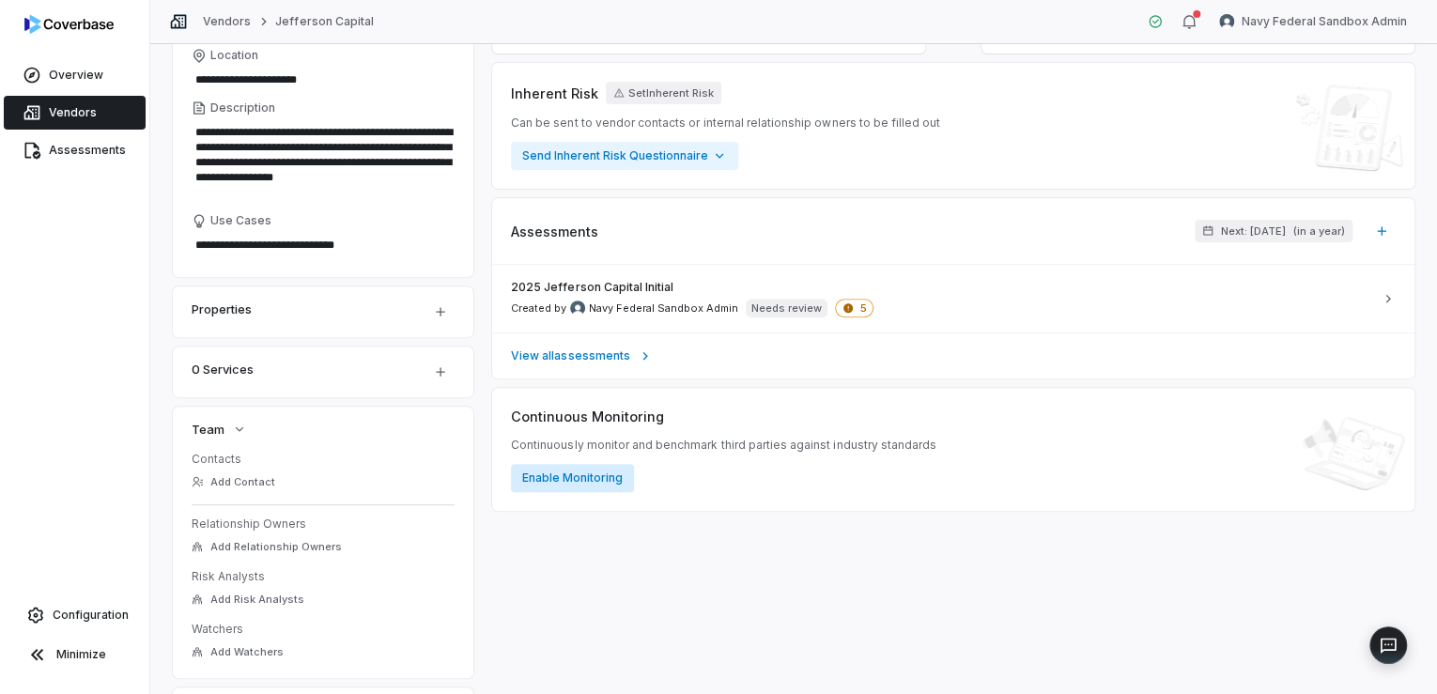
scroll to position [250, 0]
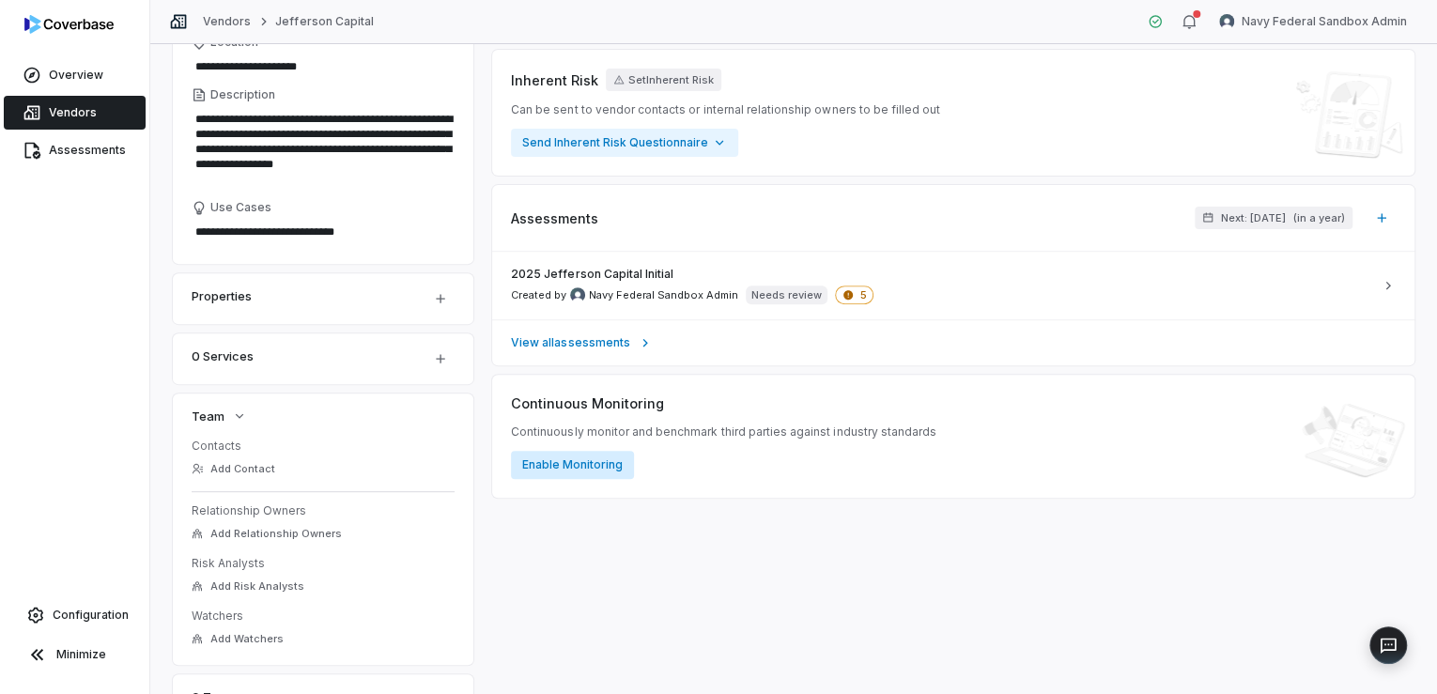
click at [560, 459] on button "Enable Monitoring" at bounding box center [572, 465] width 123 height 28
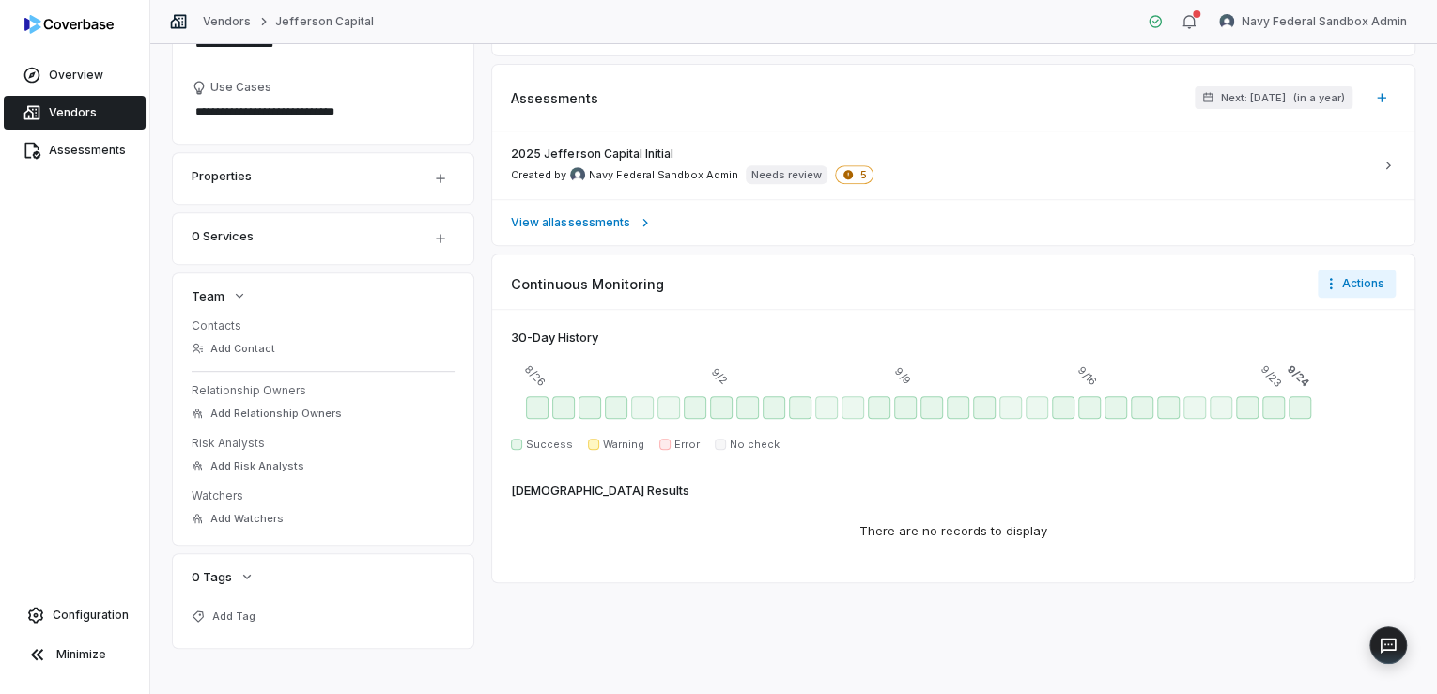
scroll to position [383, 0]
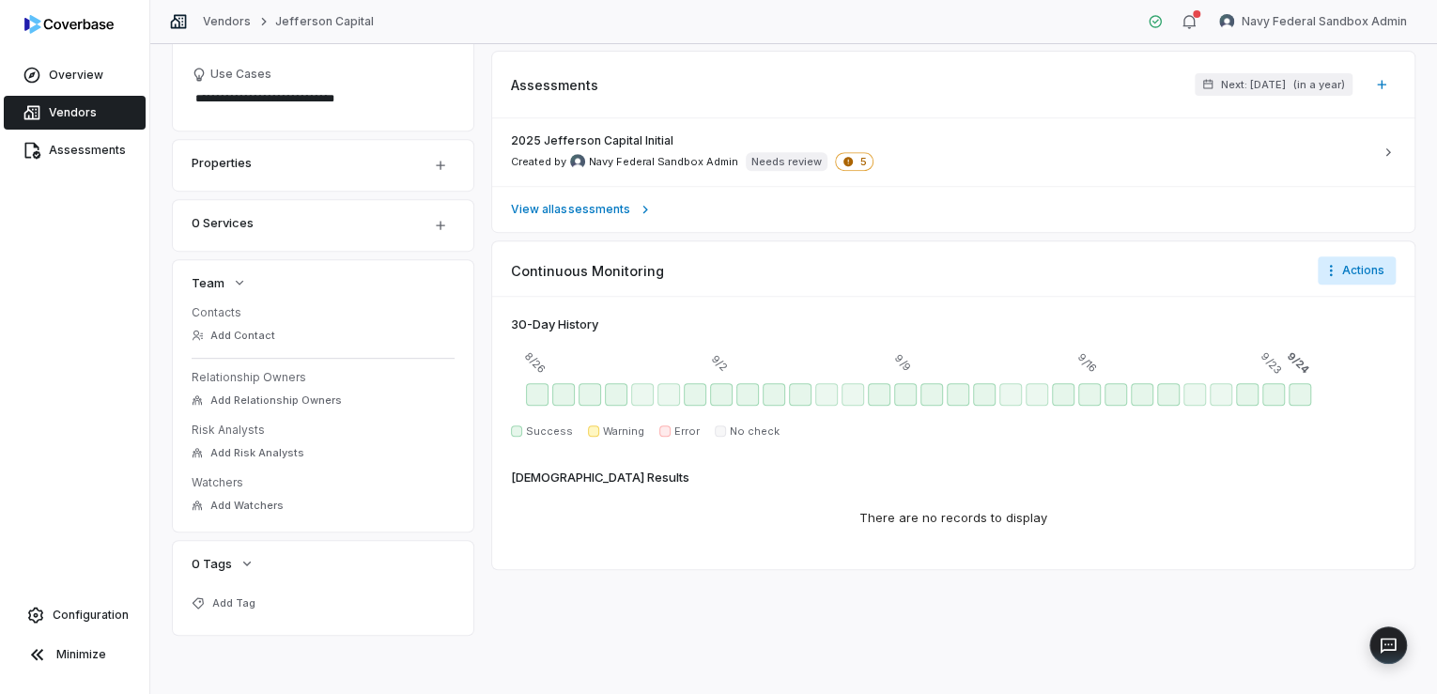
click at [1339, 270] on html "**********" at bounding box center [718, 347] width 1437 height 694
click at [1339, 339] on div "Disable monitoring" at bounding box center [1342, 340] width 157 height 30
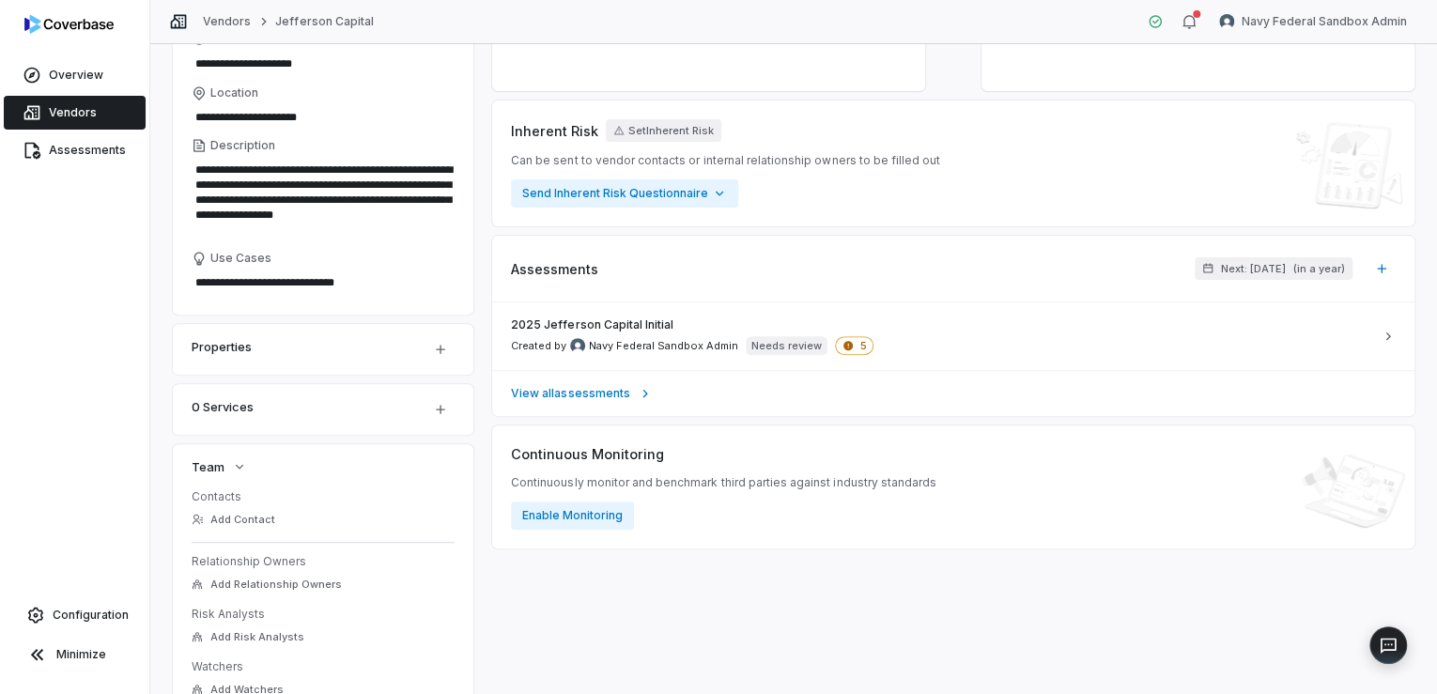
scroll to position [0, 0]
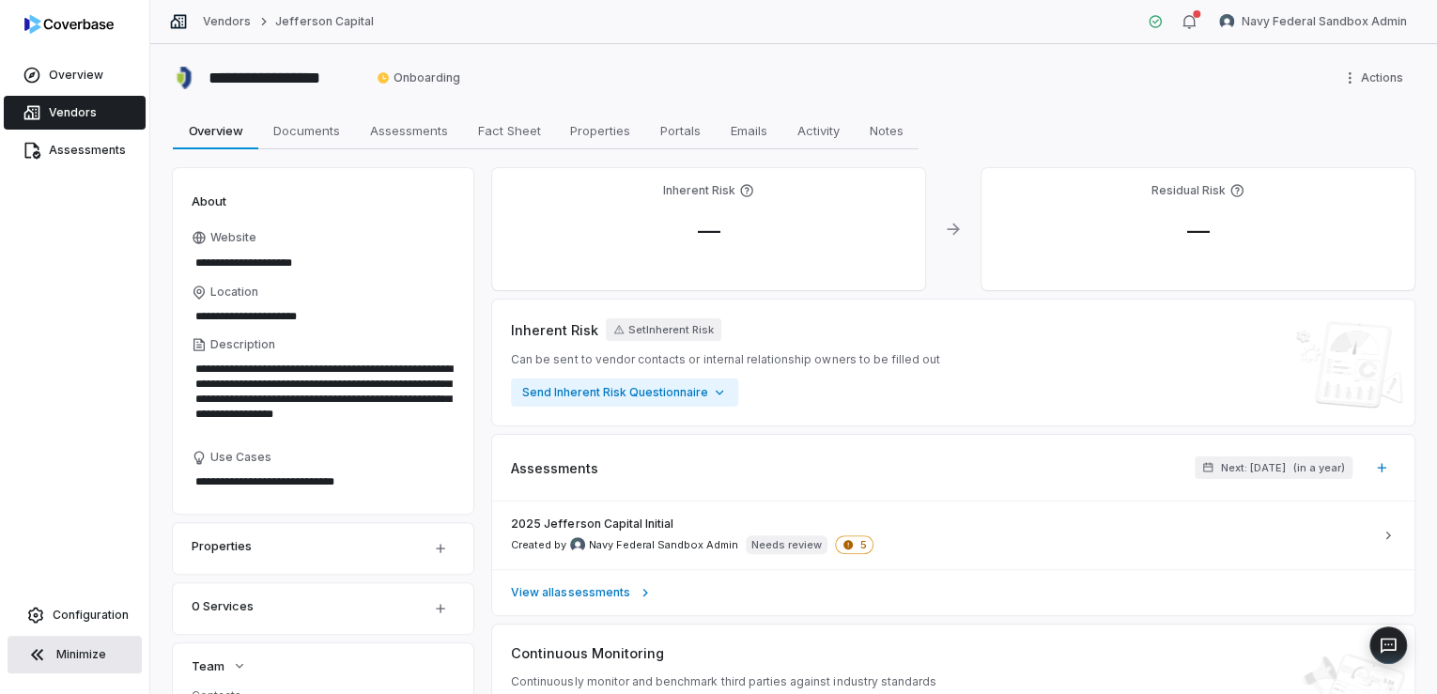
click at [76, 650] on span "Minimize" at bounding box center [81, 654] width 50 height 15
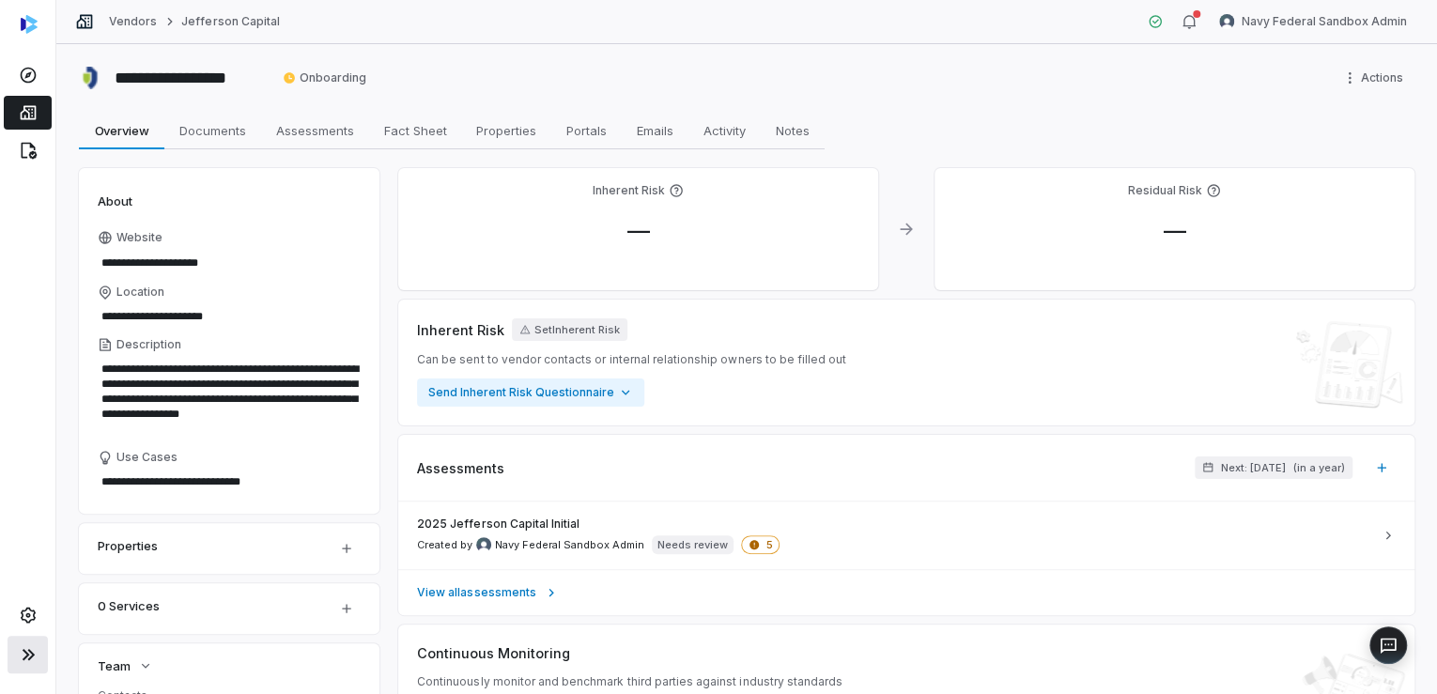
click at [17, 656] on icon at bounding box center [28, 654] width 23 height 23
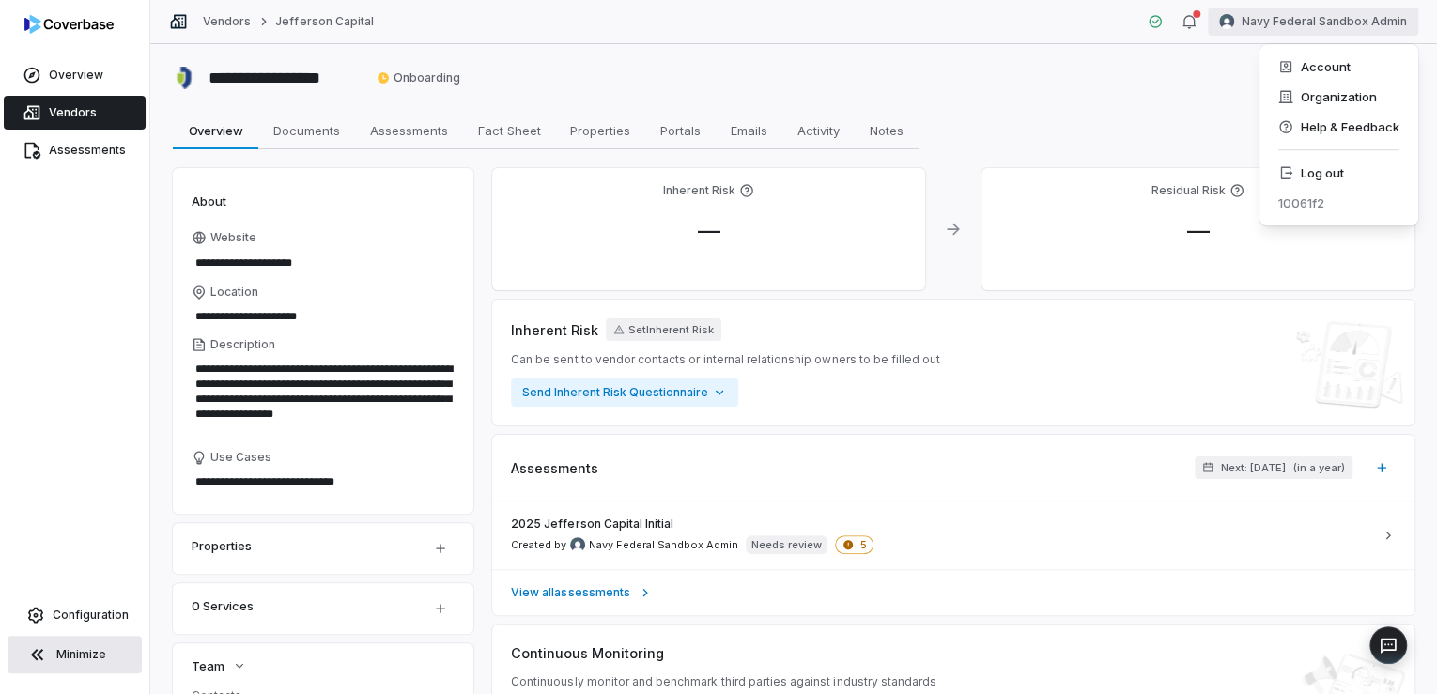
click at [1272, 23] on html "**********" at bounding box center [718, 347] width 1437 height 694
click at [1309, 92] on div "Organization" at bounding box center [1339, 97] width 144 height 30
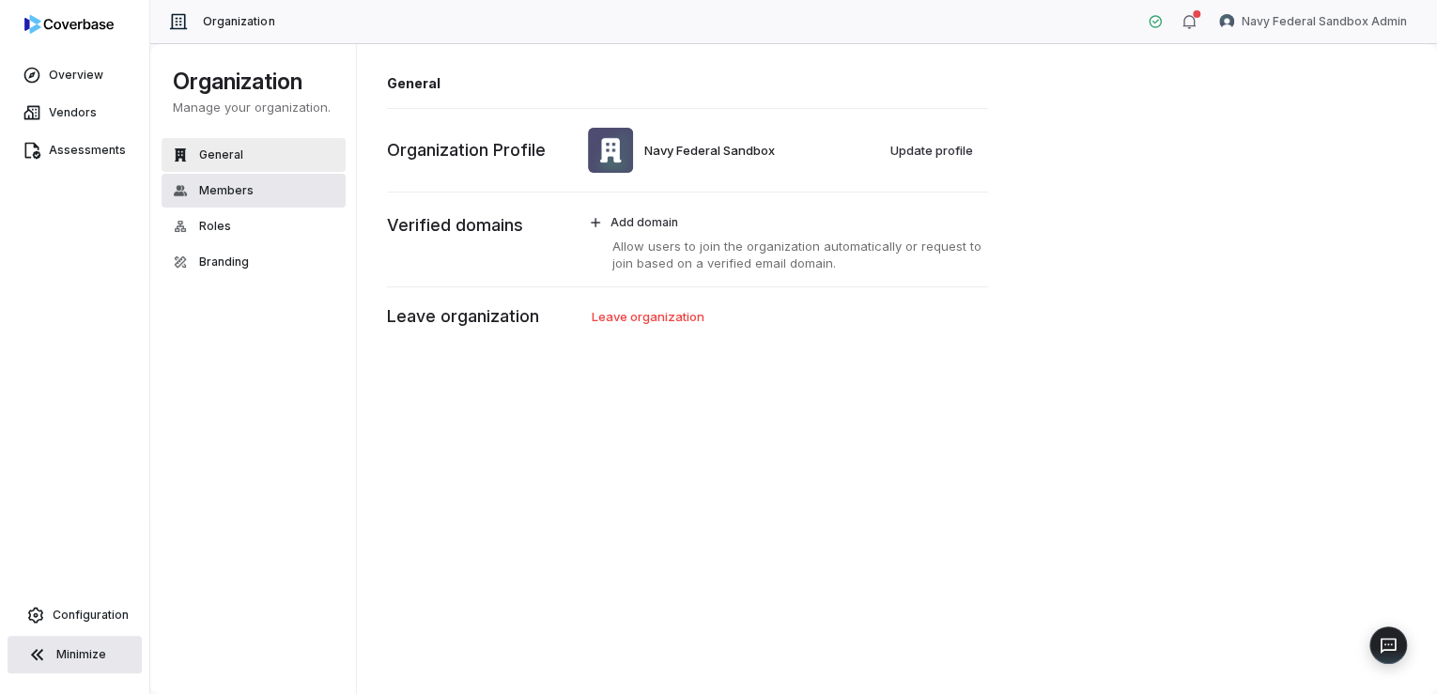
click at [205, 189] on span "Members" at bounding box center [226, 190] width 54 height 15
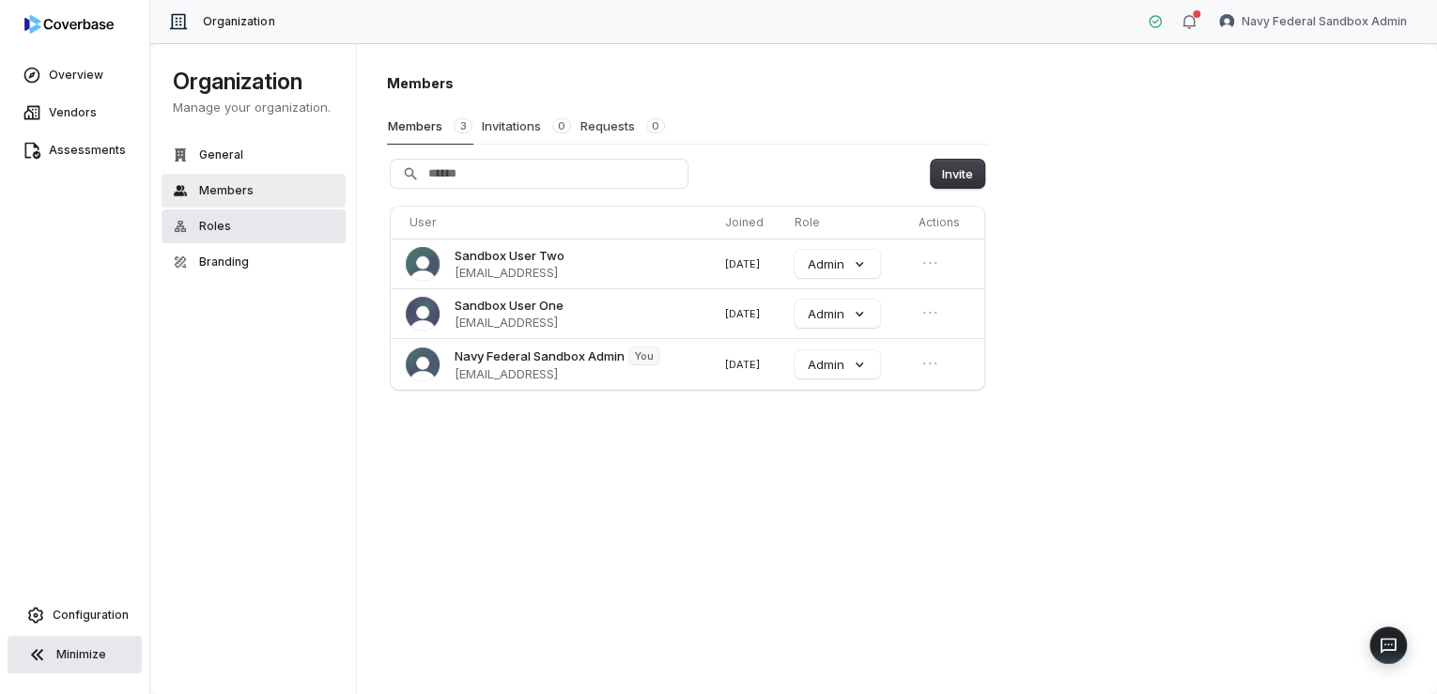
click at [210, 225] on span "Roles" at bounding box center [215, 226] width 32 height 15
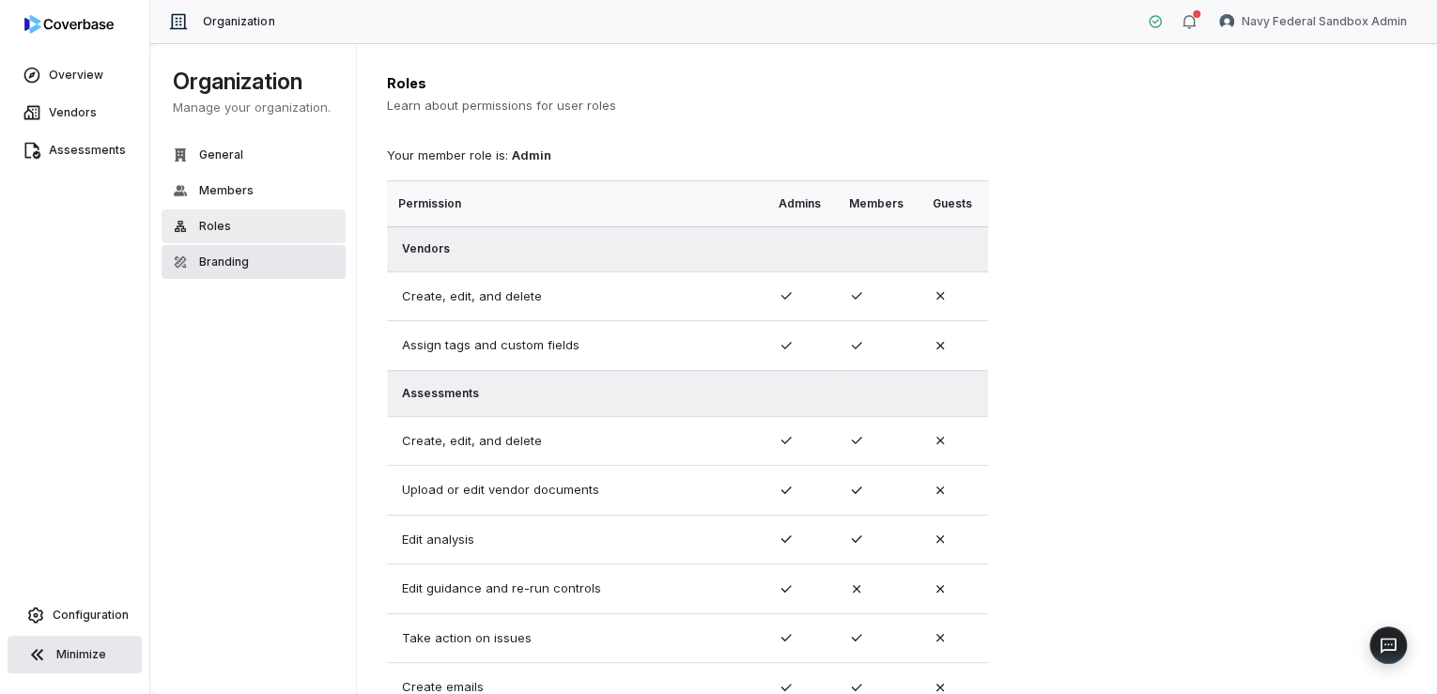
click at [248, 266] on button "Branding" at bounding box center [254, 262] width 184 height 34
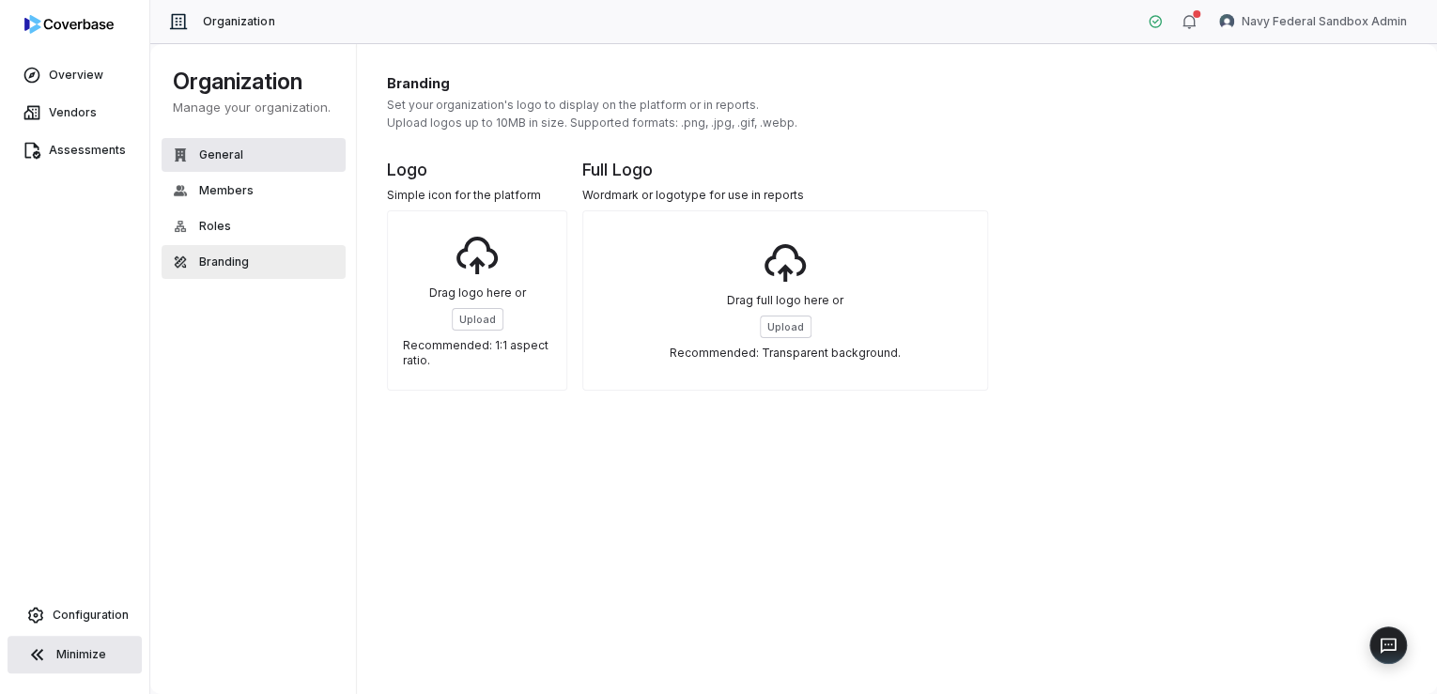
click at [199, 154] on span "General" at bounding box center [221, 154] width 44 height 15
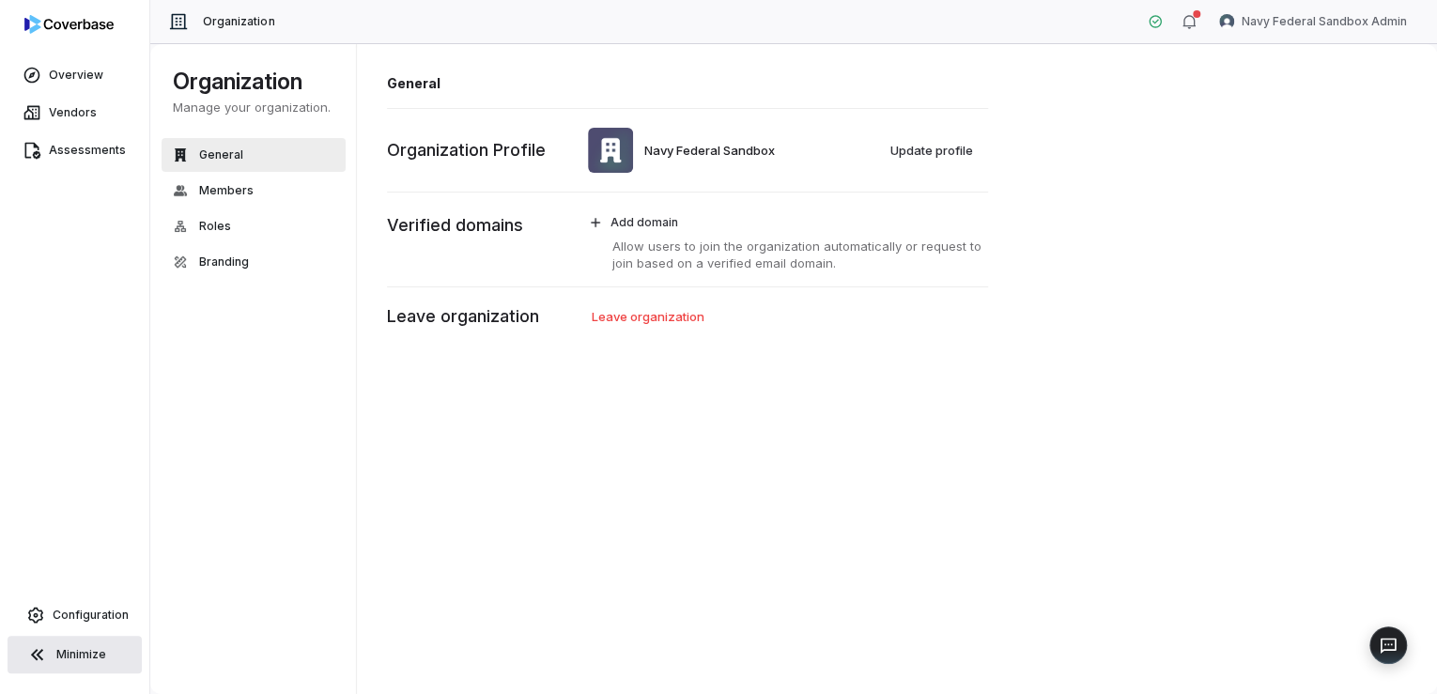
click at [63, 20] on img at bounding box center [68, 24] width 89 height 19
click at [1195, 20] on icon "button" at bounding box center [1188, 21] width 15 height 15
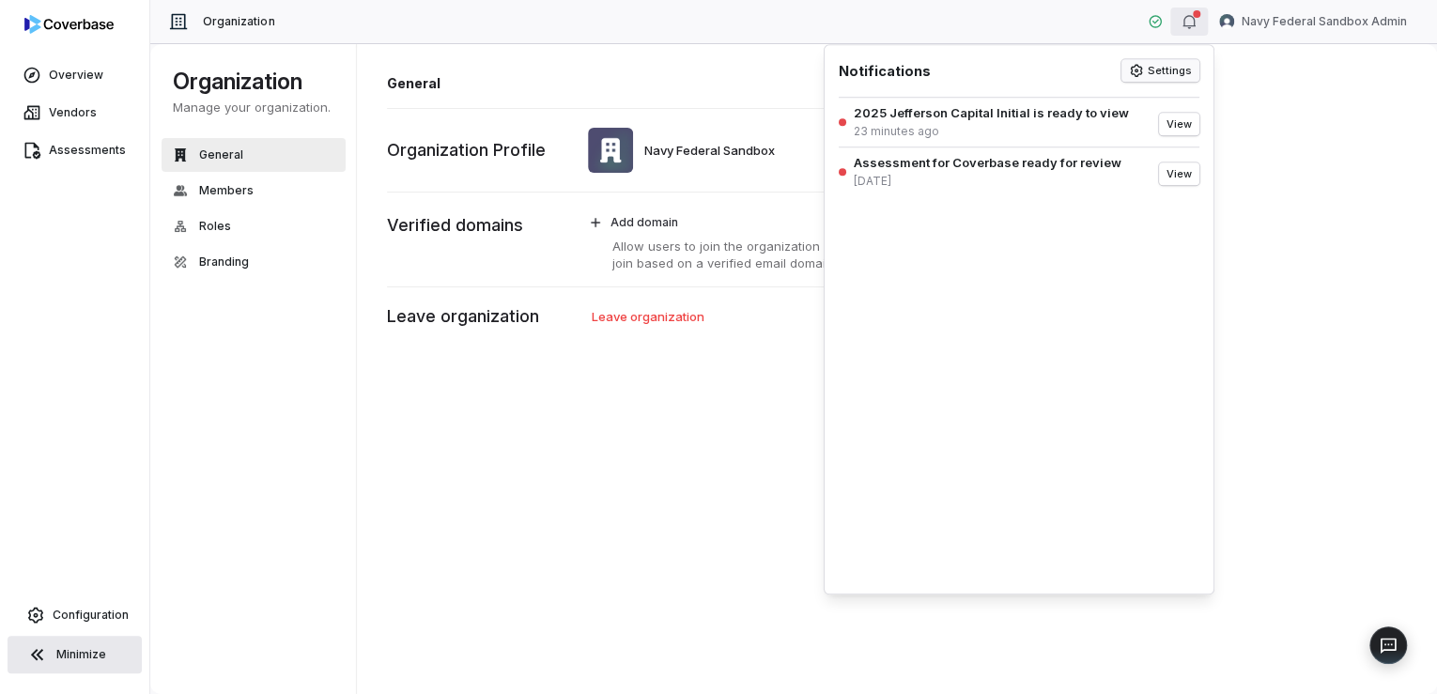
click at [1157, 72] on button "Settings" at bounding box center [1160, 70] width 78 height 23
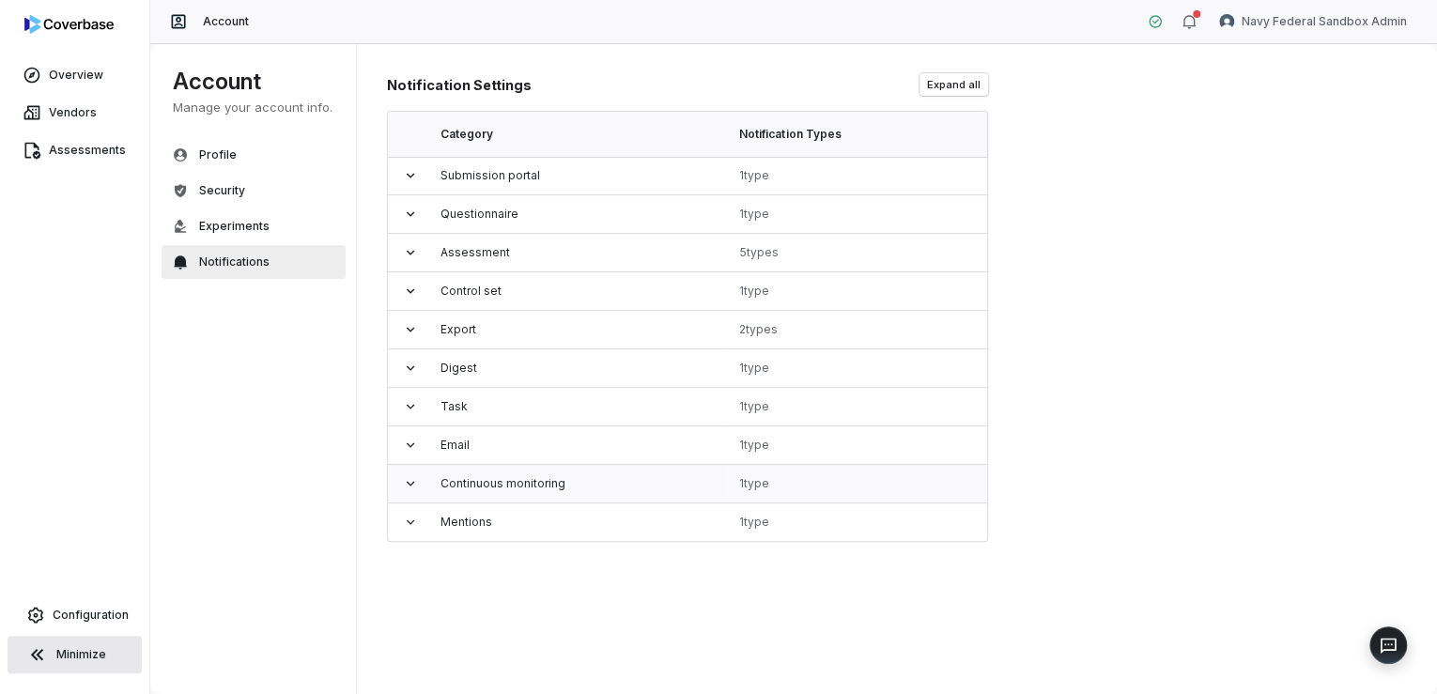
click at [405, 479] on icon at bounding box center [410, 483] width 15 height 15
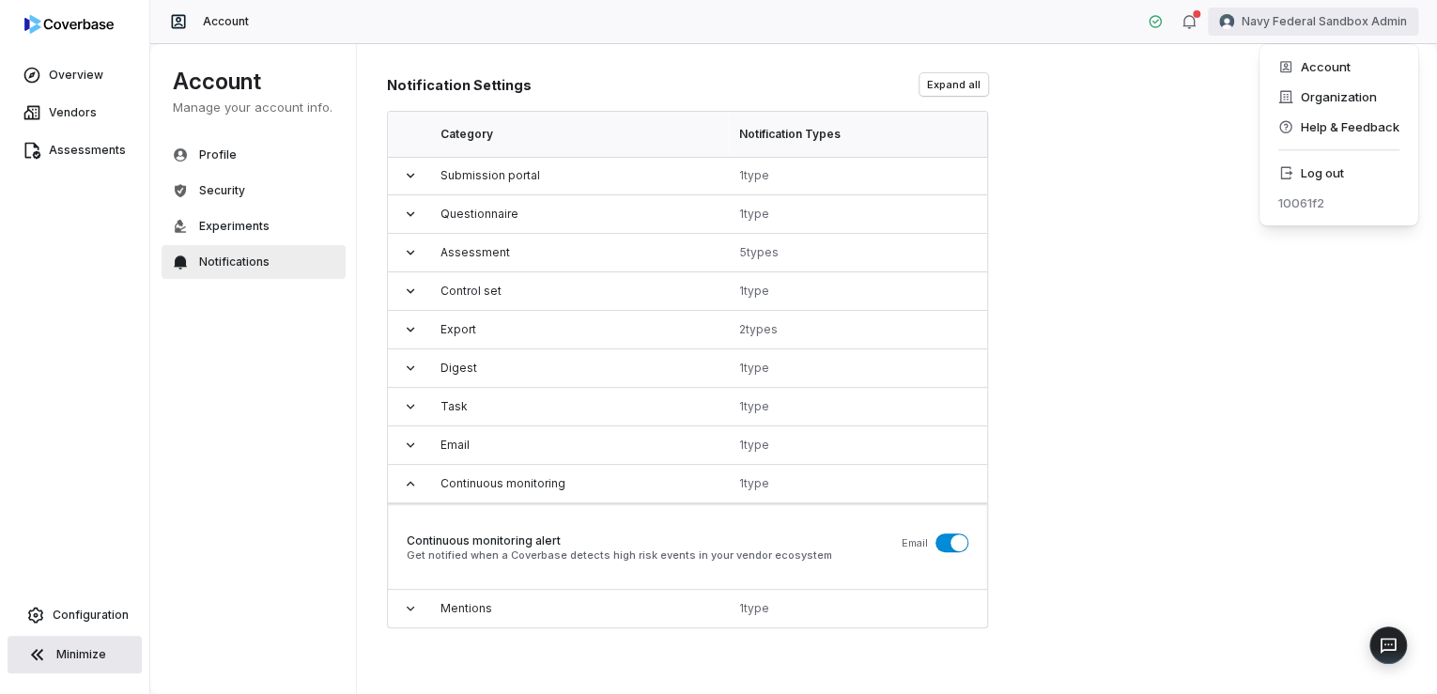
click at [1295, 23] on html "Overview Vendors Assessments Configuration Minimize Account Navy Federal Sandbo…" at bounding box center [718, 347] width 1437 height 694
click at [1303, 64] on div "Account" at bounding box center [1339, 67] width 144 height 30
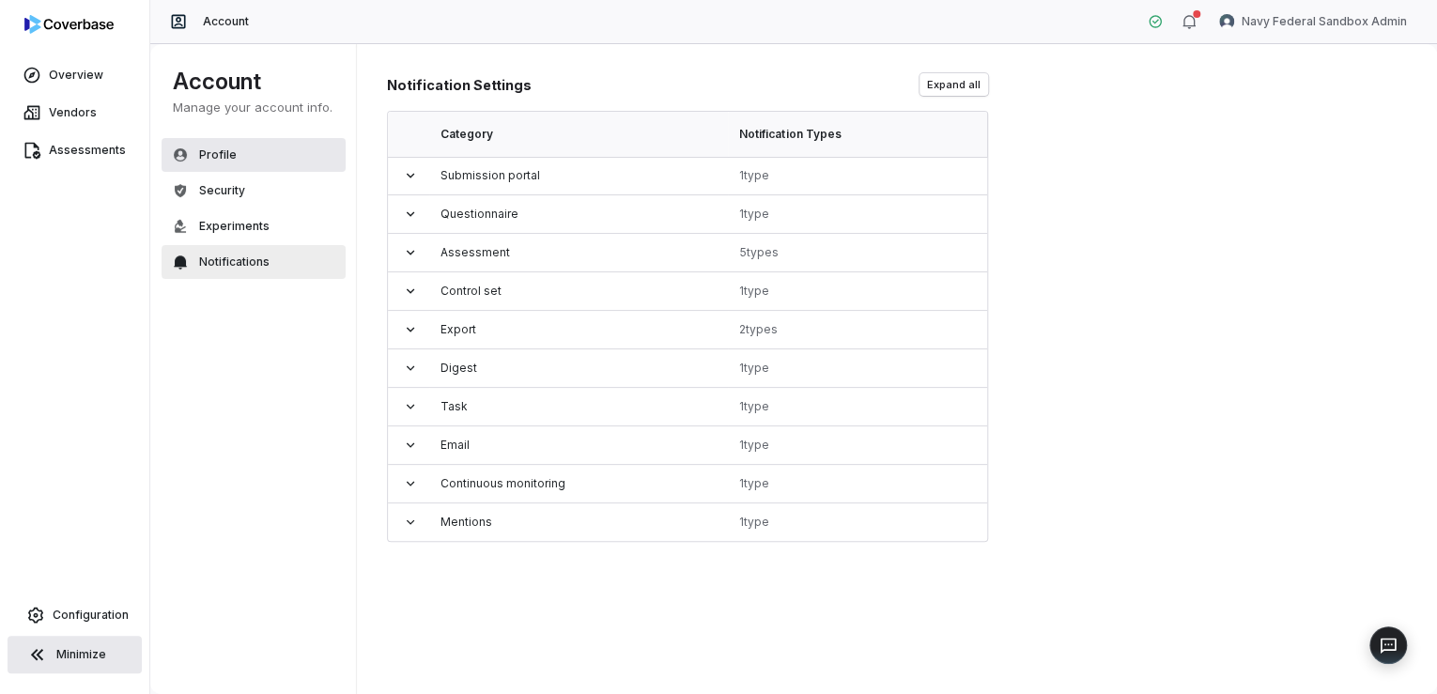
click at [239, 152] on button "Profile" at bounding box center [254, 155] width 184 height 34
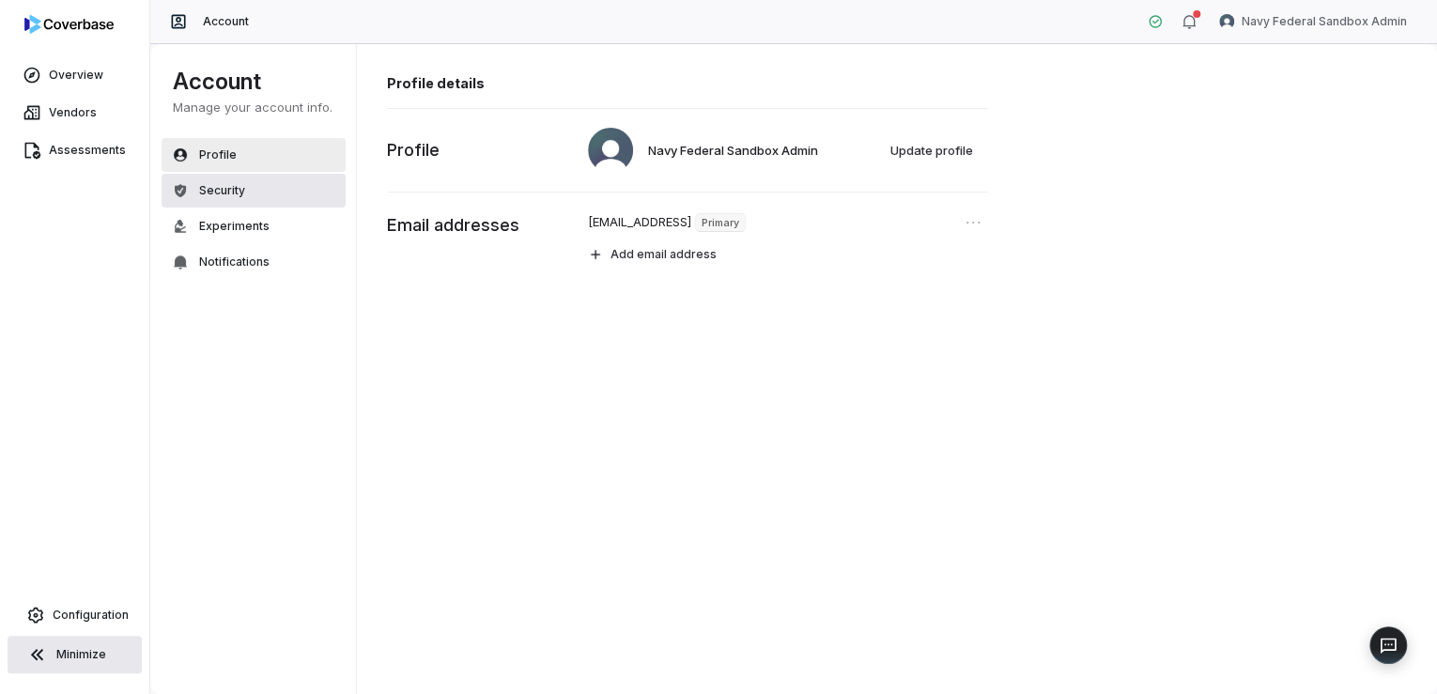
click at [215, 186] on span "Security" at bounding box center [222, 190] width 46 height 15
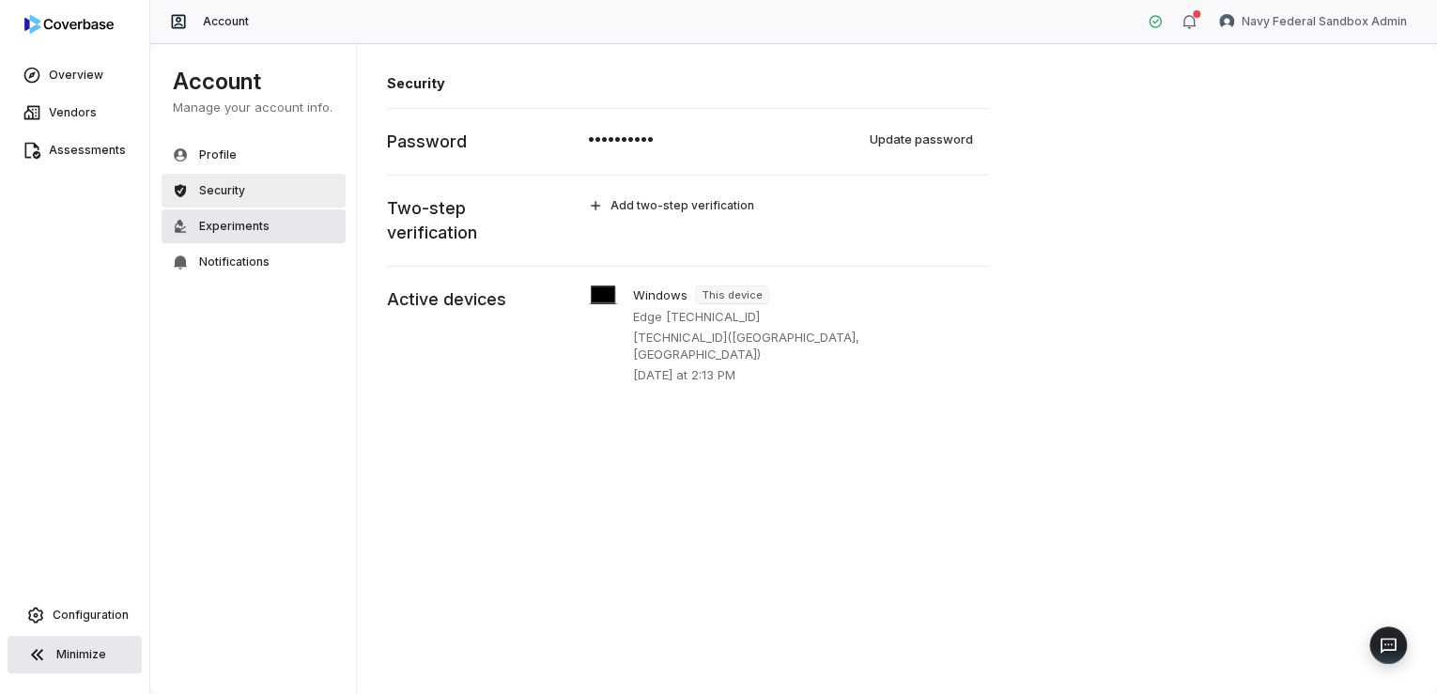
click at [221, 224] on span "Experiments" at bounding box center [234, 226] width 70 height 15
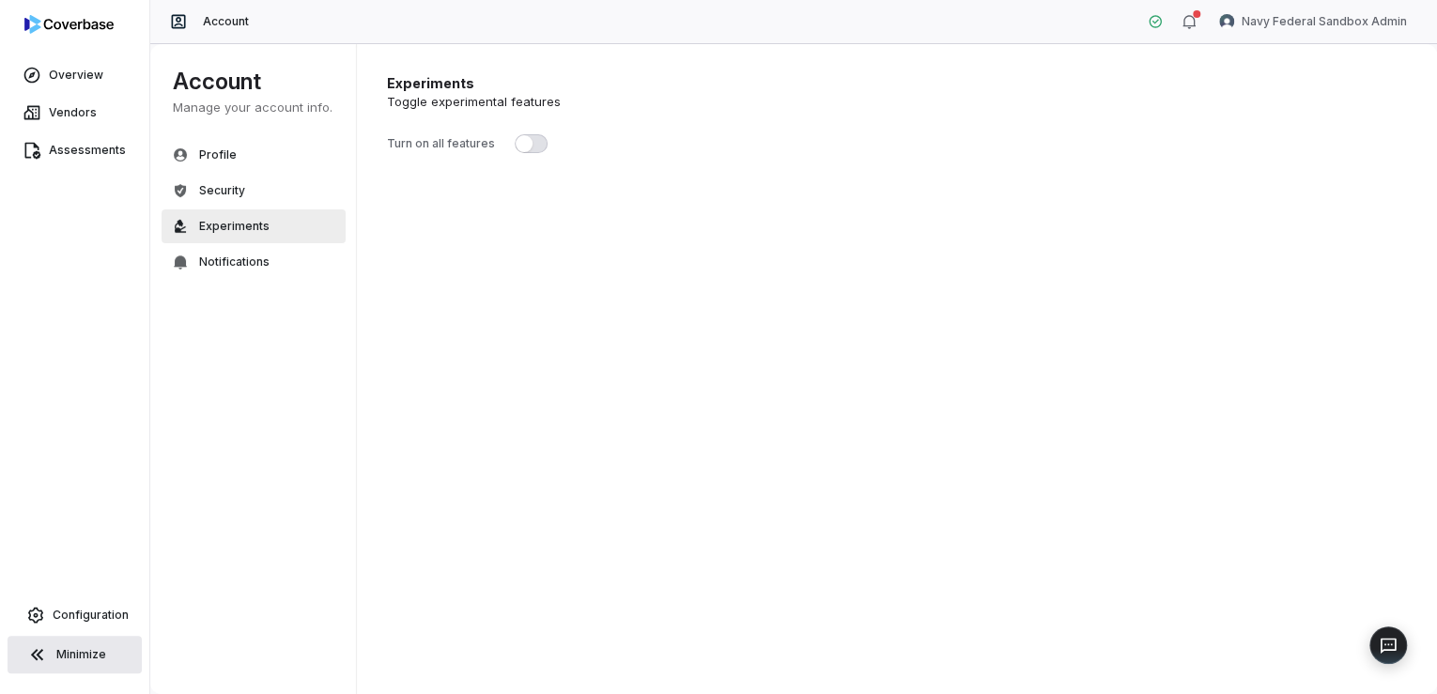
click at [529, 150] on button "button" at bounding box center [531, 143] width 33 height 19
click at [226, 256] on span "Notifications" at bounding box center [234, 262] width 70 height 15
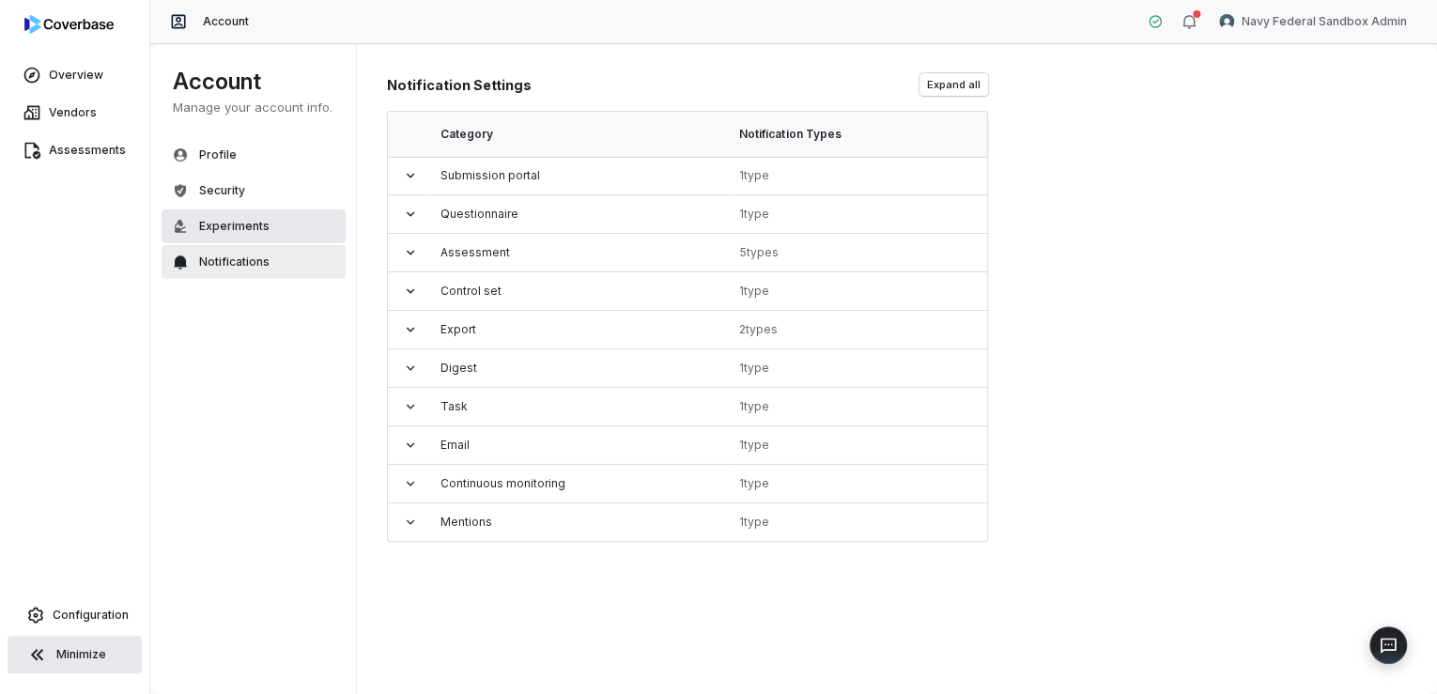
click at [236, 224] on span "Experiments" at bounding box center [234, 226] width 70 height 15
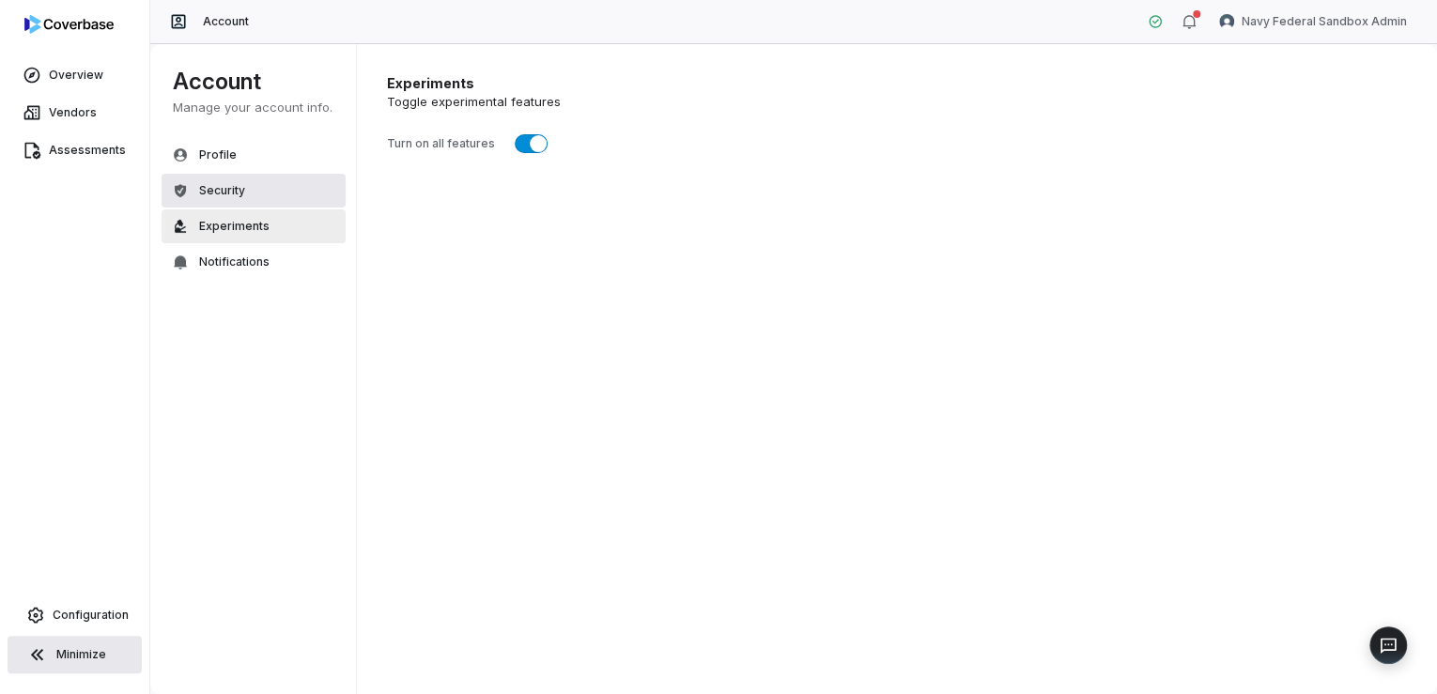
click at [218, 191] on span "Security" at bounding box center [222, 190] width 46 height 15
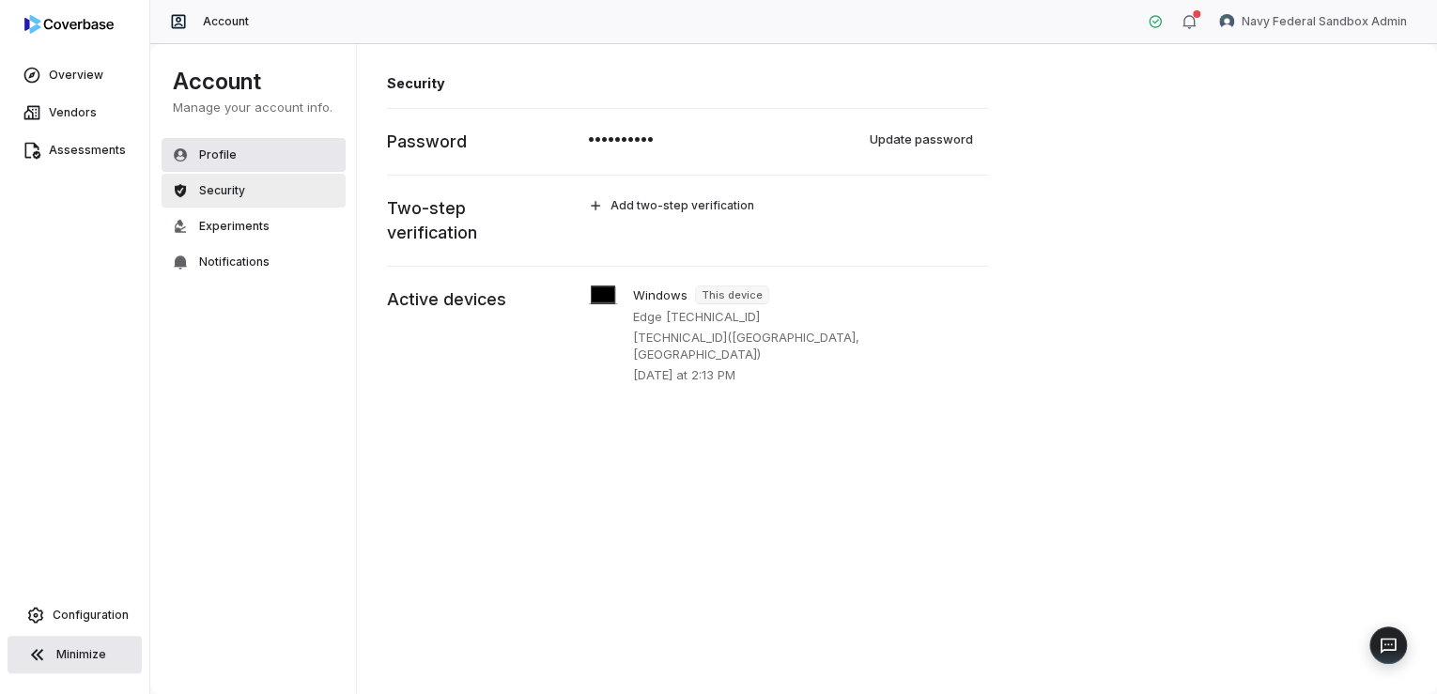
click at [205, 156] on span "Profile" at bounding box center [218, 154] width 38 height 15
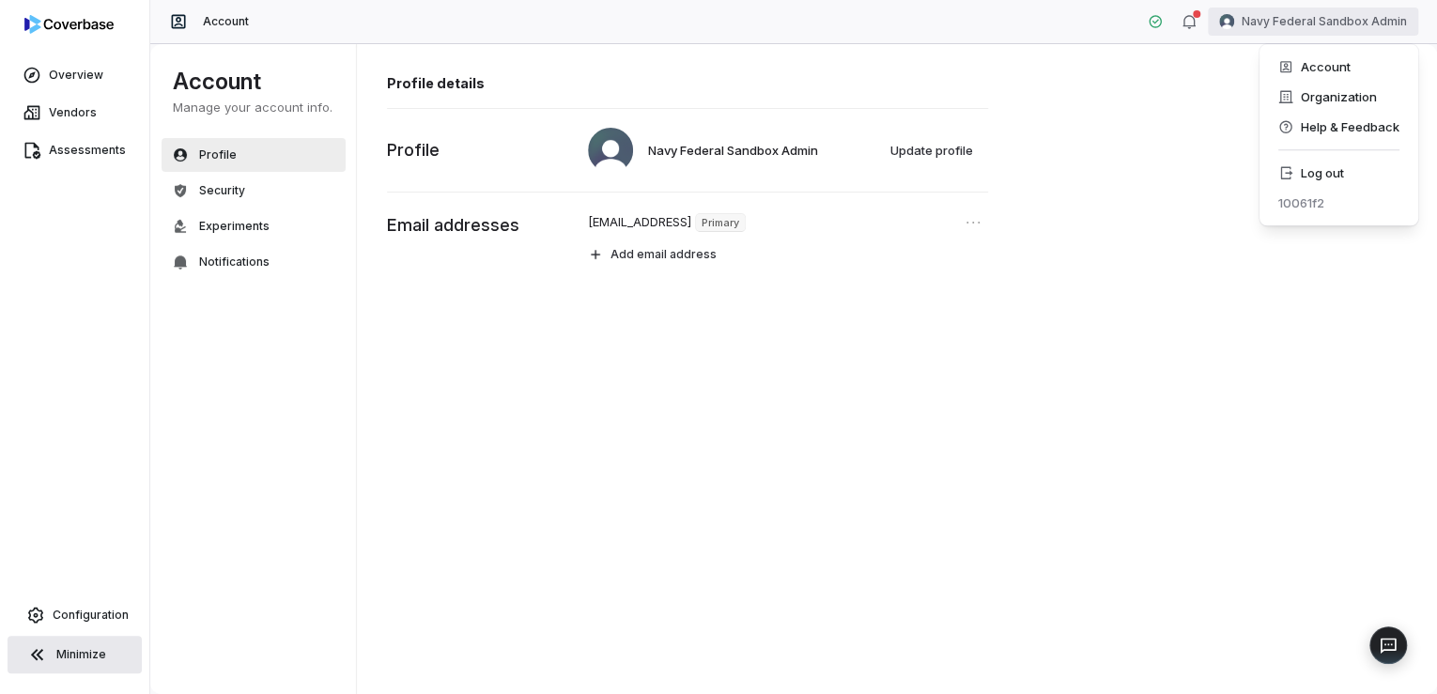
click at [1258, 19] on html "Overview Vendors Assessments Configuration Minimize Account Navy Federal Sandbo…" at bounding box center [718, 347] width 1437 height 694
click at [1302, 61] on div "Account" at bounding box center [1339, 67] width 144 height 30
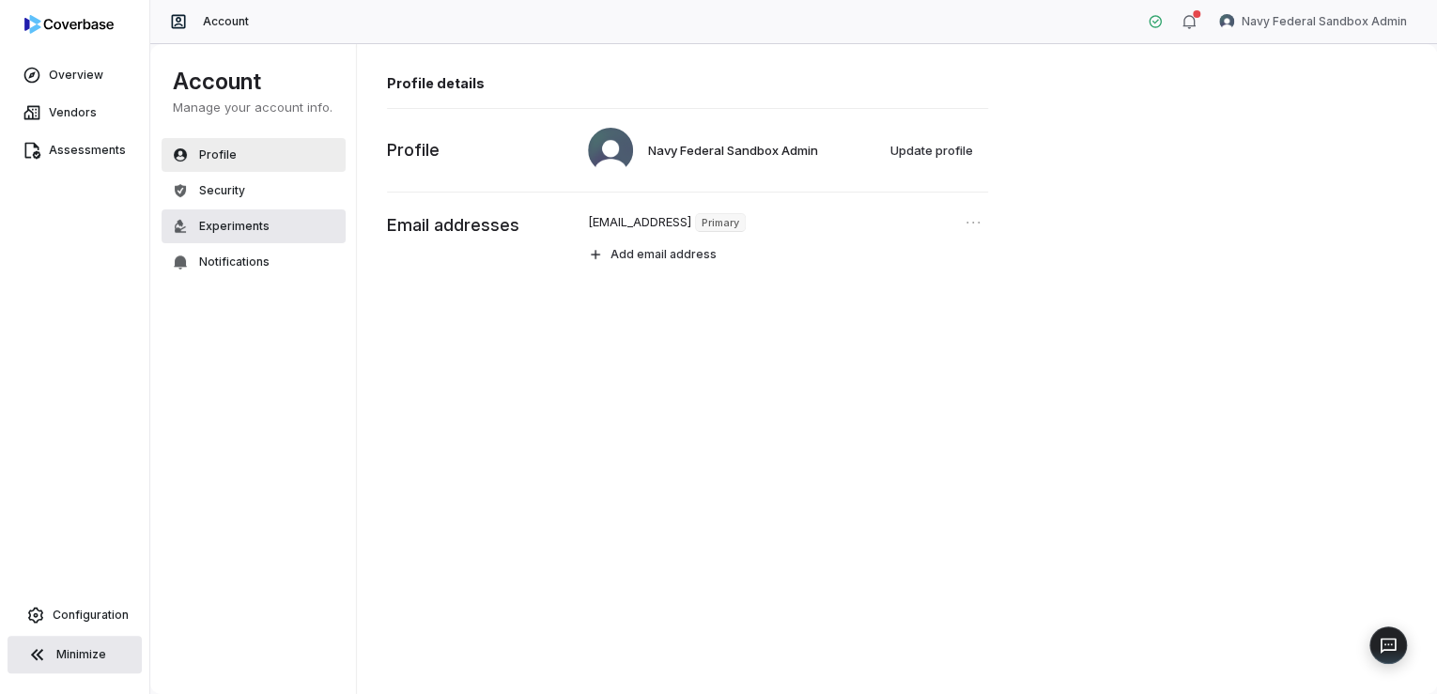
click at [234, 227] on span "Experiments" at bounding box center [234, 226] width 70 height 15
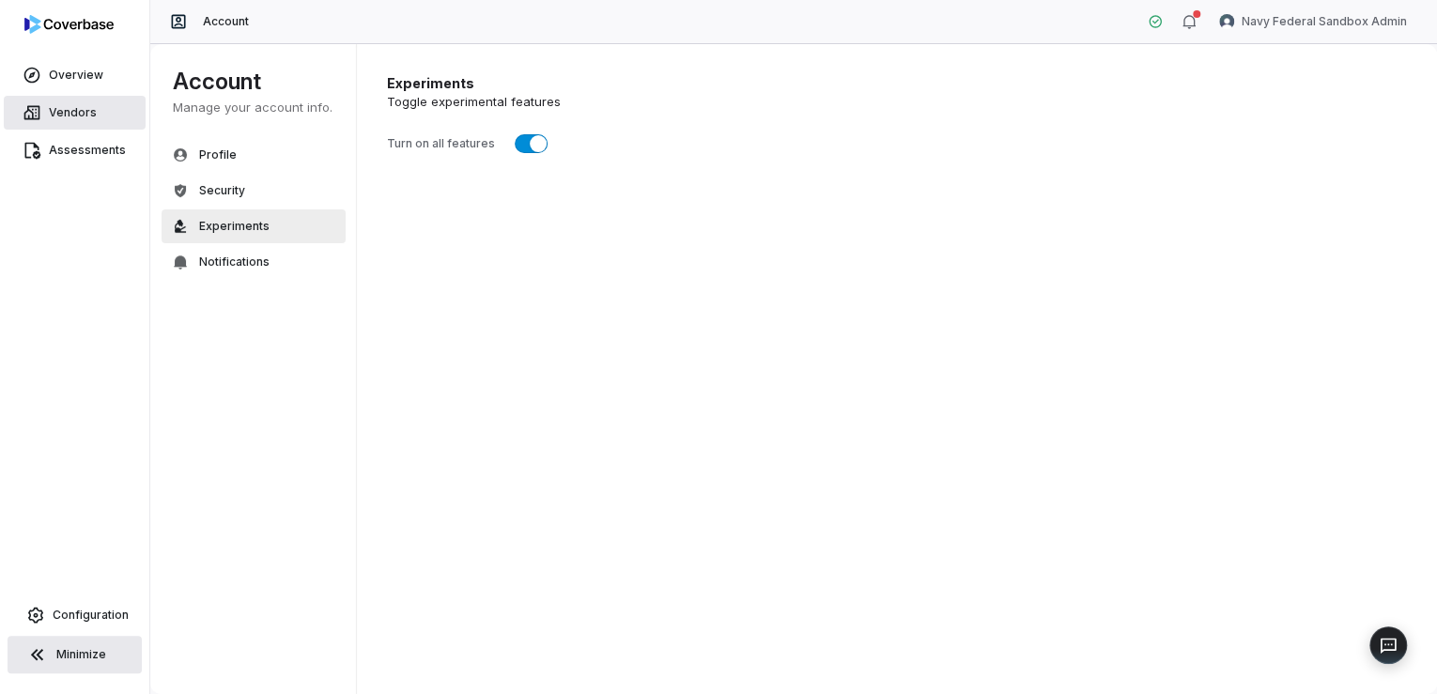
click at [62, 116] on span "Vendors" at bounding box center [73, 112] width 48 height 15
